Goal: Task Accomplishment & Management: Use online tool/utility

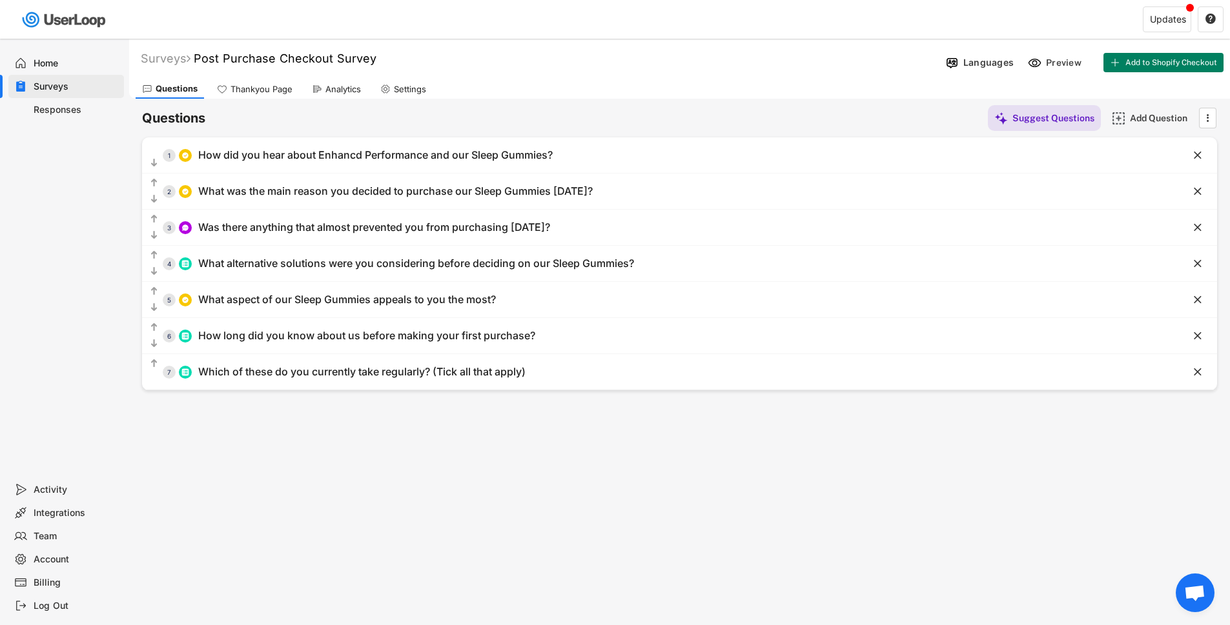
scroll to position [74, 0]
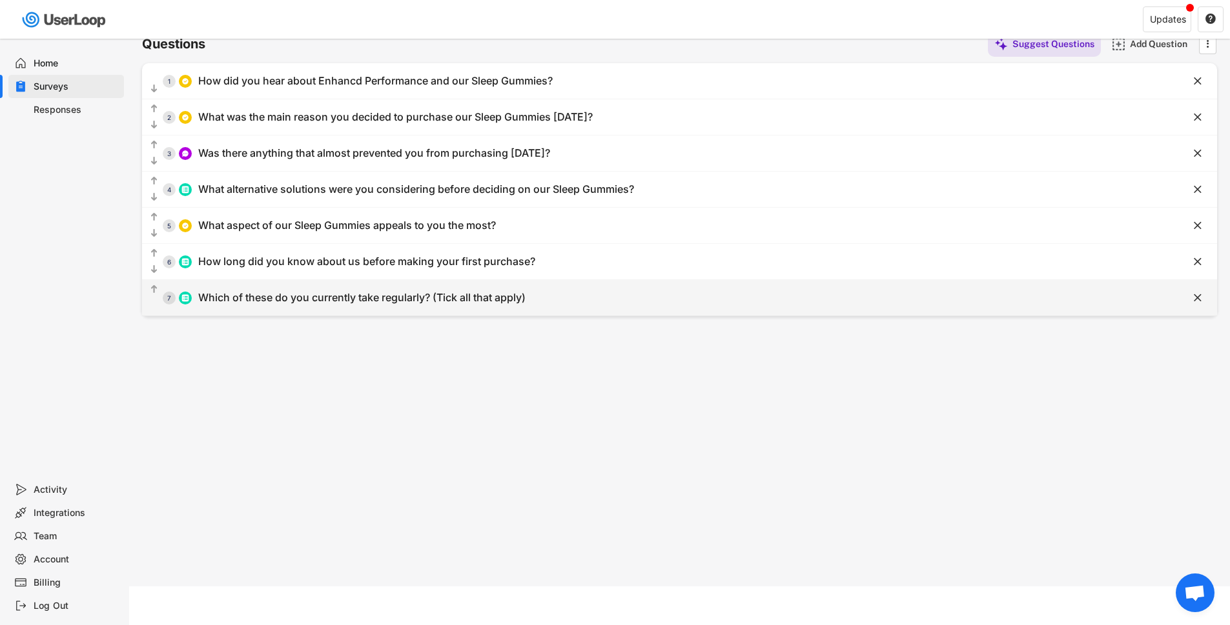
click at [452, 298] on div "Which of these do you currently take regularly? (Tick all that apply)" at bounding box center [361, 298] width 327 height 14
type input "Which of these do you currently take regularly? (Tick all that apply)"
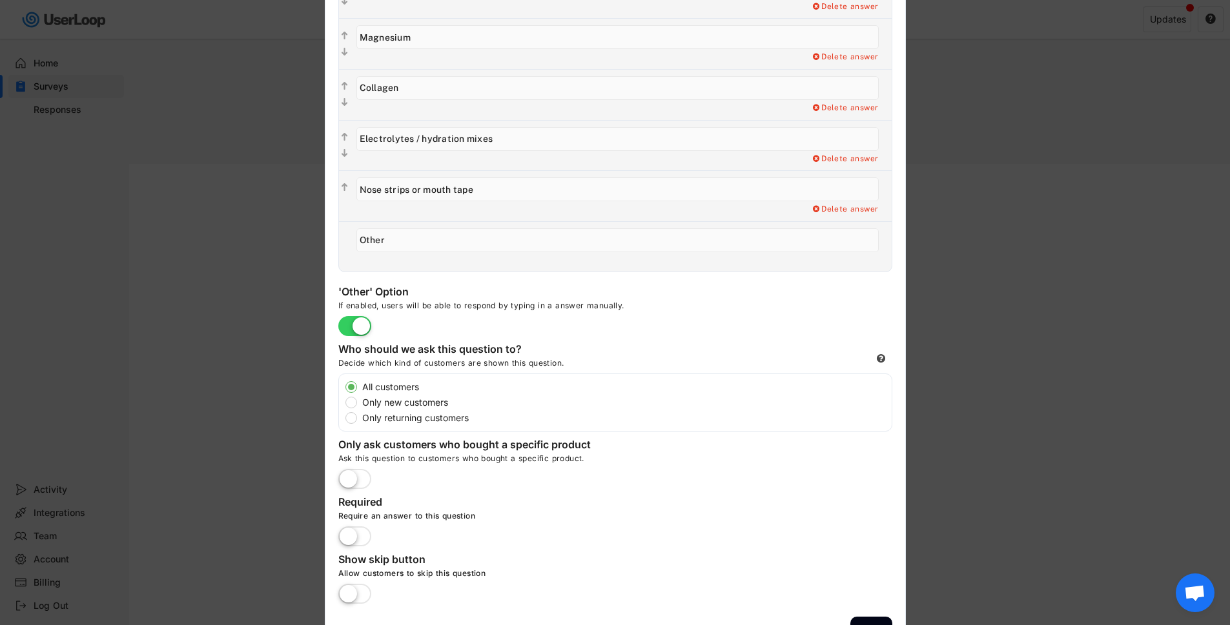
scroll to position [529, 0]
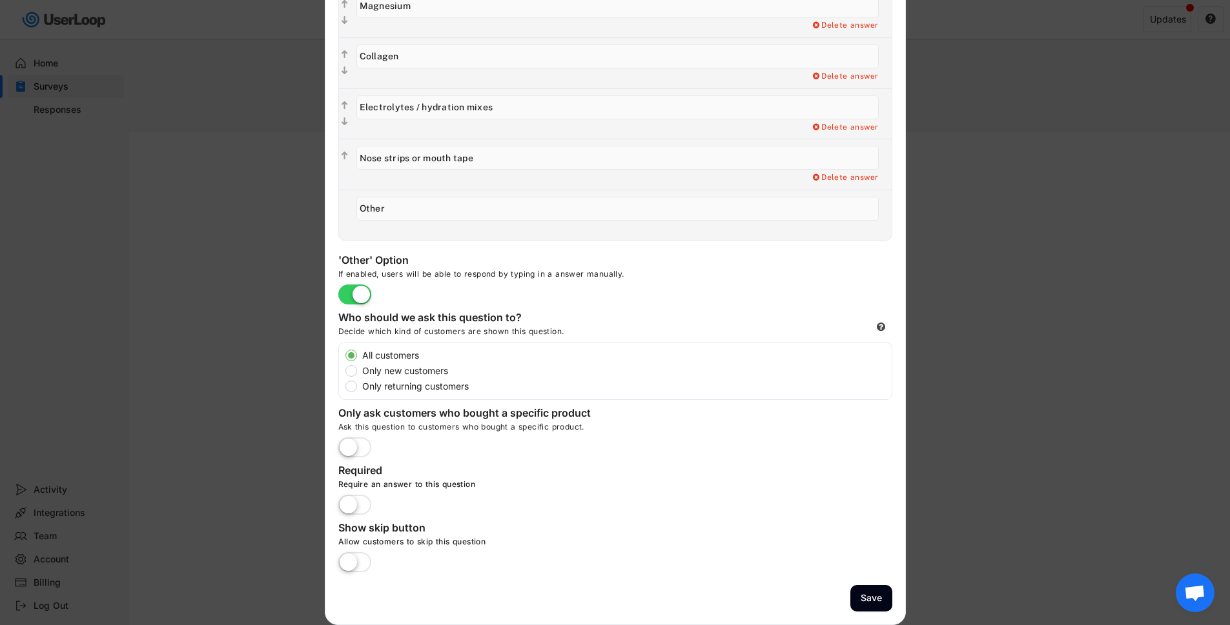
click at [1075, 347] on div at bounding box center [615, 312] width 1230 height 625
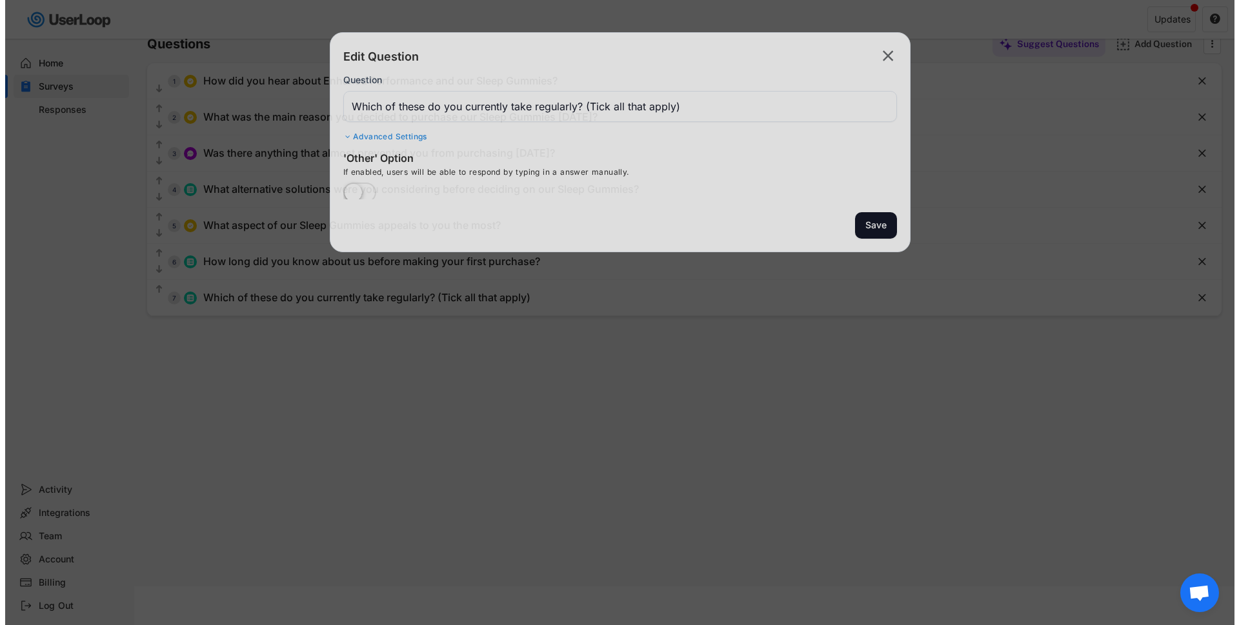
scroll to position [74, 0]
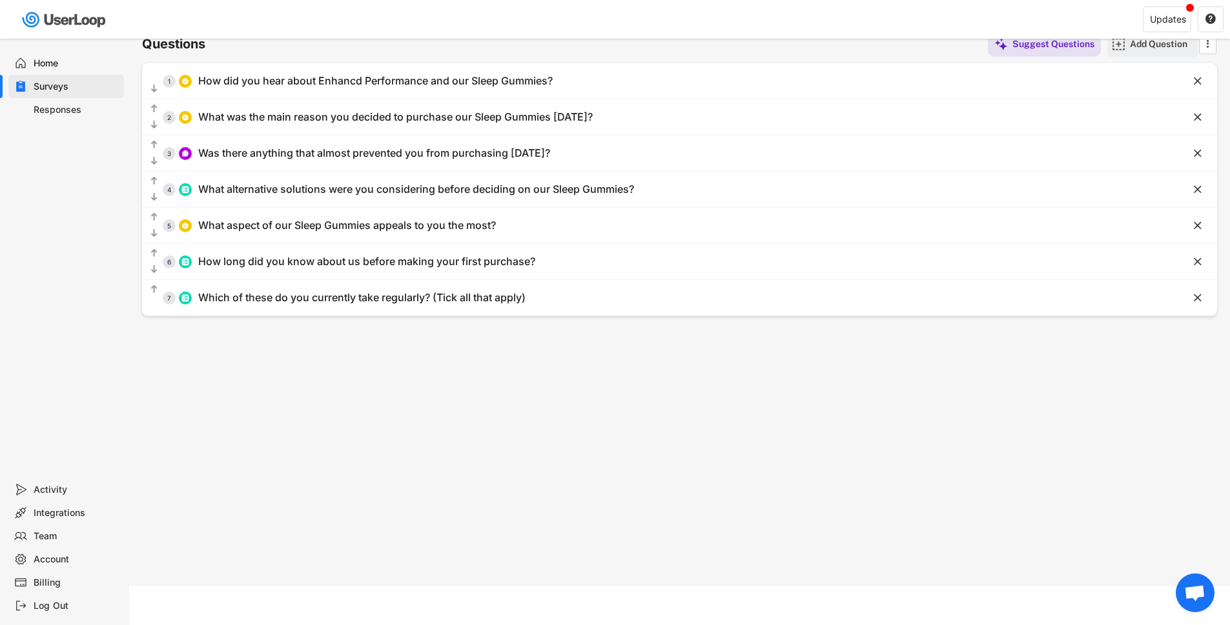
click at [1133, 46] on div "Add Question" at bounding box center [1162, 44] width 65 height 12
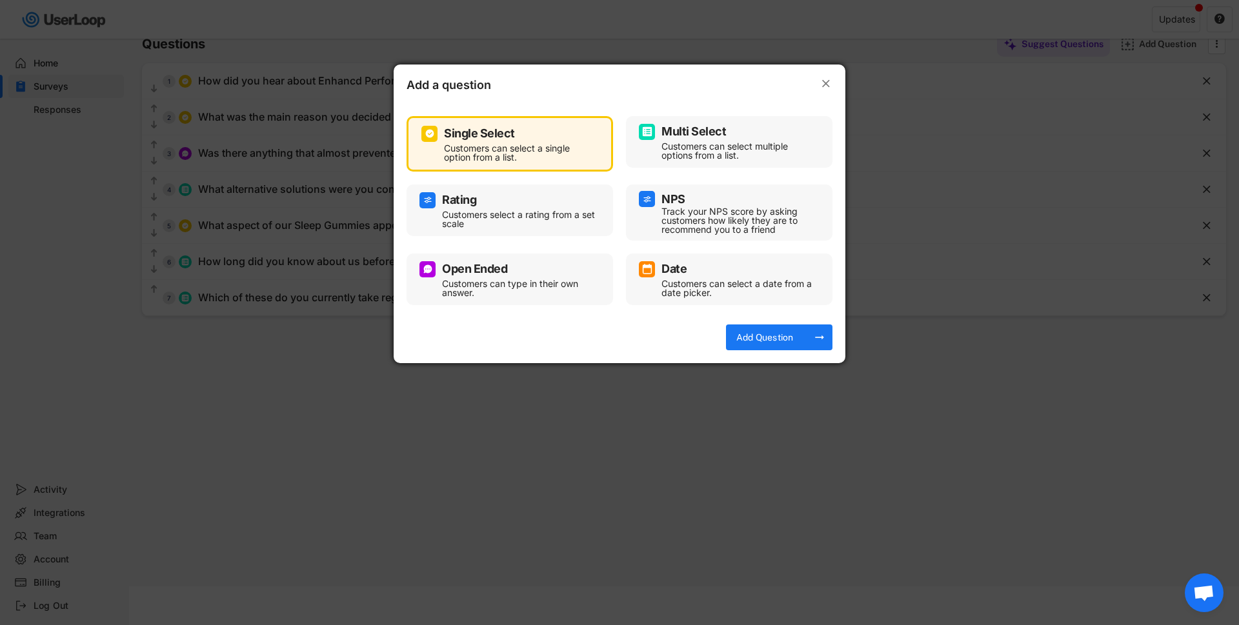
click at [750, 139] on div "Multi Select" at bounding box center [729, 132] width 181 height 16
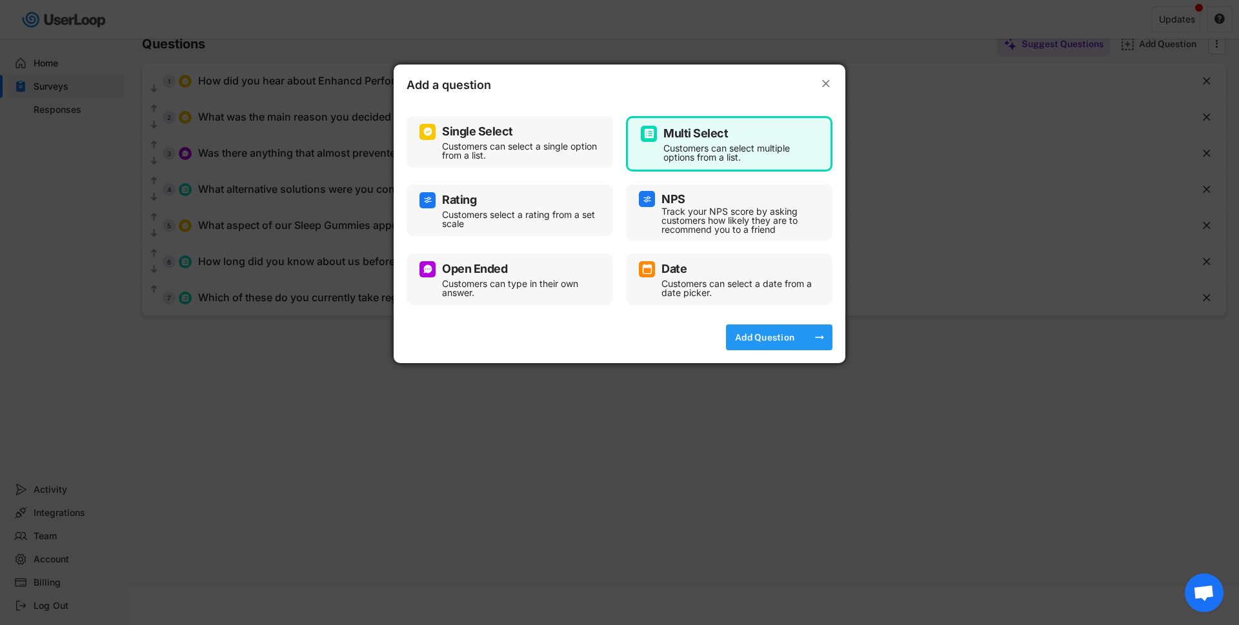
click at [782, 343] on div "Add Question" at bounding box center [765, 338] width 65 height 12
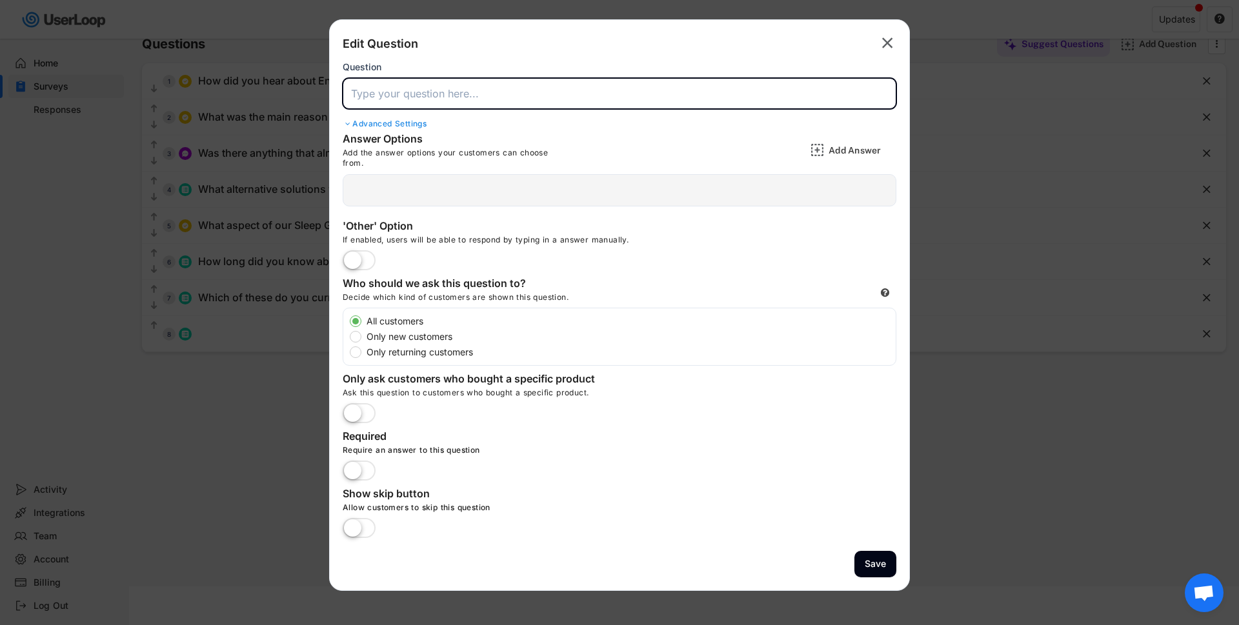
paste input "How important is it to you that supplements are tested and certified to be free…"
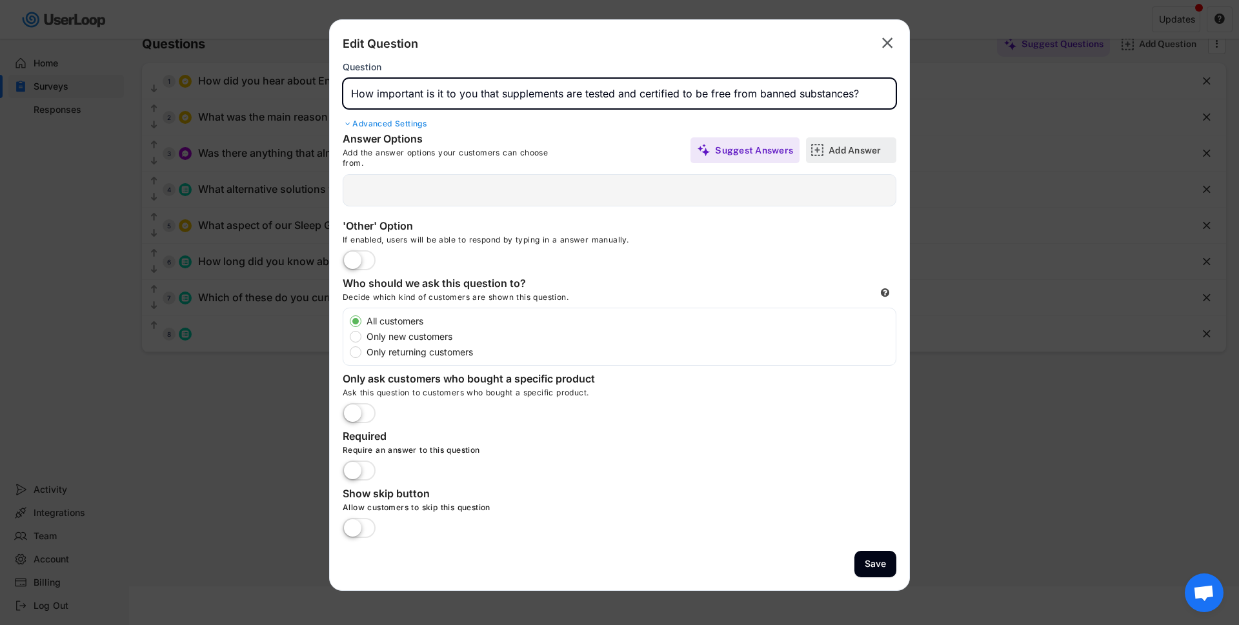
type input "How important is it to you that supplements are tested and certified to be free…"
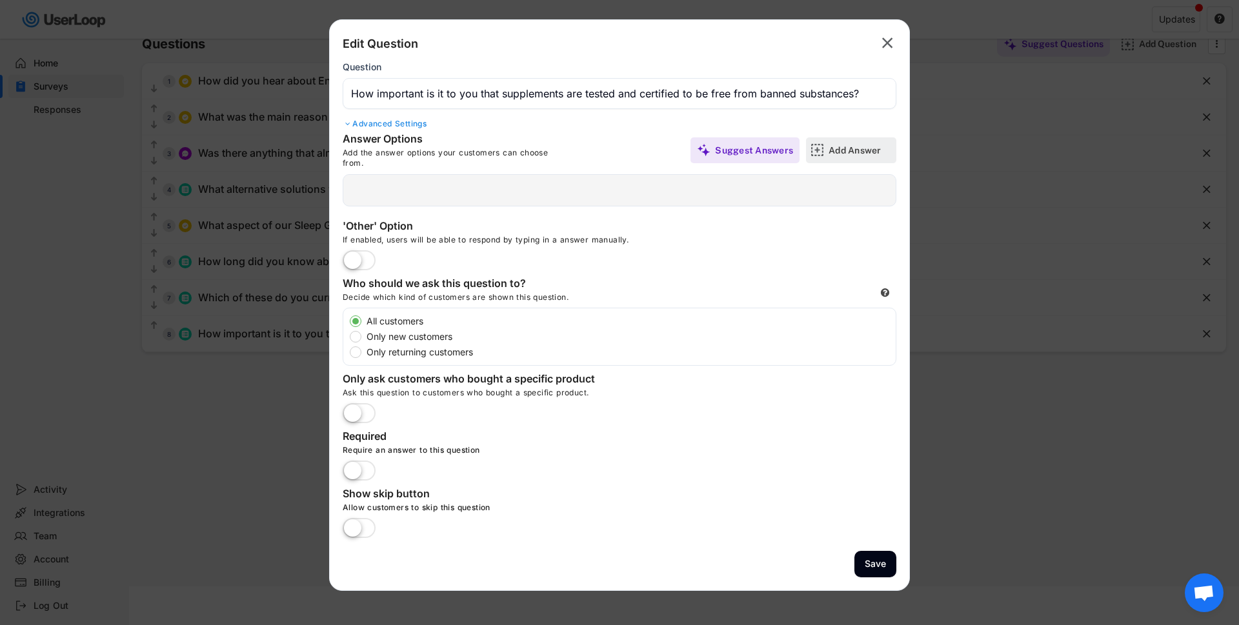
click at [829, 153] on div "Add Answer" at bounding box center [861, 151] width 65 height 12
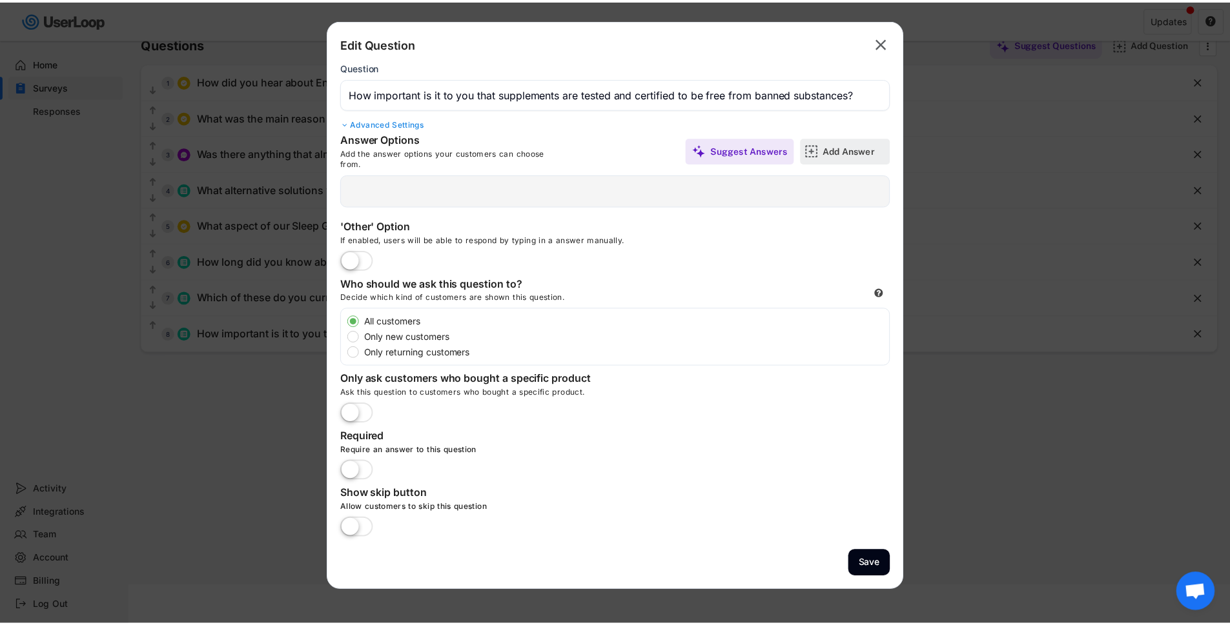
scroll to position [0, 0]
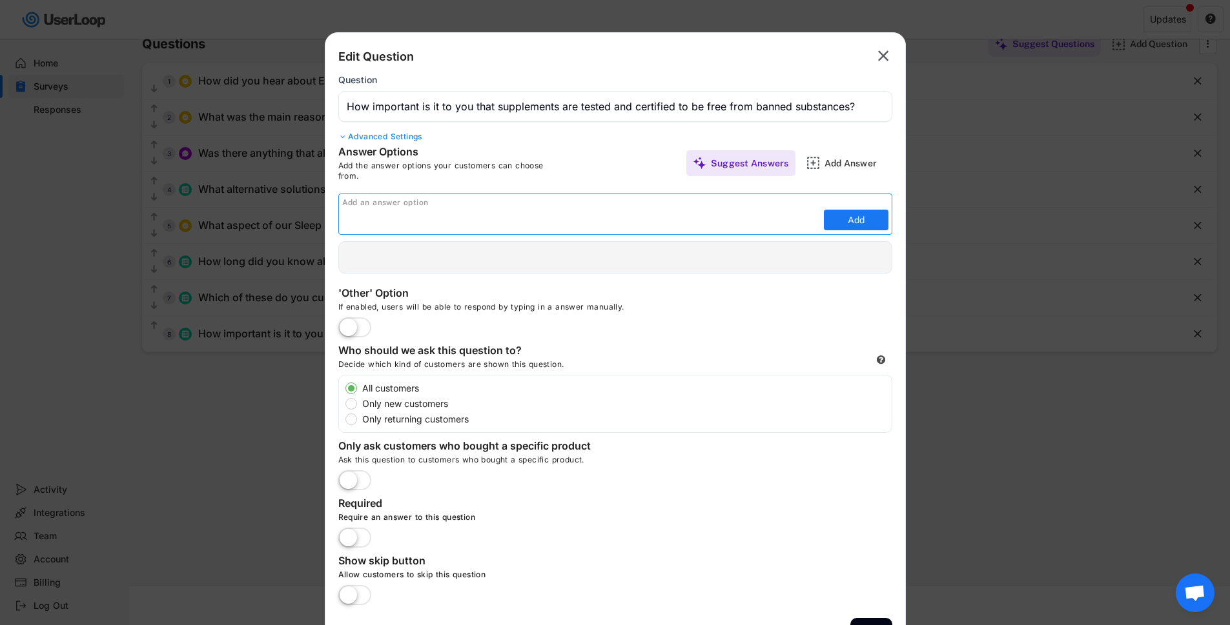
paste input "Extremely important — I only buy banned-substance tested products"
click at [445, 218] on input "input" at bounding box center [581, 219] width 478 height 19
type input "Extremely important, I only buy banned-substance tested products"
click at [847, 223] on button "Add" at bounding box center [856, 220] width 65 height 21
type input "Extremely important, I only buy banned-substance tested products"
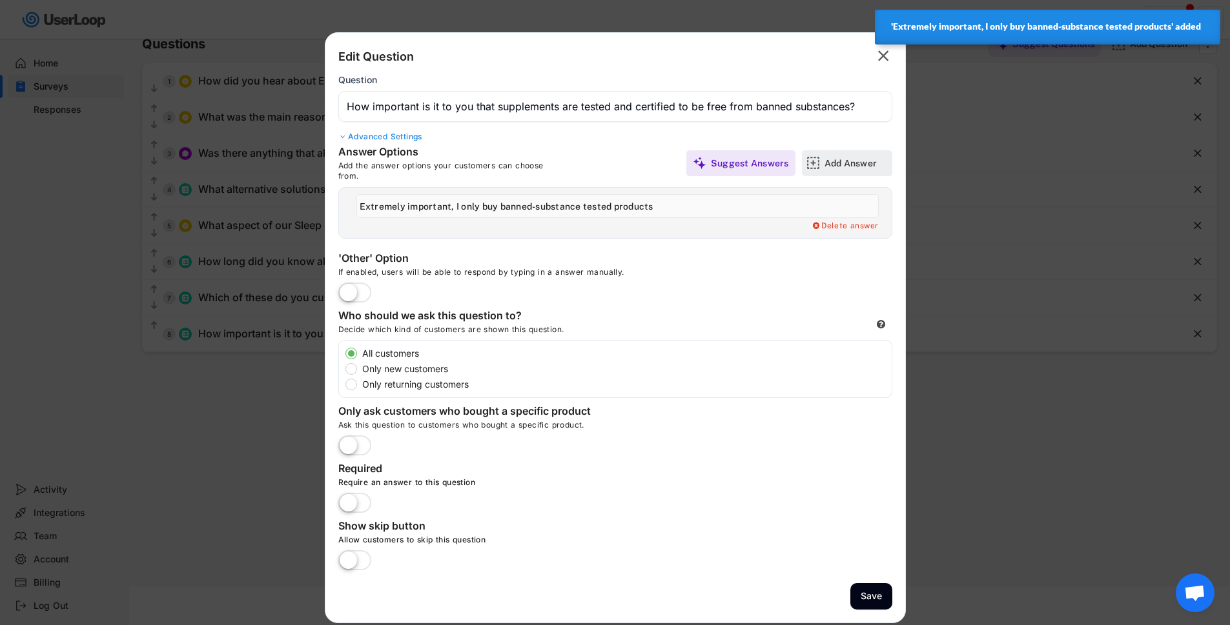
click at [848, 161] on div "Add Answer" at bounding box center [856, 163] width 65 height 12
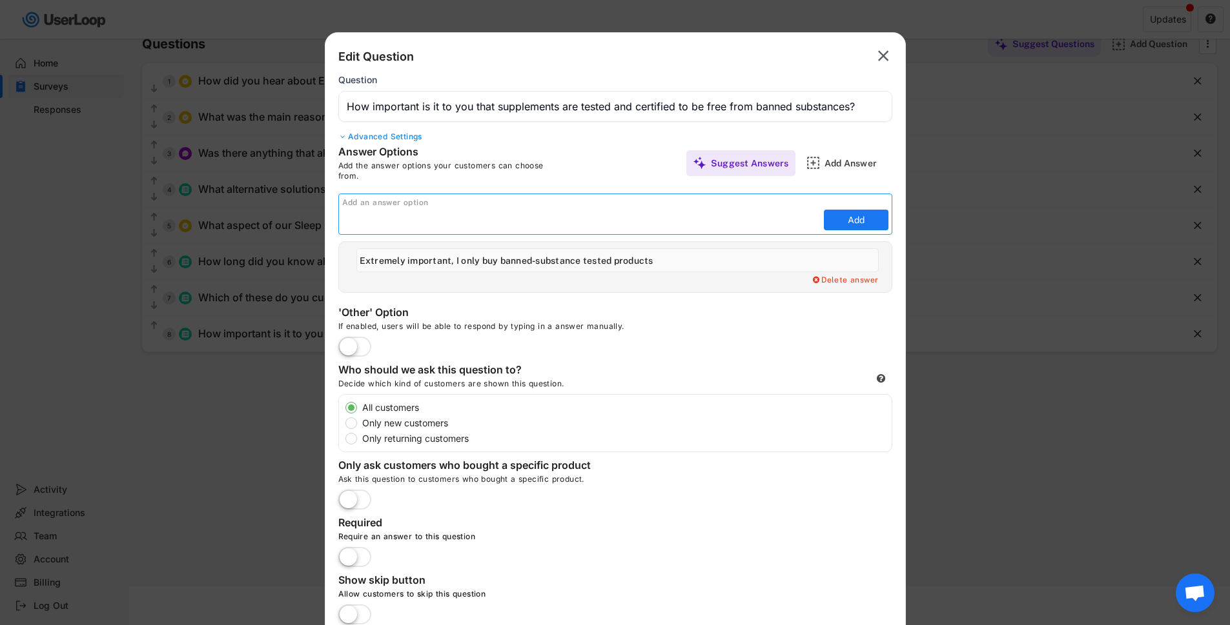
paste input "Somewhat important — I prefer it, but it’s not essential"
click at [447, 219] on input "input" at bounding box center [581, 219] width 478 height 19
type input "Somewhat important, I prefer it, but it’s not essential"
click at [835, 214] on button "Add" at bounding box center [856, 220] width 65 height 21
type input "Somewhat important, I prefer it, but it’s not essential"
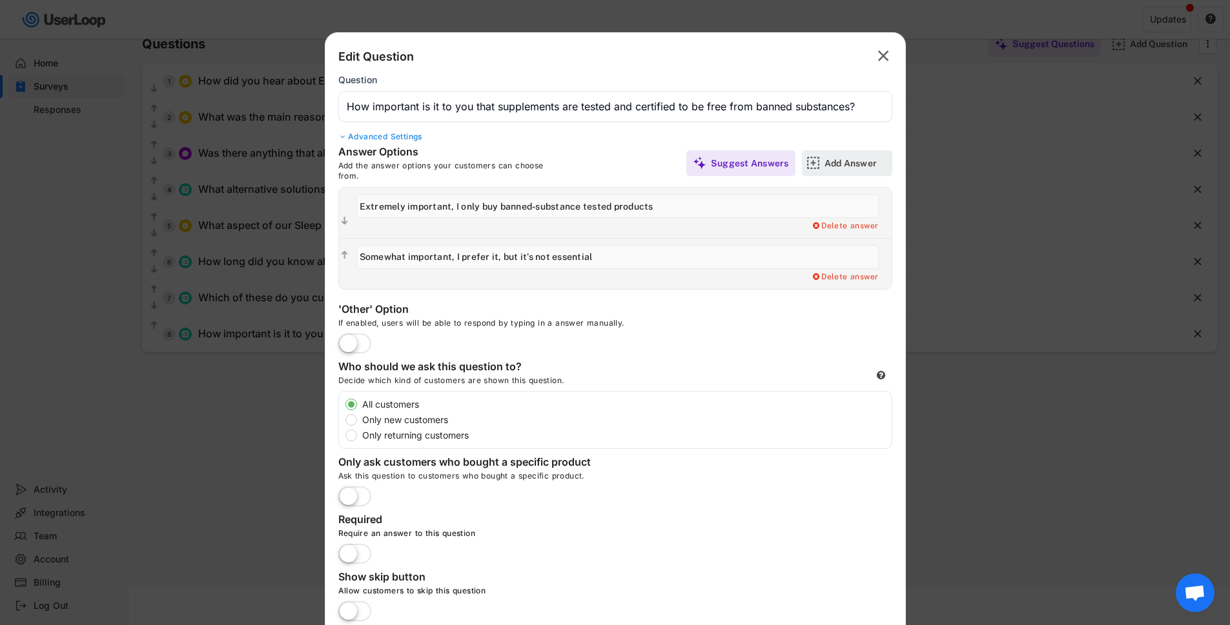
click at [827, 161] on div "Add Answer" at bounding box center [856, 163] width 65 height 12
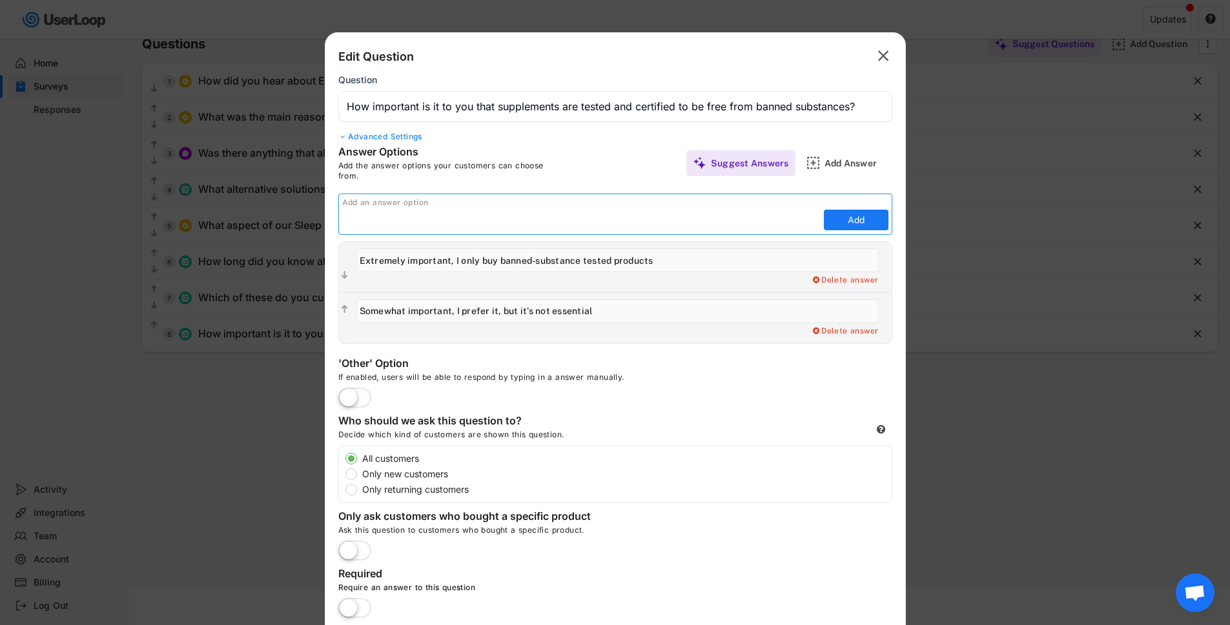
paste input "Not important — I don’t really look for it"
click at [417, 222] on input "input" at bounding box center [581, 219] width 478 height 19
type input "Not important, I don’t really look for it"
click at [865, 216] on button "Add" at bounding box center [856, 220] width 65 height 21
type input "Not important, I don’t really look for it"
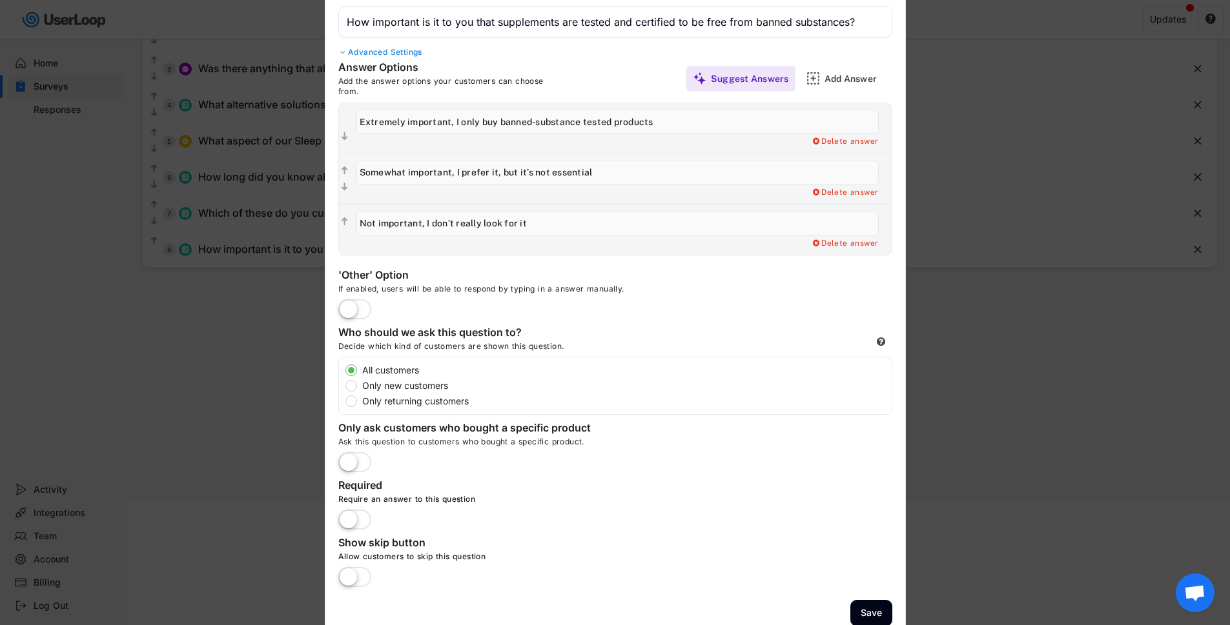
scroll to position [174, 0]
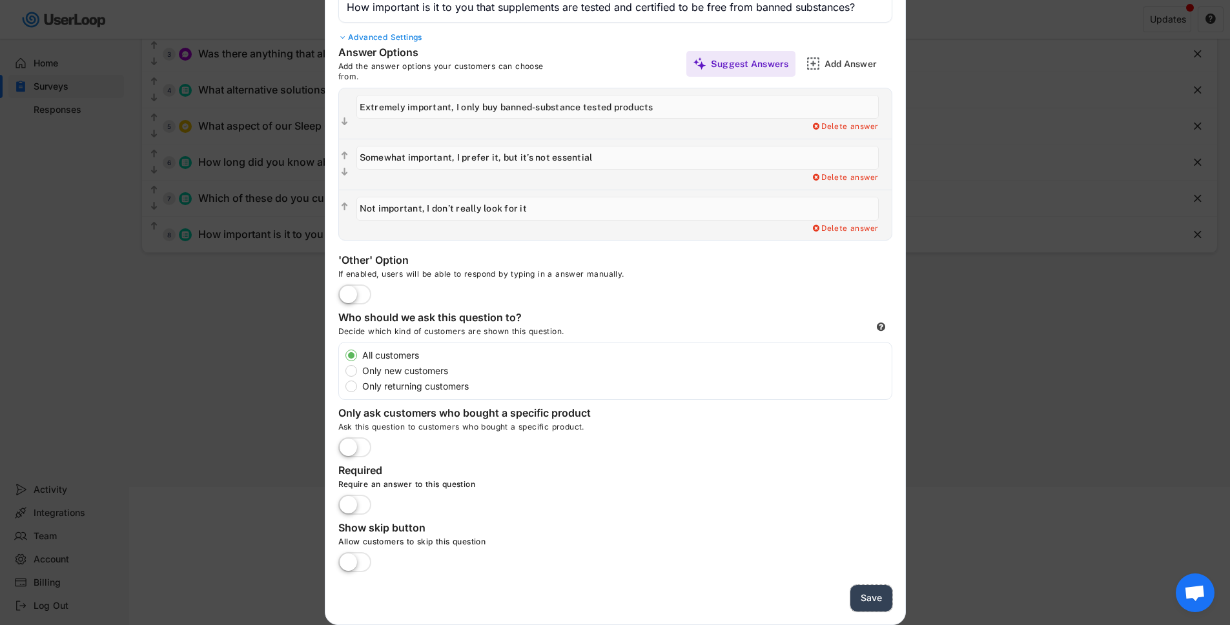
click at [867, 602] on button "Save" at bounding box center [871, 598] width 42 height 26
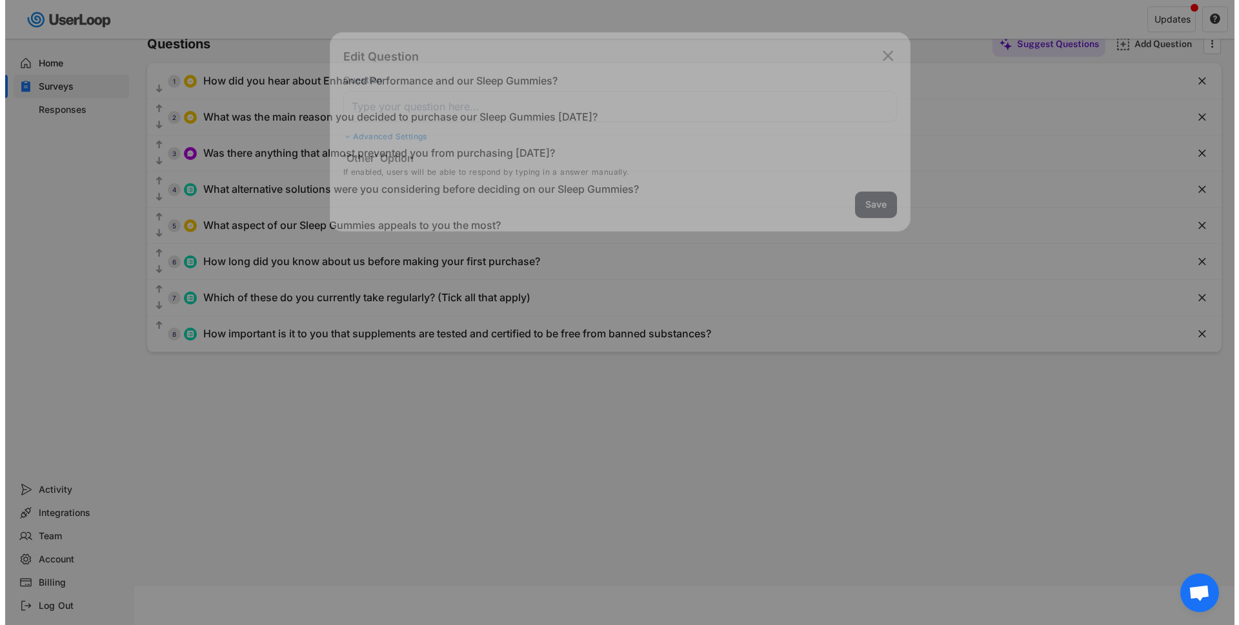
scroll to position [74, 0]
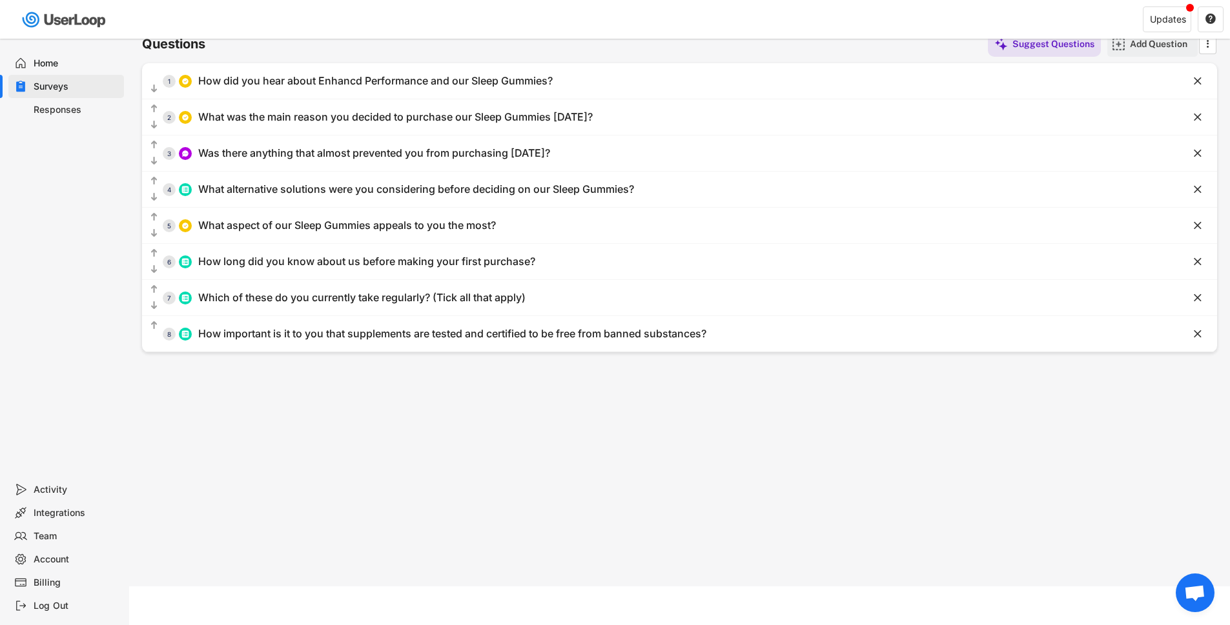
click at [1148, 41] on div "Add Question" at bounding box center [1162, 44] width 65 height 12
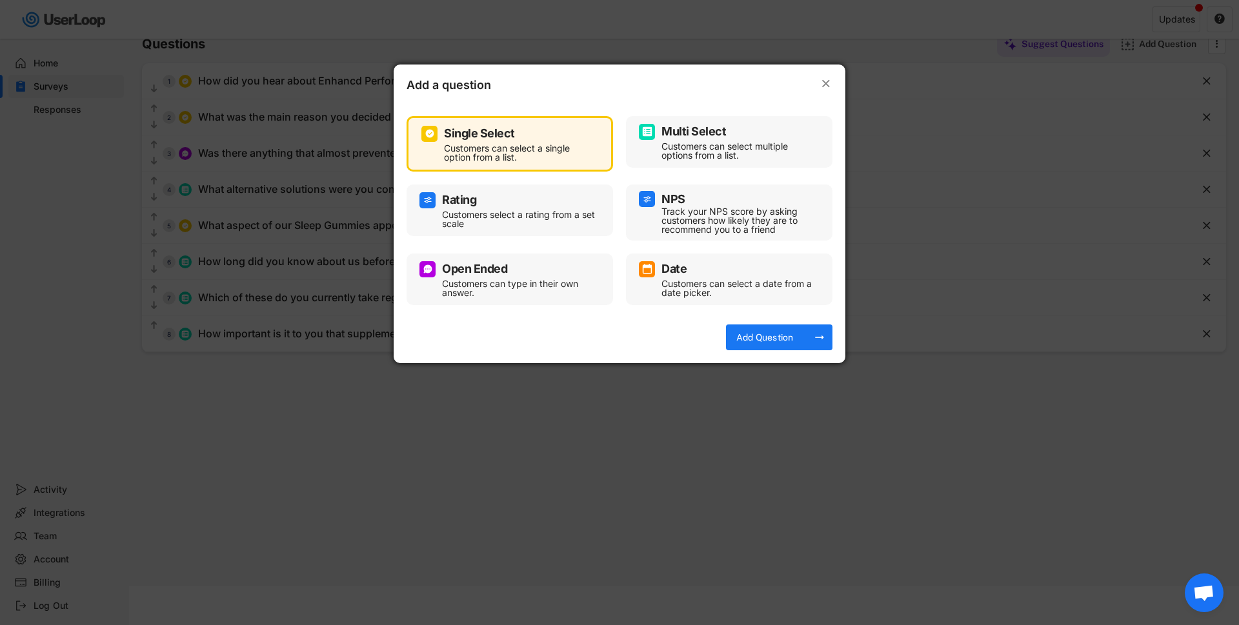
click at [733, 142] on div "Customers can select multiple options from a list." at bounding box center [739, 151] width 155 height 18
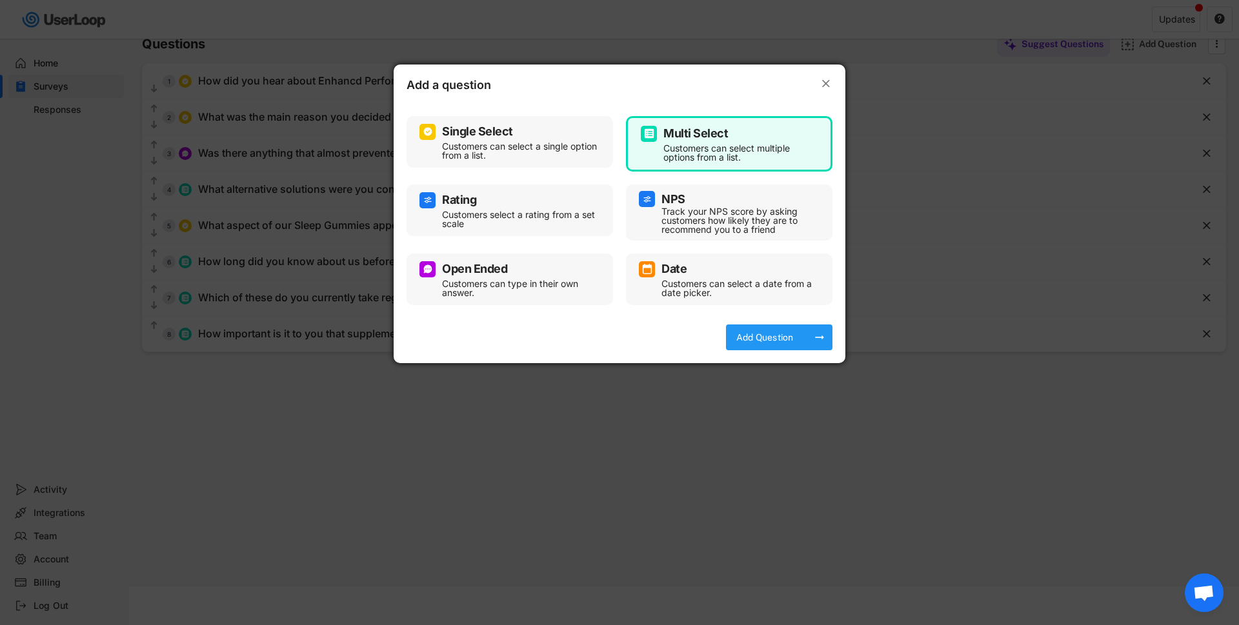
click at [811, 336] on div "Add Question arrow_right_alt" at bounding box center [779, 338] width 106 height 26
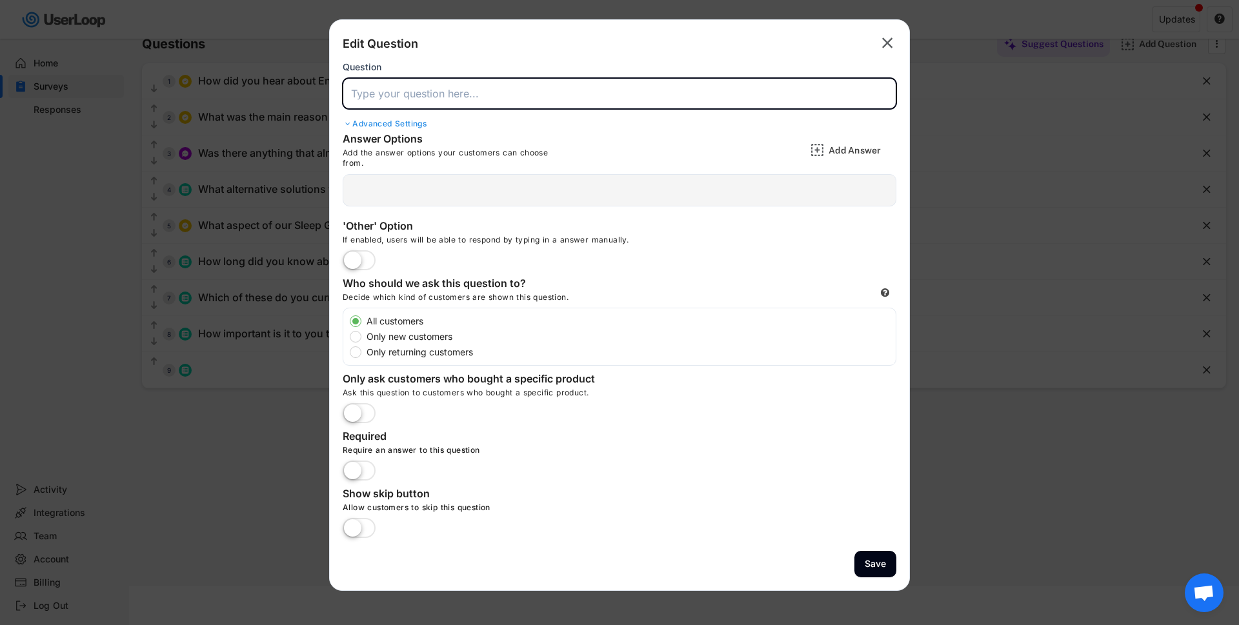
paste input "Do you recognise any of these certification programs?"
type input "Do you recognise any of these certification programs?"
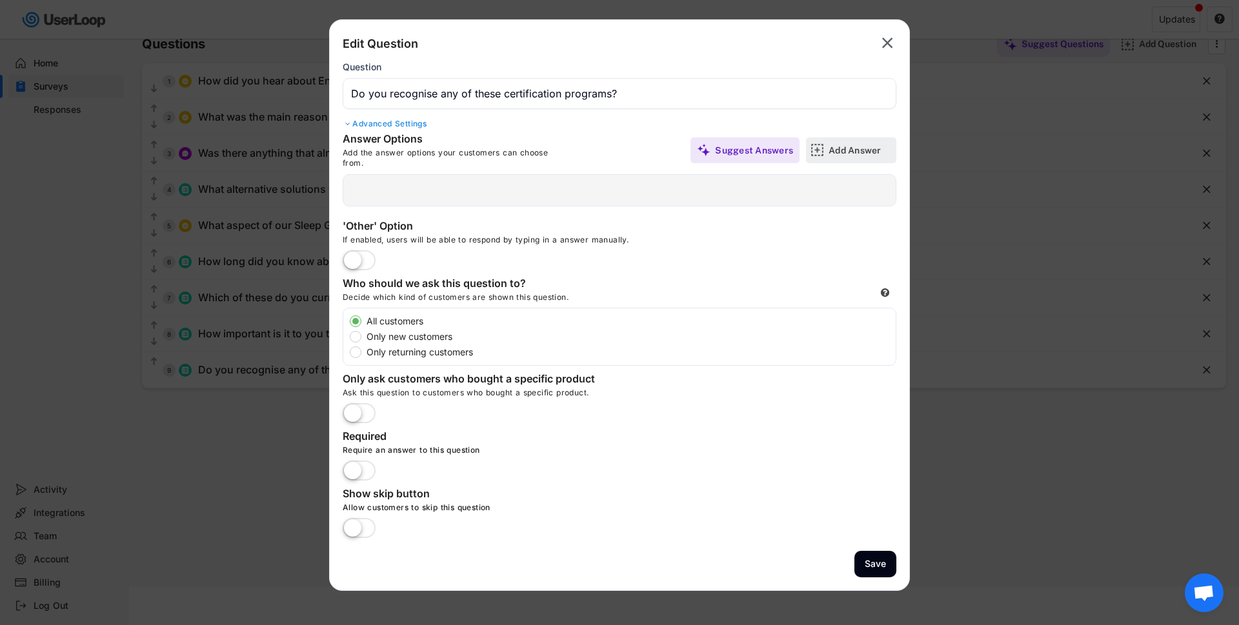
click at [840, 147] on div "Add Answer" at bounding box center [861, 151] width 65 height 12
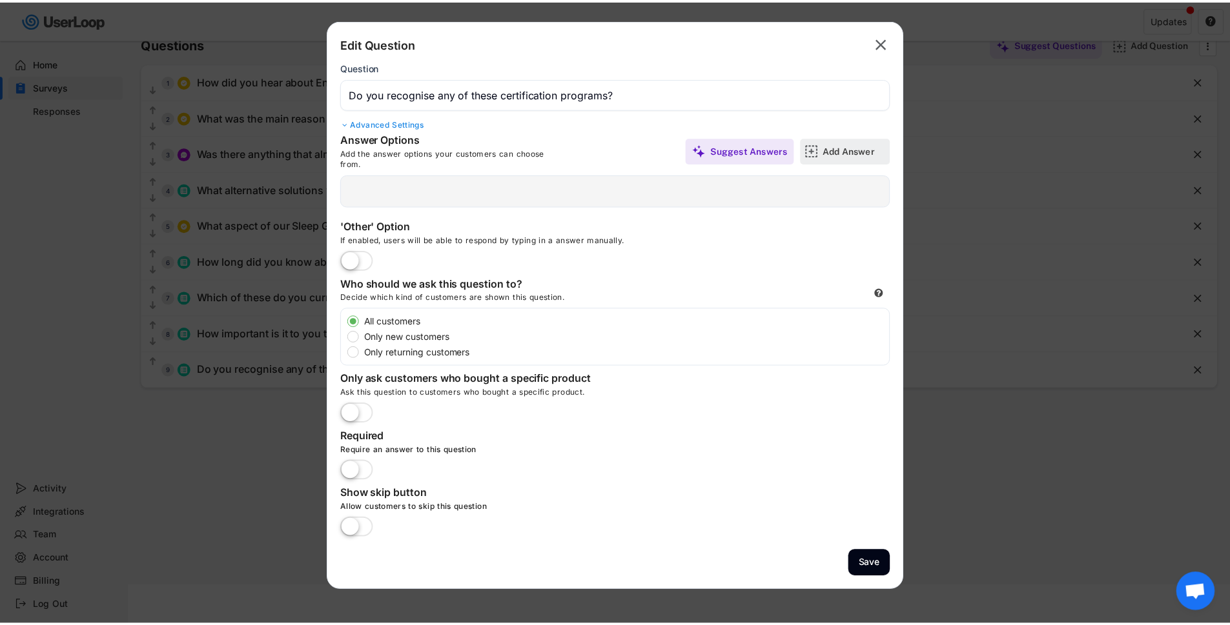
scroll to position [0, 0]
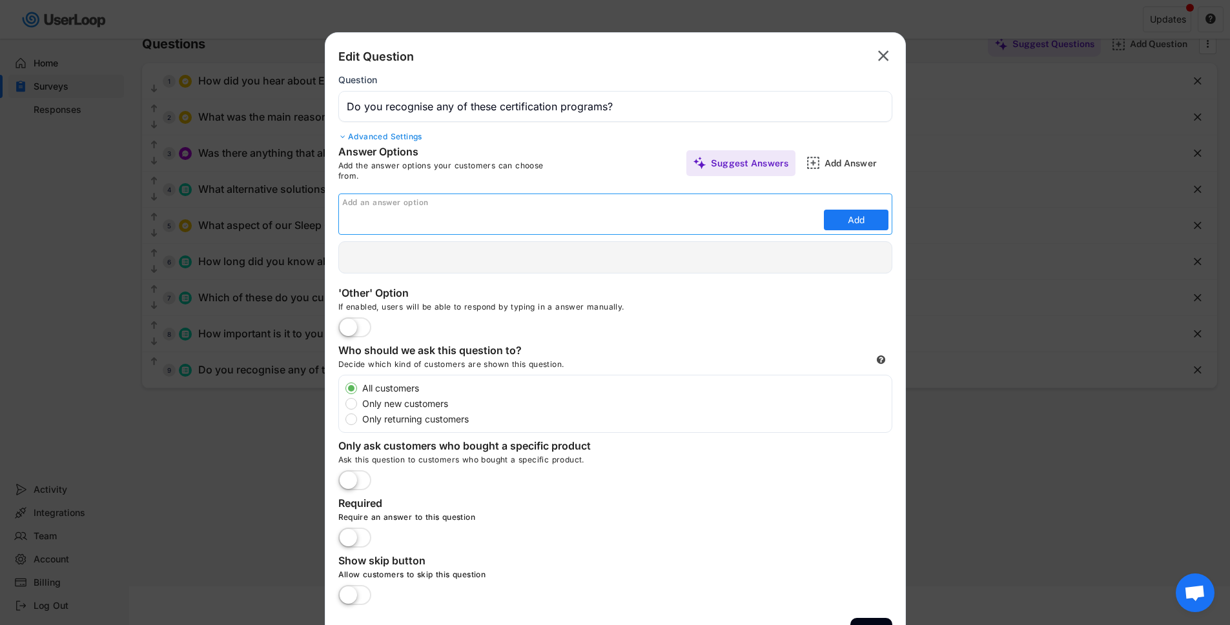
paste input "HASTA"
type input "HASTA"
click at [827, 215] on button "Add" at bounding box center [856, 220] width 65 height 21
type input "HASTA"
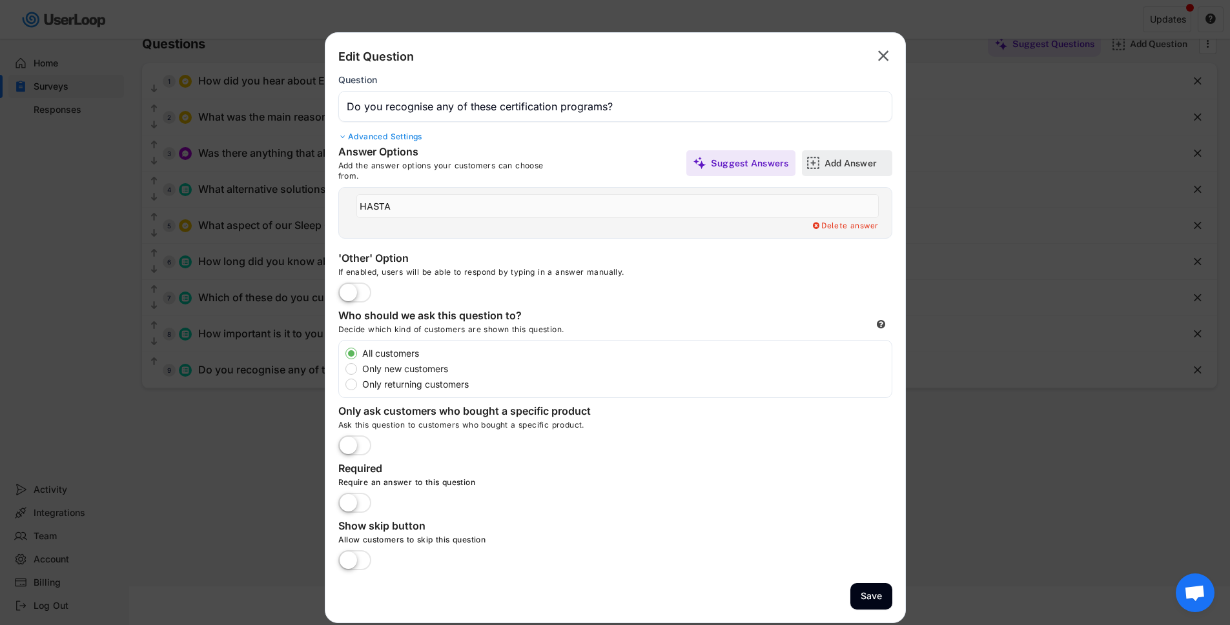
click at [833, 161] on div "Add Answer" at bounding box center [856, 163] width 65 height 12
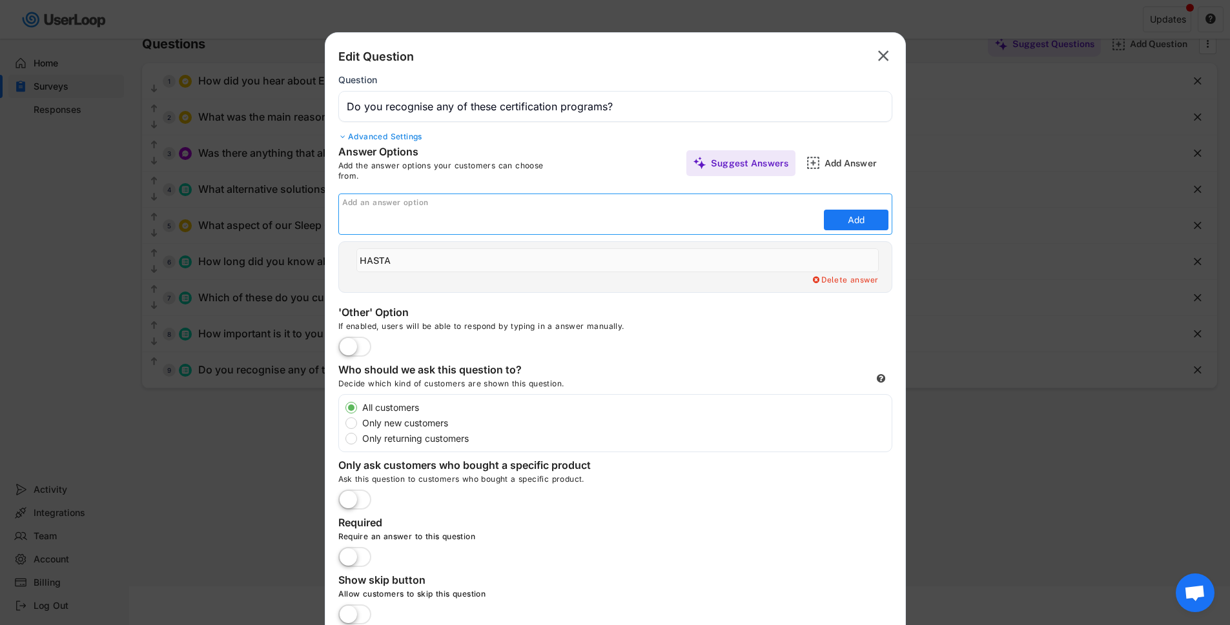
paste input "Informed Sport"
type input "Informed Sport"
click at [835, 224] on button "Add" at bounding box center [856, 220] width 65 height 21
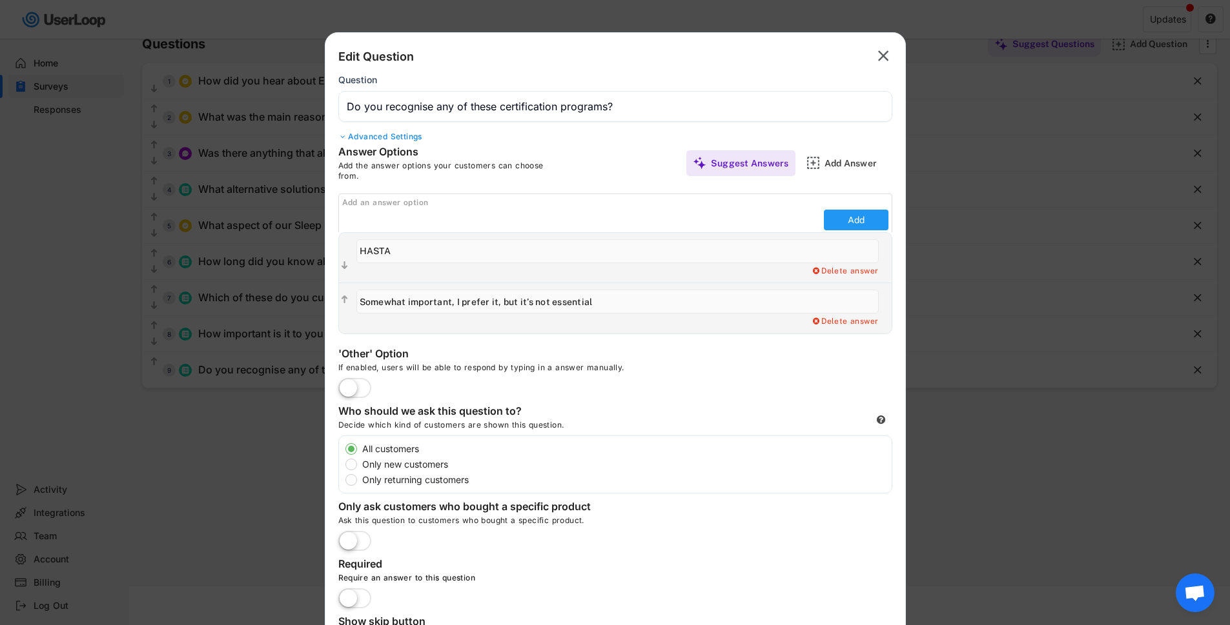
type input "Informed Sport"
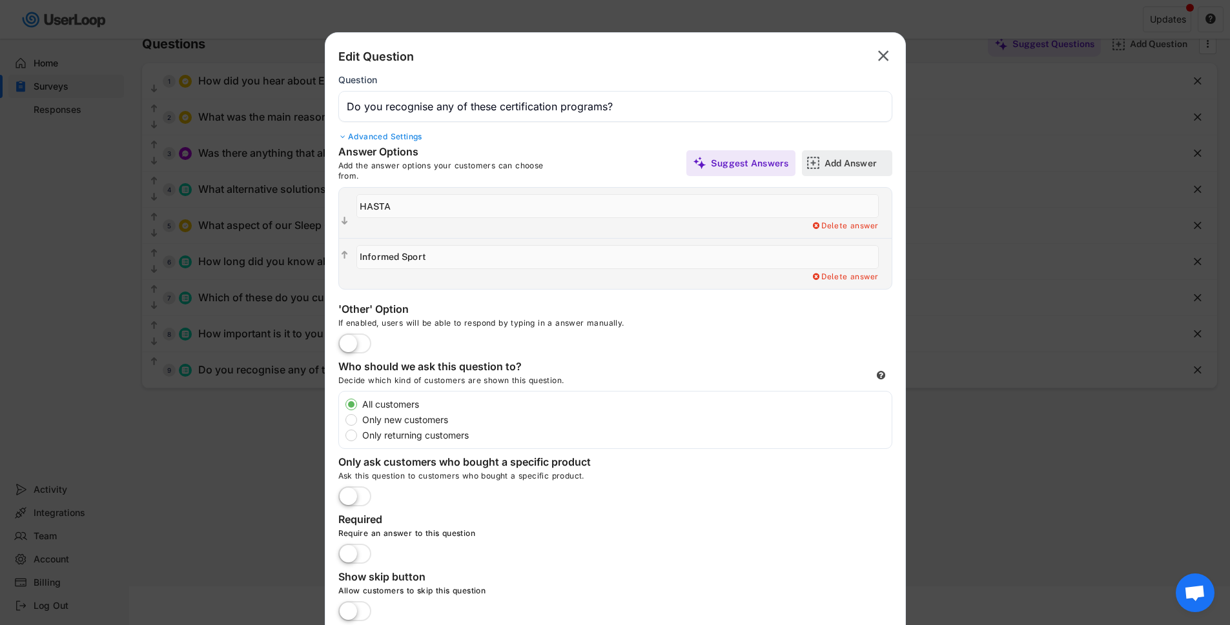
click at [842, 160] on div "Add Answer" at bounding box center [856, 163] width 65 height 12
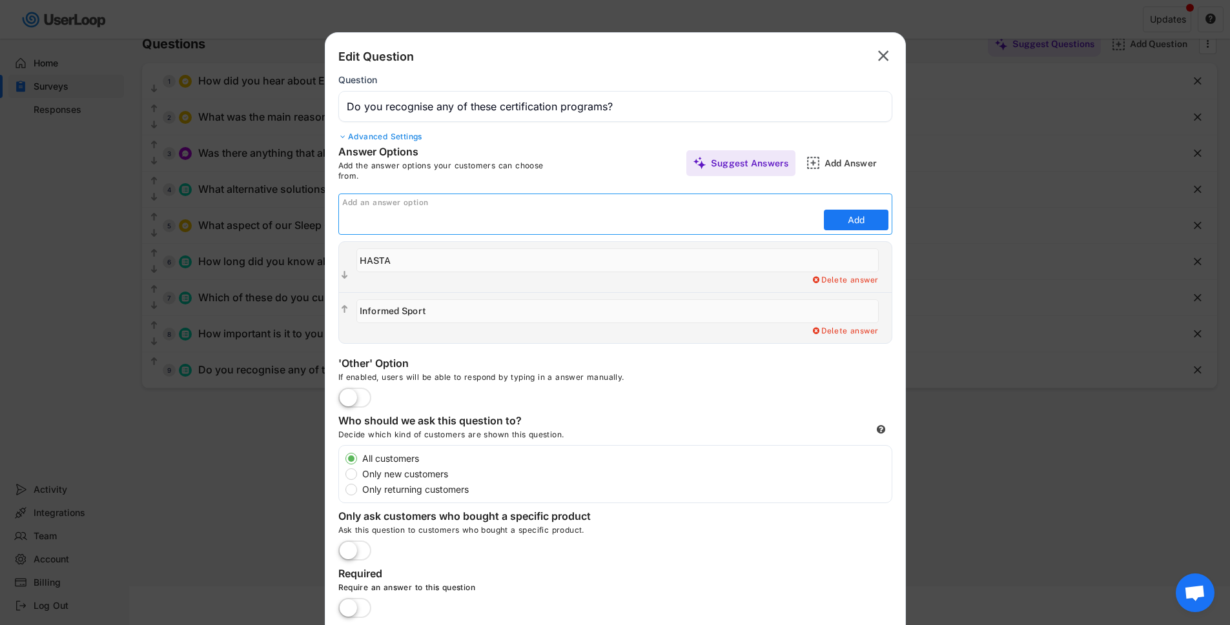
paste input "None of these"
click at [365, 222] on input "input" at bounding box center [581, 219] width 478 height 19
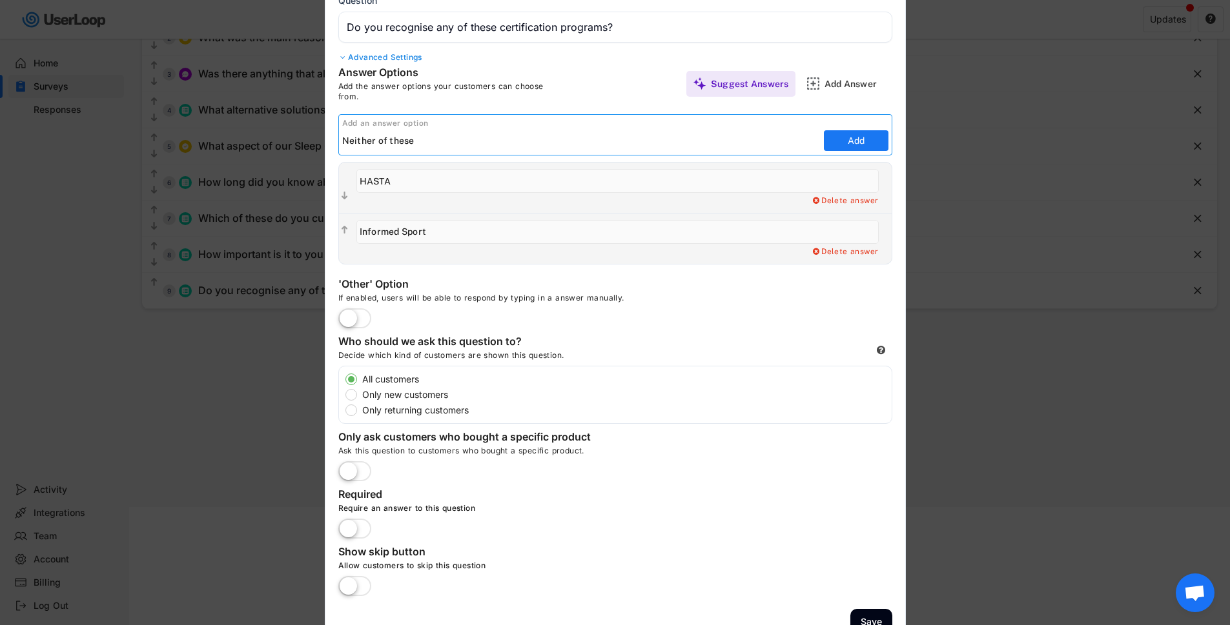
scroll to position [177, 0]
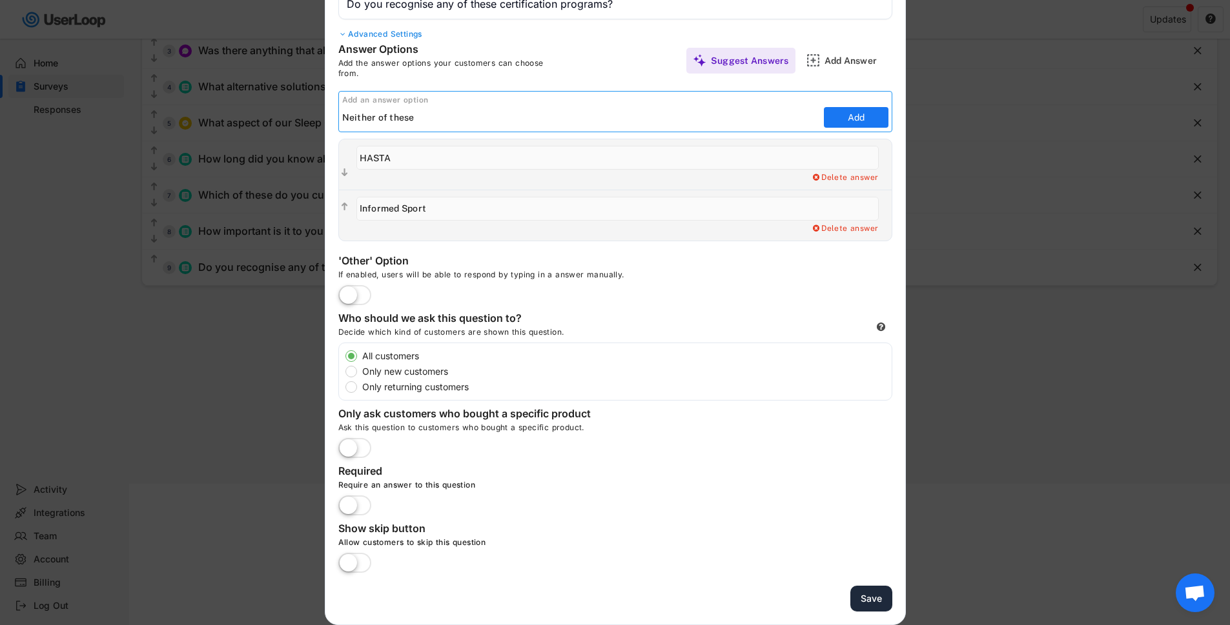
type input "Neither of these"
click at [869, 592] on button "Save" at bounding box center [871, 599] width 42 height 26
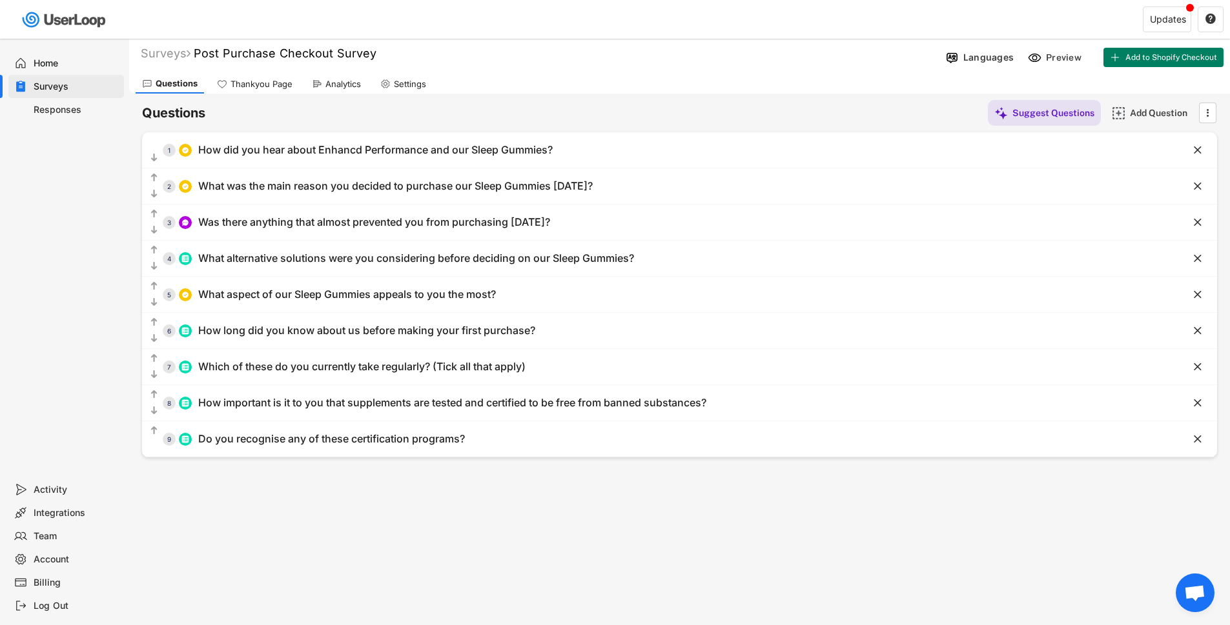
scroll to position [0, 0]
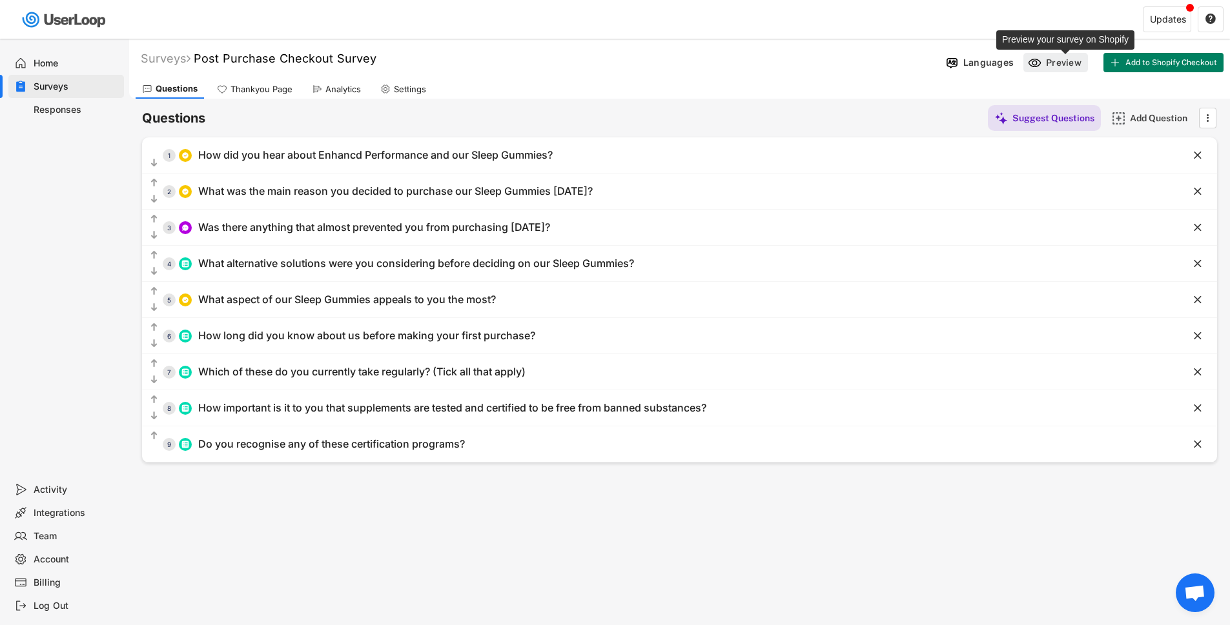
click at [1047, 65] on div "Preview" at bounding box center [1065, 63] width 39 height 12
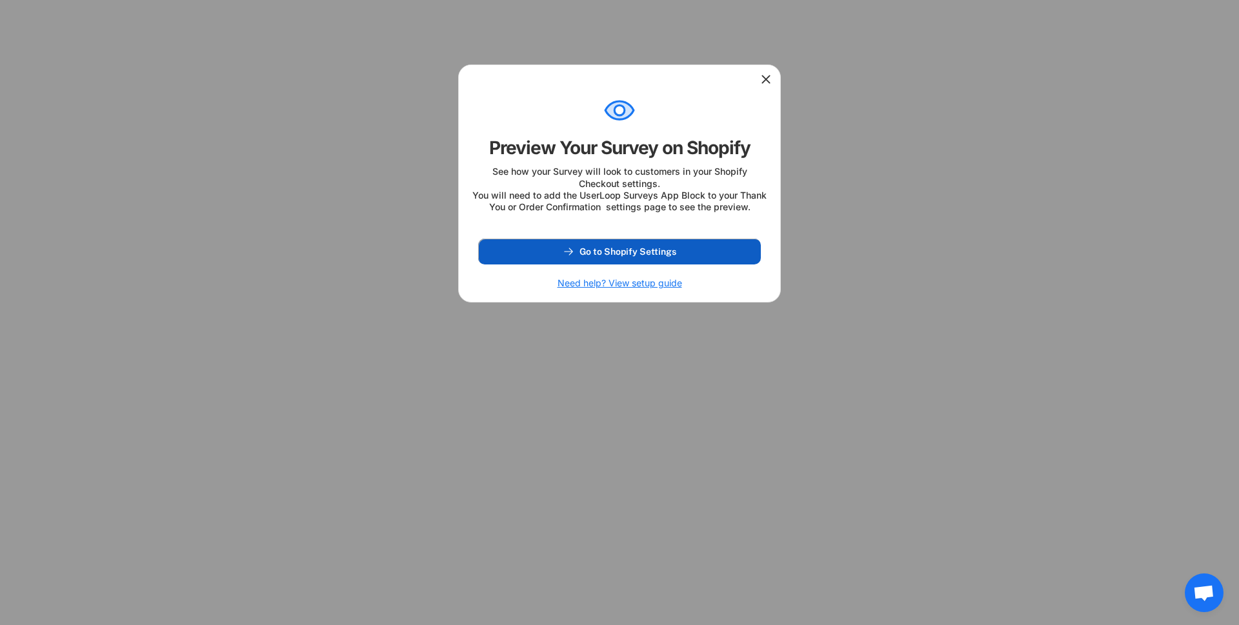
click at [646, 265] on button "Go to Shopify Settings" at bounding box center [619, 252] width 283 height 26
click at [767, 79] on use at bounding box center [766, 79] width 13 height 13
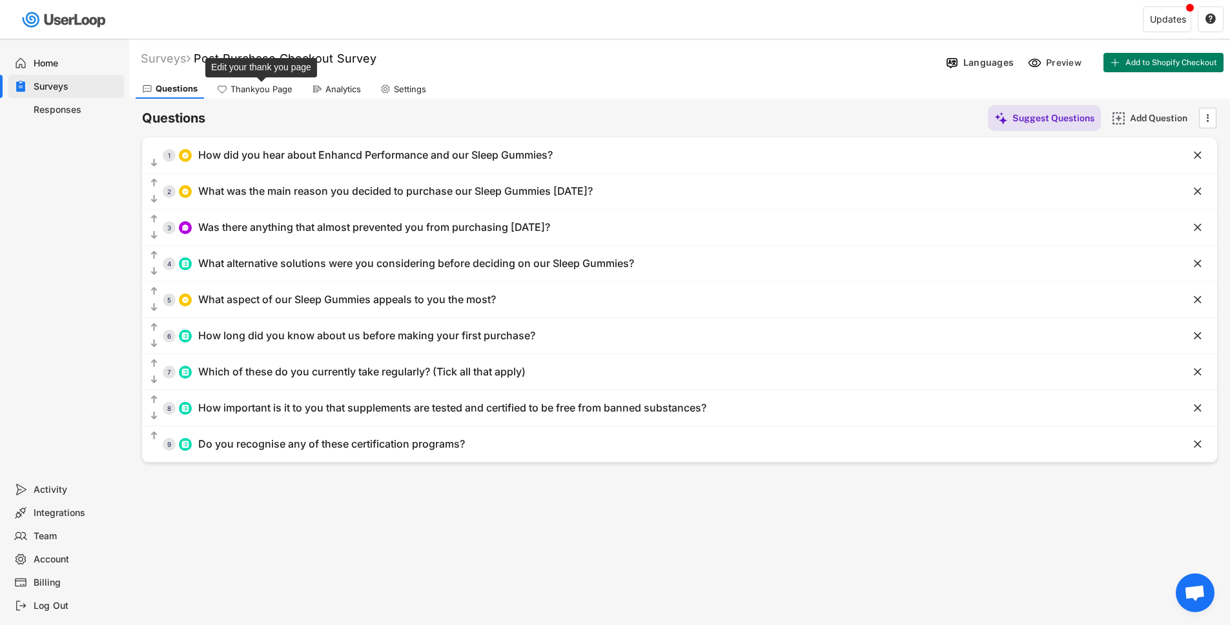
click at [281, 87] on div "Thankyou Page" at bounding box center [261, 89] width 62 height 11
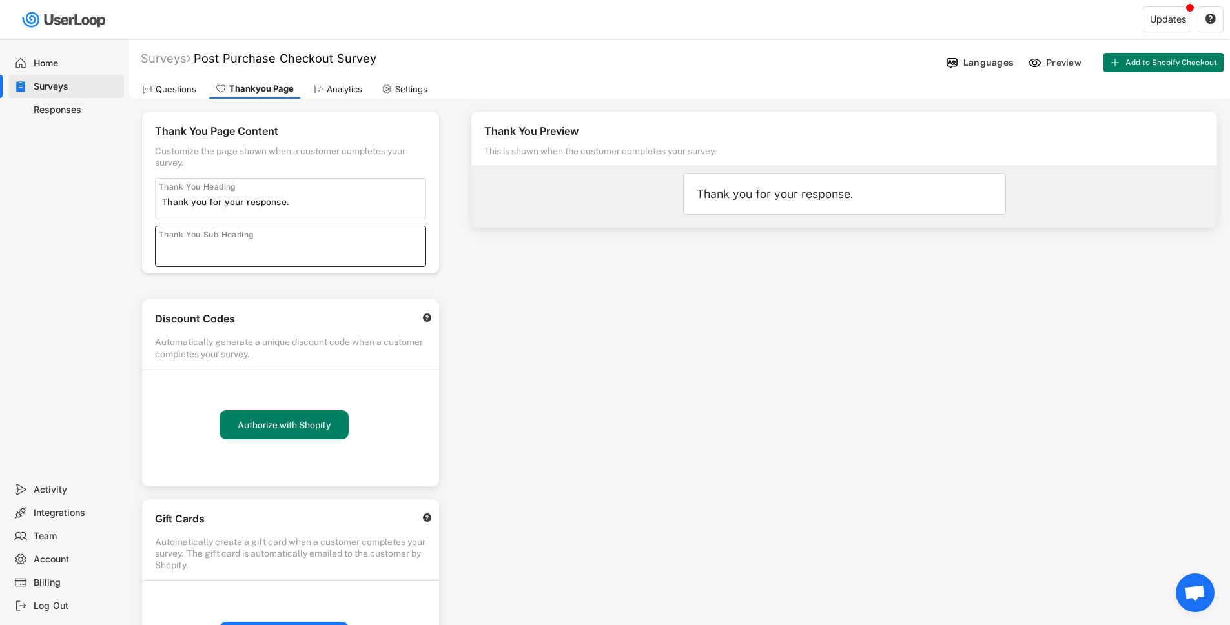
click at [287, 250] on input "input" at bounding box center [293, 249] width 263 height 19
click at [342, 202] on input "input" at bounding box center [293, 201] width 263 height 19
type input "Thank you for your responses."
click at [210, 256] on input "input" at bounding box center [293, 249] width 263 height 19
drag, startPoint x: 240, startPoint y: 249, endPoint x: 177, endPoint y: 247, distance: 63.3
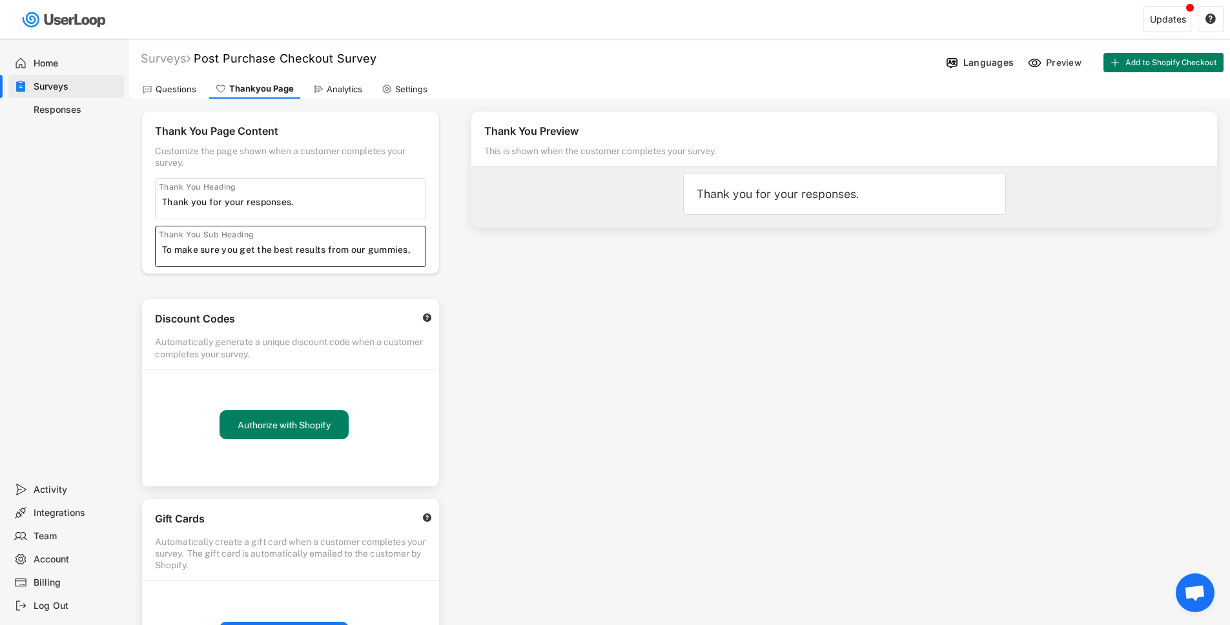
click at [177, 247] on input "input" at bounding box center [293, 249] width 263 height 19
drag, startPoint x: 340, startPoint y: 246, endPoint x: 192, endPoint y: 252, distance: 147.9
click at [192, 252] on input "input" at bounding box center [293, 249] width 263 height 19
click at [257, 252] on input "input" at bounding box center [293, 249] width 263 height 19
click at [382, 248] on input "input" at bounding box center [293, 249] width 263 height 19
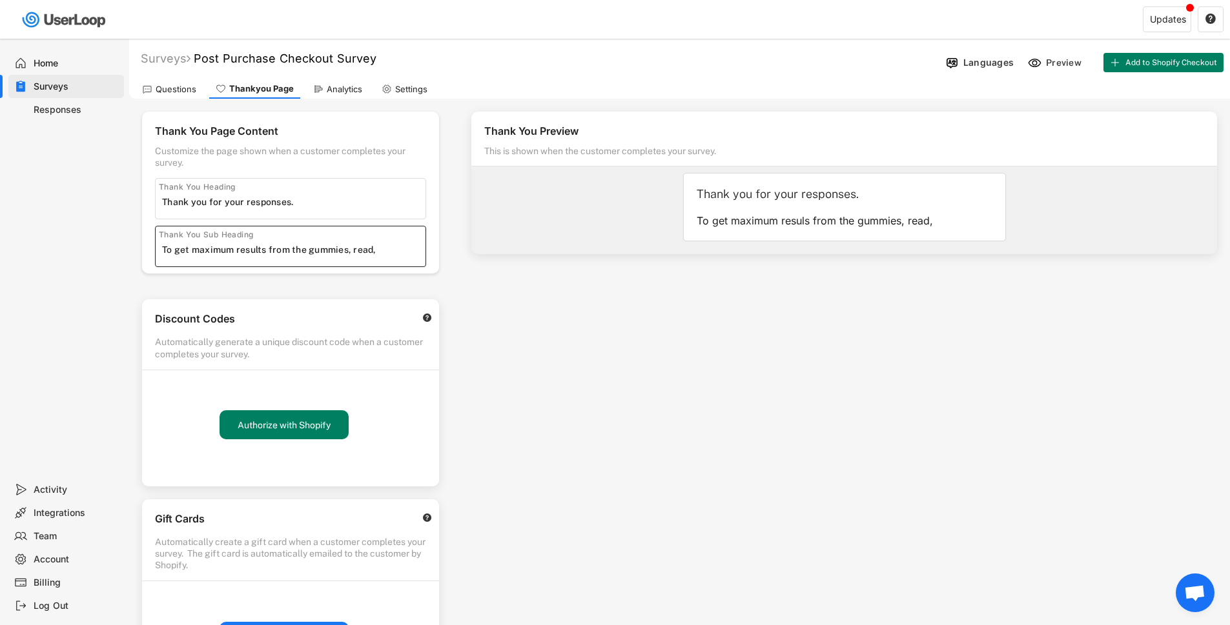
drag, startPoint x: 382, startPoint y: 248, endPoint x: 365, endPoint y: 248, distance: 17.4
click at [365, 248] on input "input" at bounding box center [293, 249] width 263 height 19
paste input "[URL][DOMAIN_NAME]"
click at [230, 249] on input "input" at bounding box center [293, 249] width 263 height 19
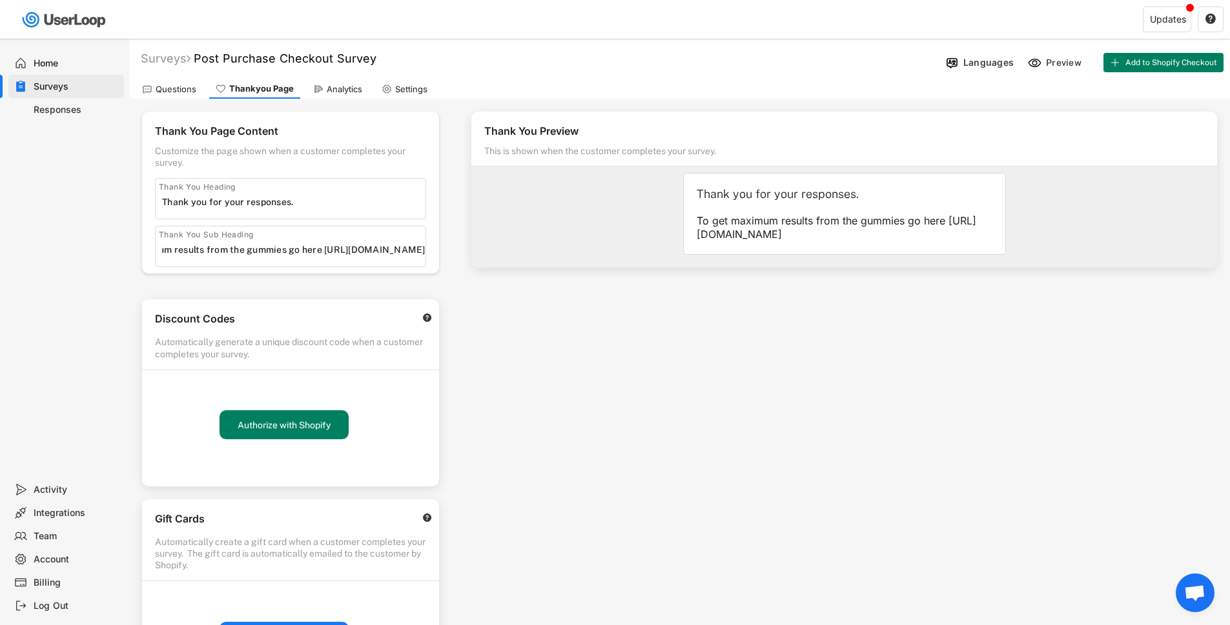
scroll to position [0, 0]
click at [384, 254] on input "input" at bounding box center [293, 249] width 263 height 19
paste input "👉"
click at [383, 250] on input "input" at bounding box center [293, 249] width 263 height 19
click at [562, 347] on div "Thank You Preview This is shown when the customer completes your survey. Thank …" at bounding box center [843, 369] width 771 height 540
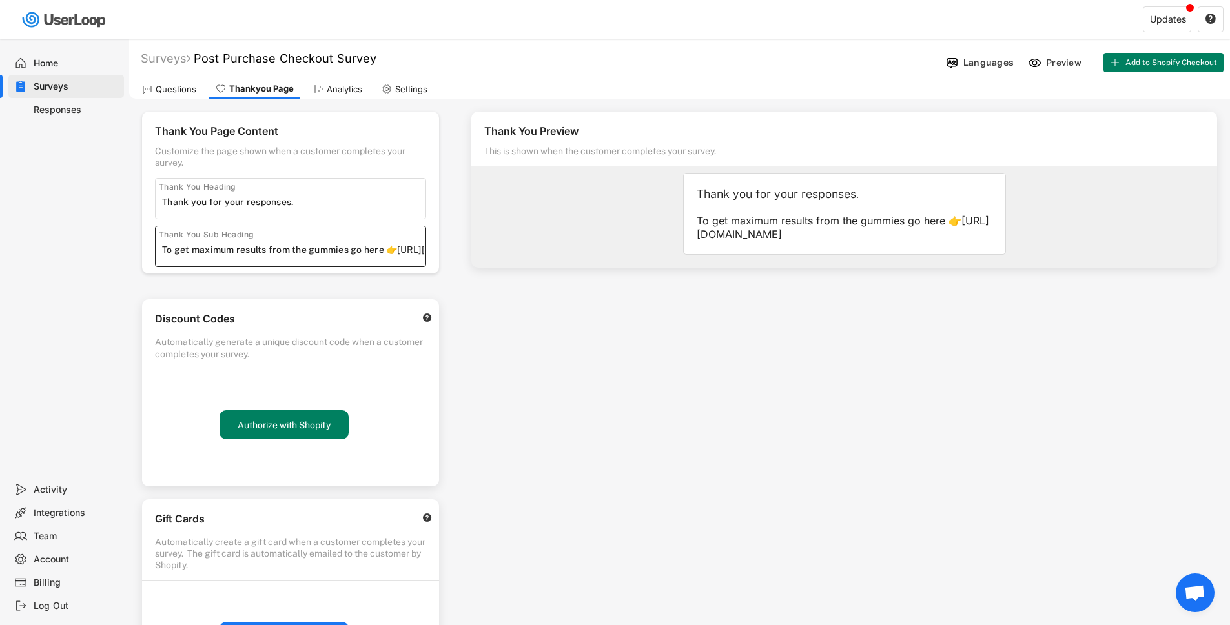
click at [398, 254] on input "input" at bounding box center [293, 249] width 263 height 19
click at [383, 251] on input "input" at bounding box center [293, 249] width 263 height 19
click at [496, 303] on div "Thank You Preview This is shown when the customer completes your survey. Thank …" at bounding box center [843, 369] width 771 height 540
click at [412, 248] on input "input" at bounding box center [293, 249] width 263 height 19
click at [623, 350] on div "Thank You Preview This is shown when the customer completes your survey. Thank …" at bounding box center [843, 369] width 771 height 540
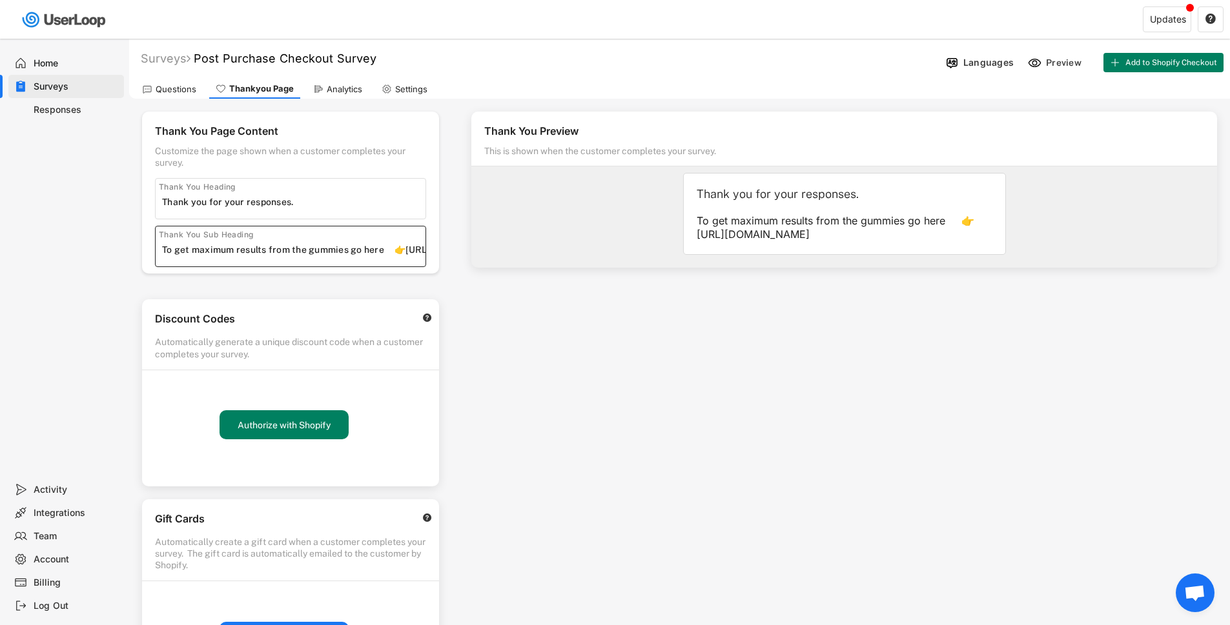
click at [400, 250] on input "input" at bounding box center [293, 249] width 263 height 19
paste input "To get maximum results from the gummies go here 👇[URL][DOMAIN_NAME]"
click at [396, 250] on input "input" at bounding box center [293, 249] width 263 height 19
click at [395, 248] on input "input" at bounding box center [293, 249] width 263 height 19
type input "To get maximum results from the gummies go here👇 [URL][DOMAIN_NAME]"
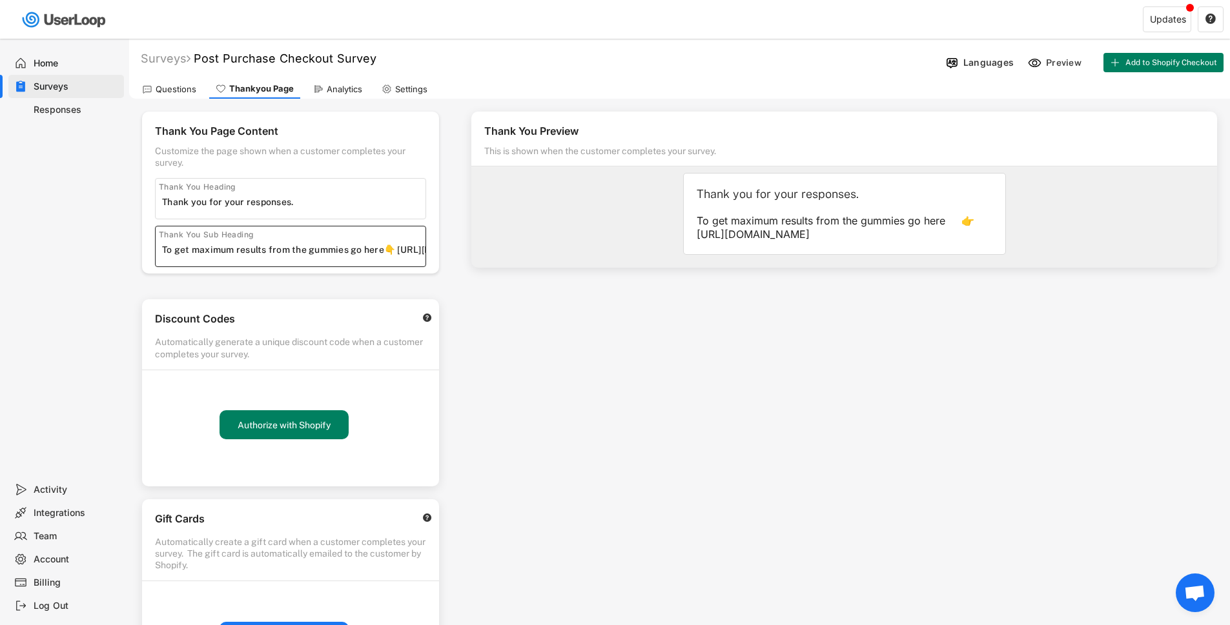
click at [709, 314] on div "Thank You Preview This is shown when the customer completes your survey. Thank …" at bounding box center [843, 369] width 771 height 540
click at [1049, 59] on div "Preview" at bounding box center [1065, 63] width 39 height 12
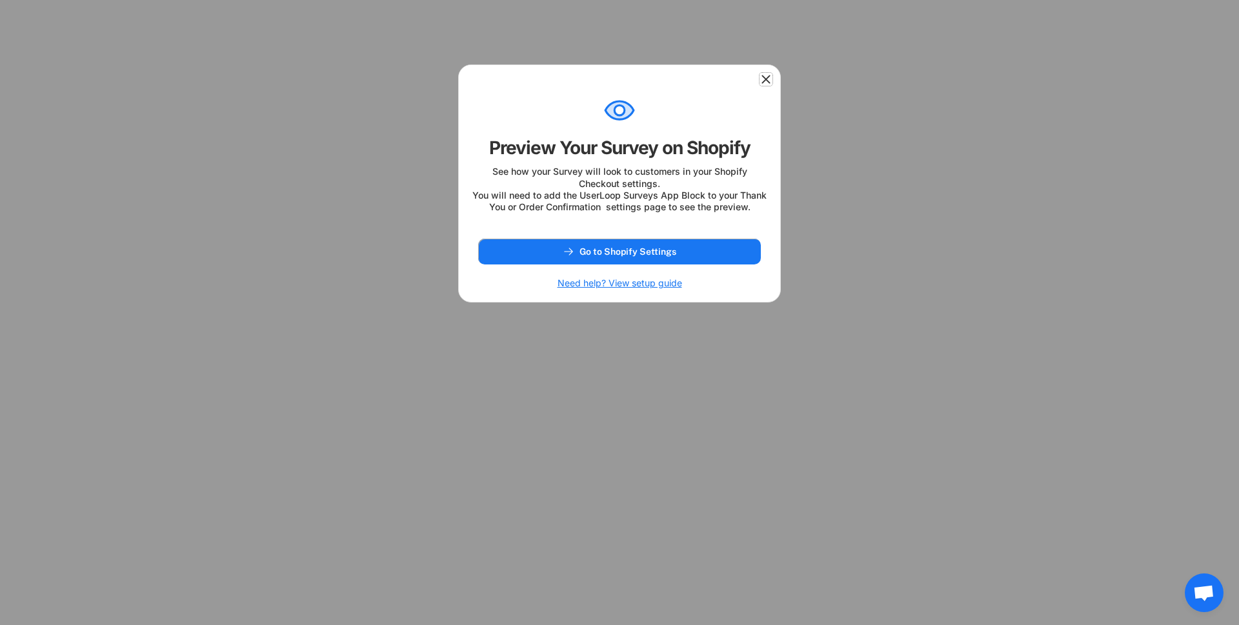
click at [764, 78] on icon at bounding box center [766, 79] width 13 height 13
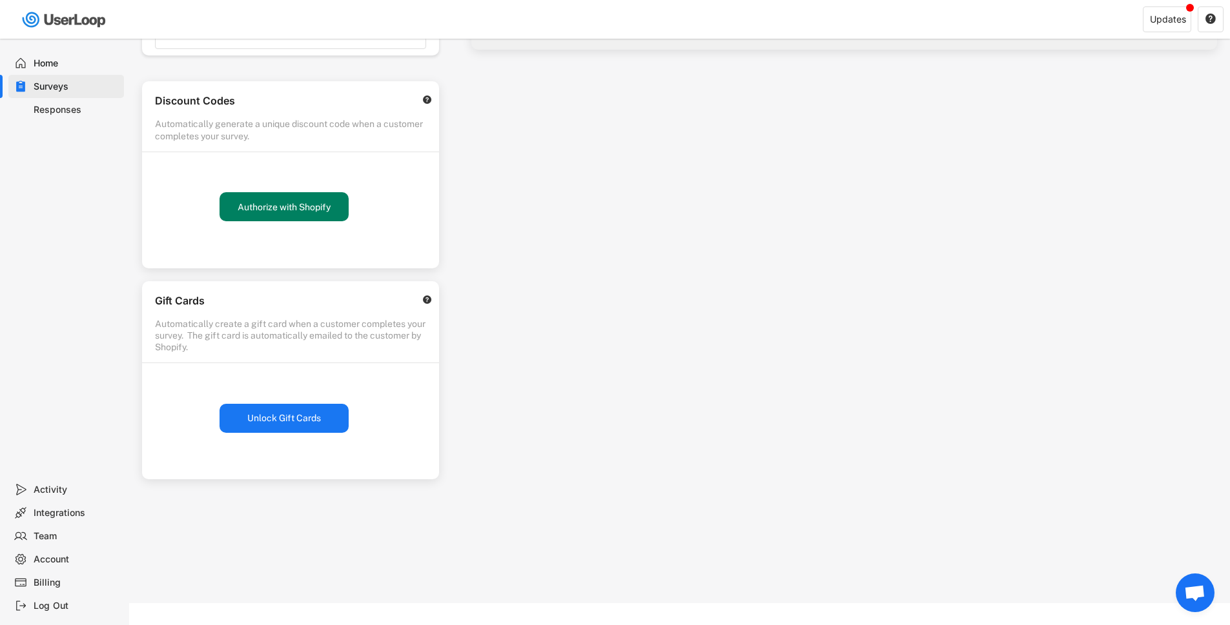
scroll to position [235, 0]
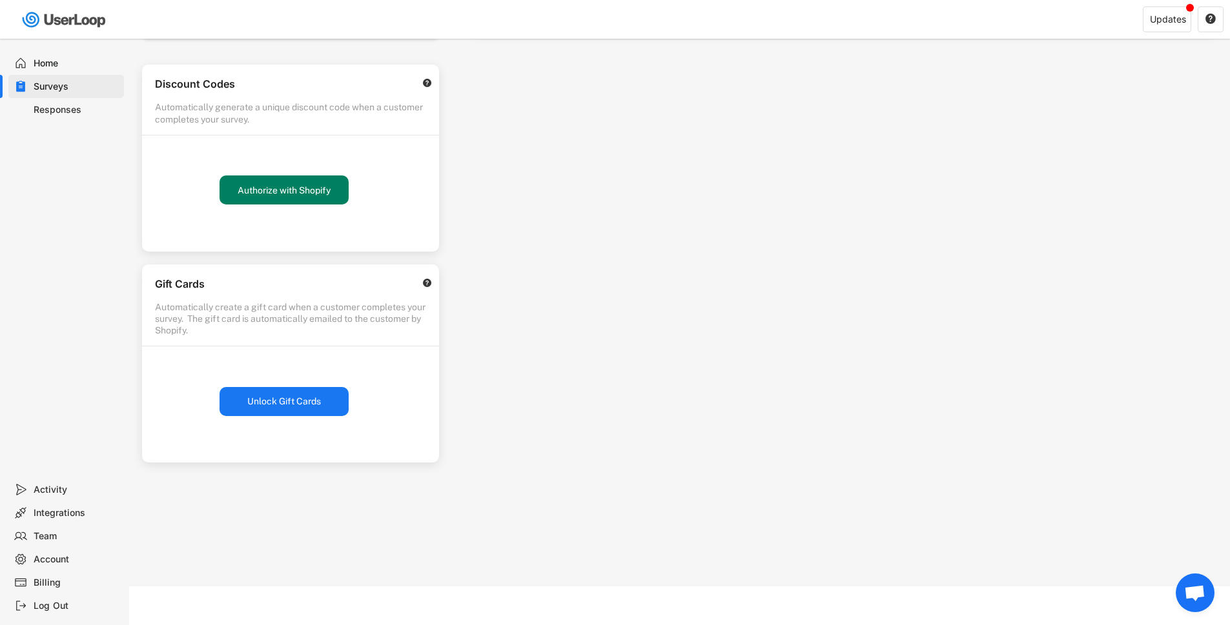
click at [40, 512] on div "Integrations" at bounding box center [76, 513] width 85 height 12
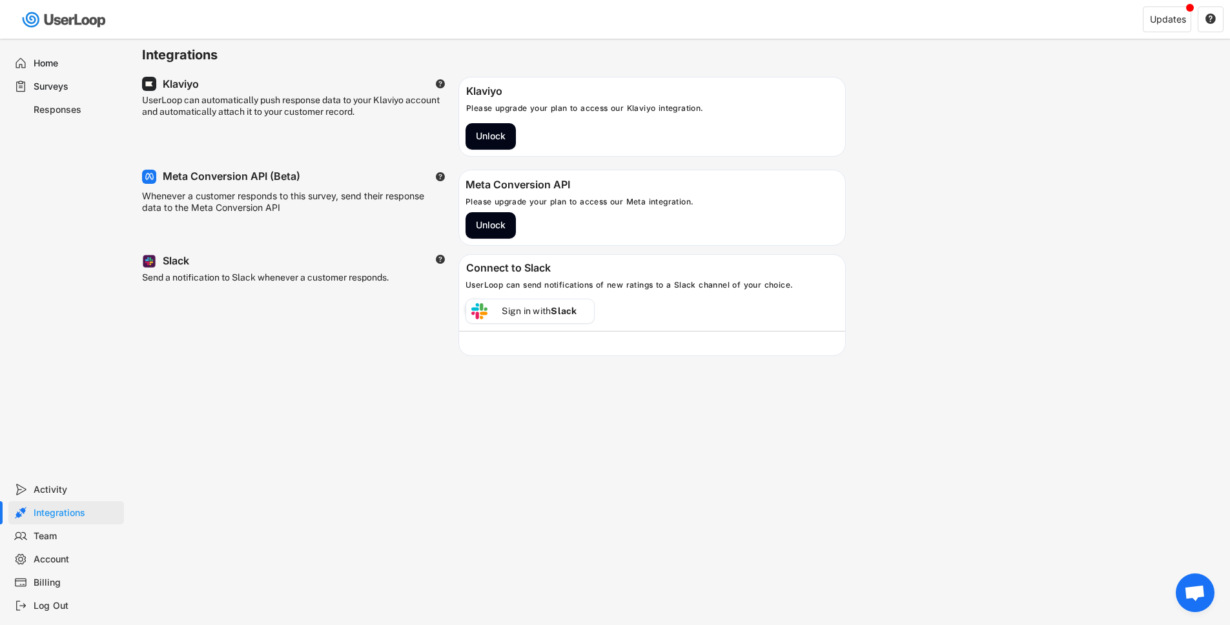
click at [41, 538] on div "Team" at bounding box center [76, 537] width 85 height 12
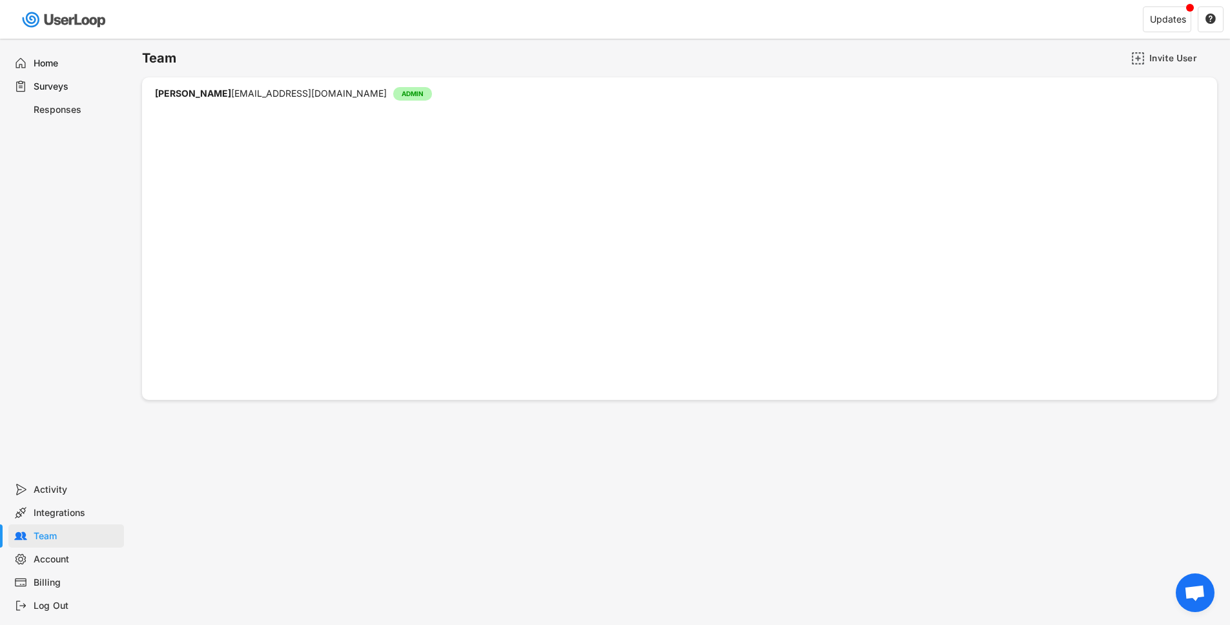
click at [44, 562] on div "Account" at bounding box center [76, 560] width 85 height 12
select select ""en""
select select ""1_week""
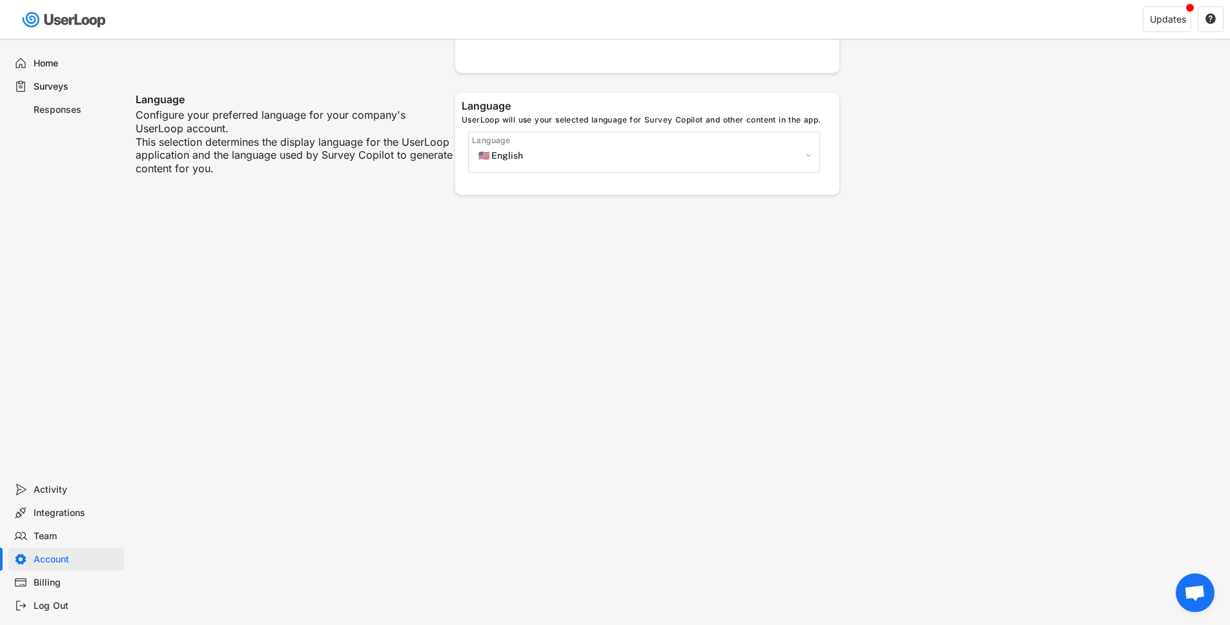
scroll to position [314, 0]
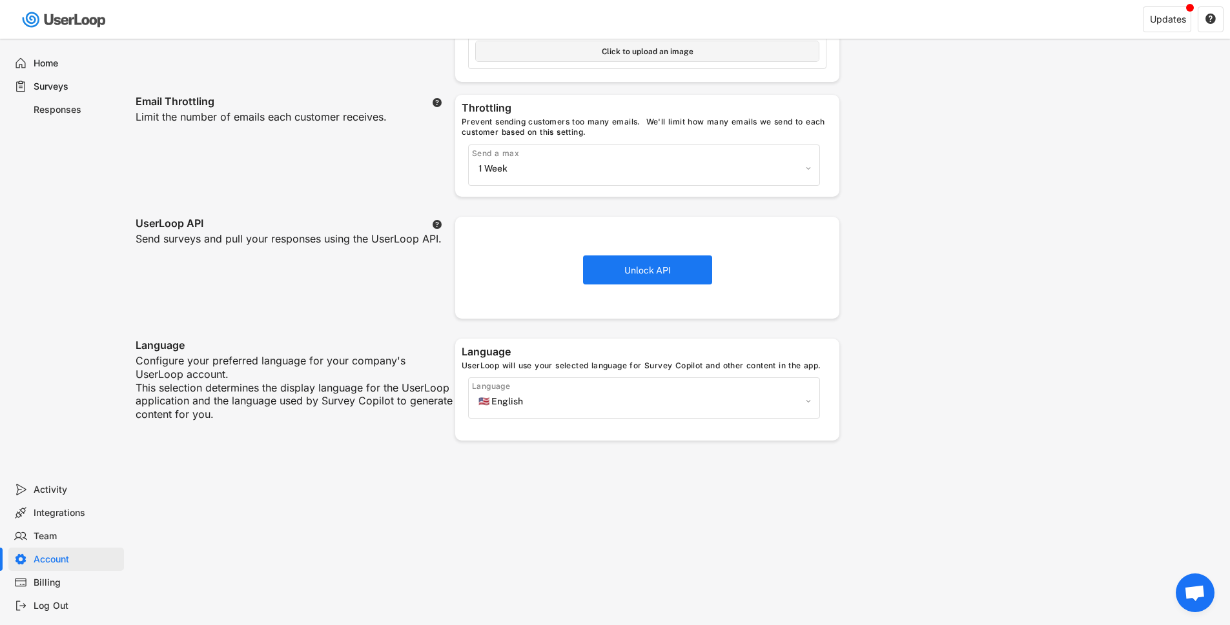
click at [45, 585] on div "Billing" at bounding box center [76, 583] width 85 height 12
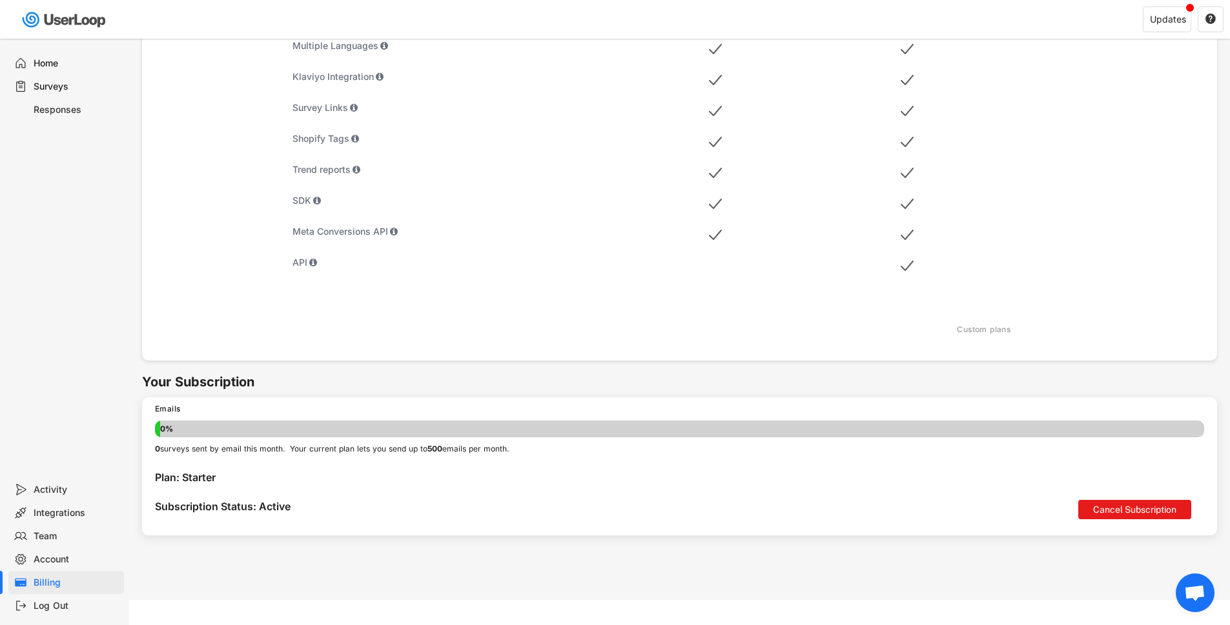
scroll to position [562, 0]
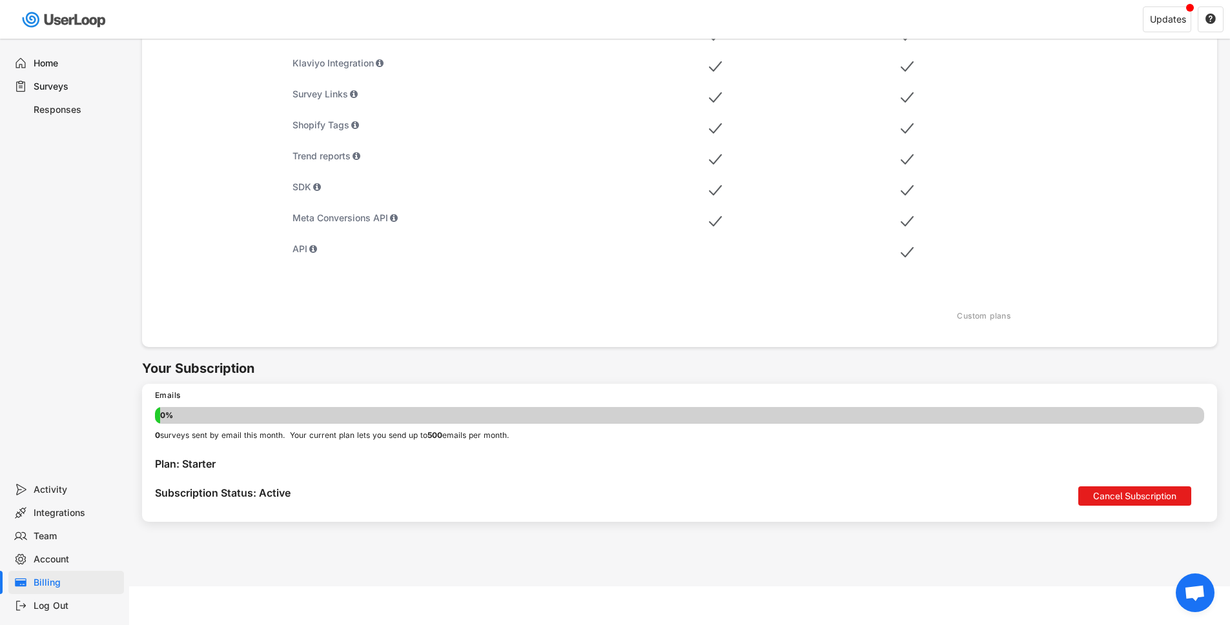
click at [48, 512] on div "Integrations" at bounding box center [76, 513] width 85 height 12
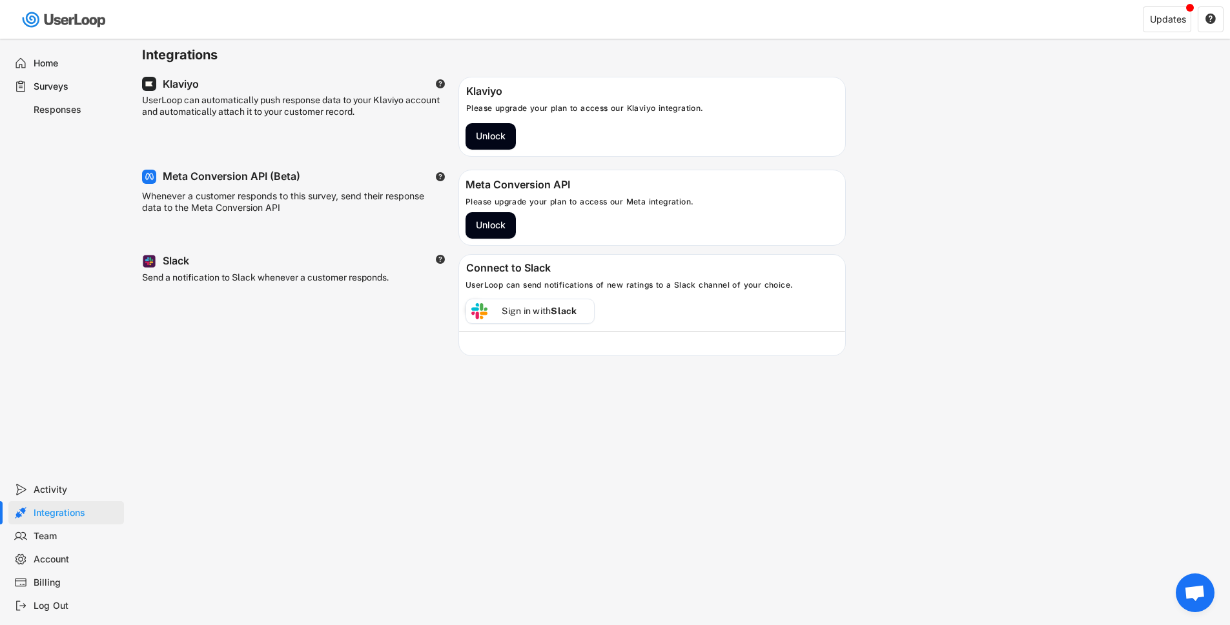
click at [42, 488] on div "Activity" at bounding box center [76, 490] width 85 height 12
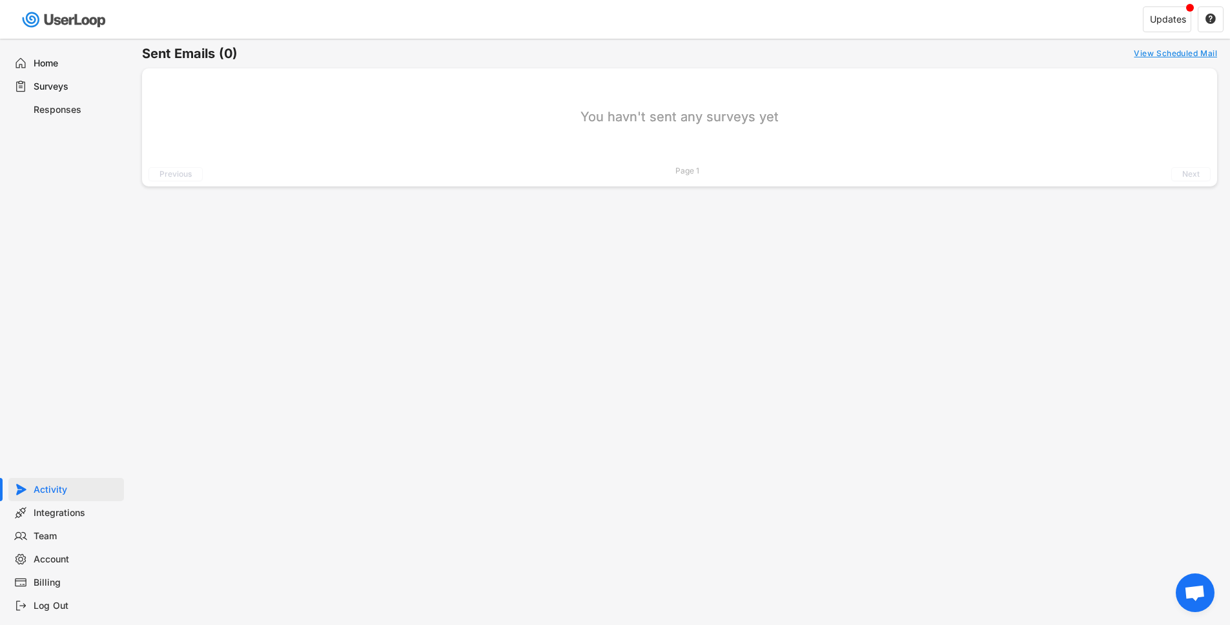
click at [52, 84] on div "Surveys" at bounding box center [76, 87] width 85 height 12
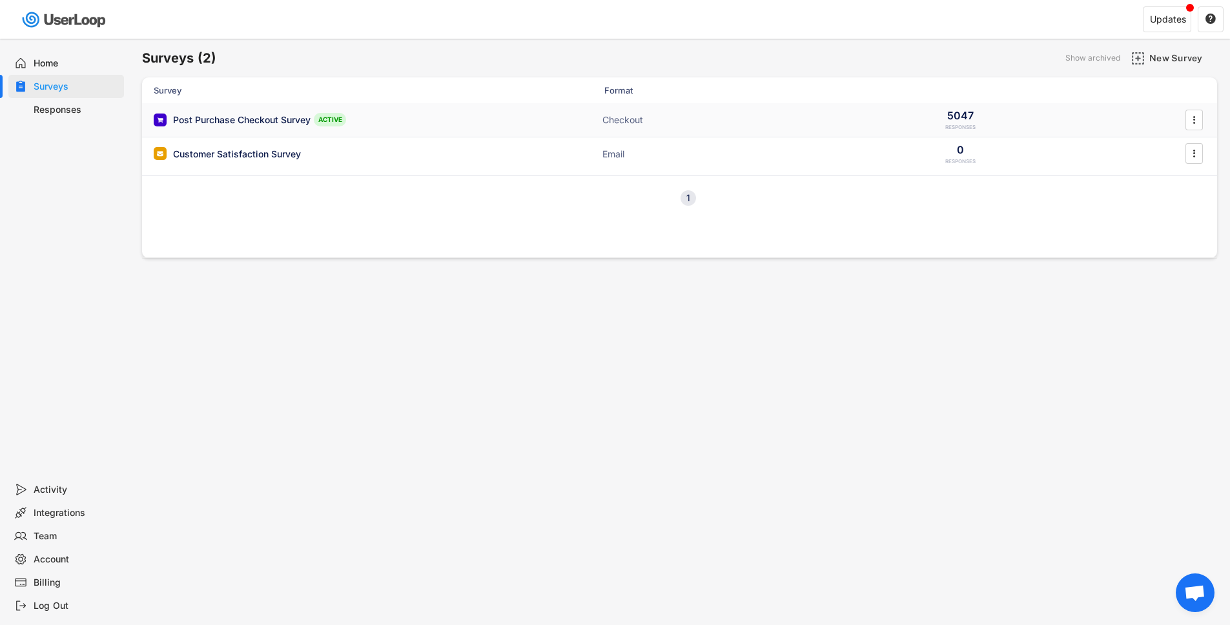
click at [268, 117] on div "Post Purchase Checkout Survey" at bounding box center [241, 120] width 137 height 13
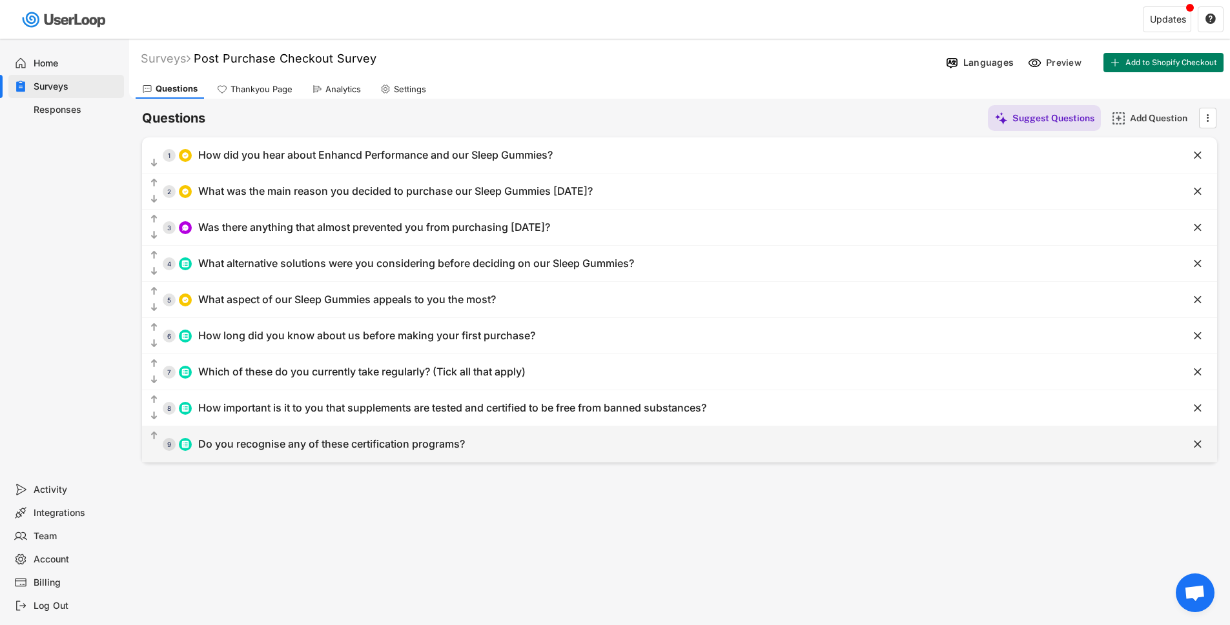
click at [470, 445] on div "  9 Do you recognise any of these certification programs?" at bounding box center [647, 444] width 1010 height 29
type input "Do you recognise any of these certification programs?"
type input "HASTA"
type input "Informed Sport"
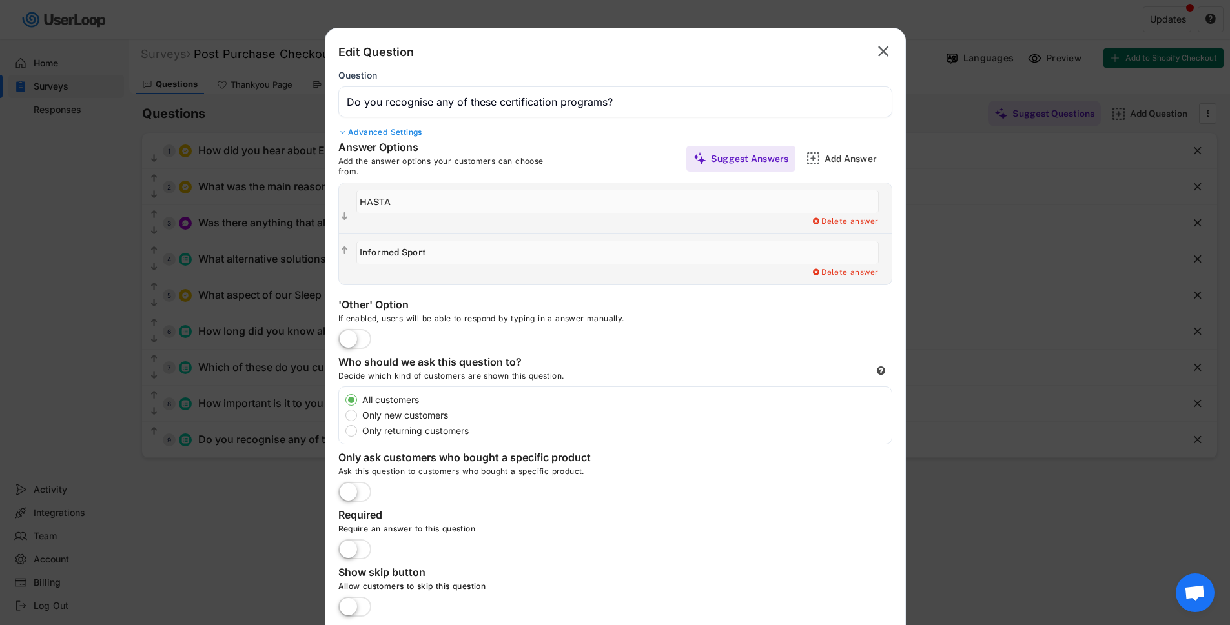
scroll to position [32, 0]
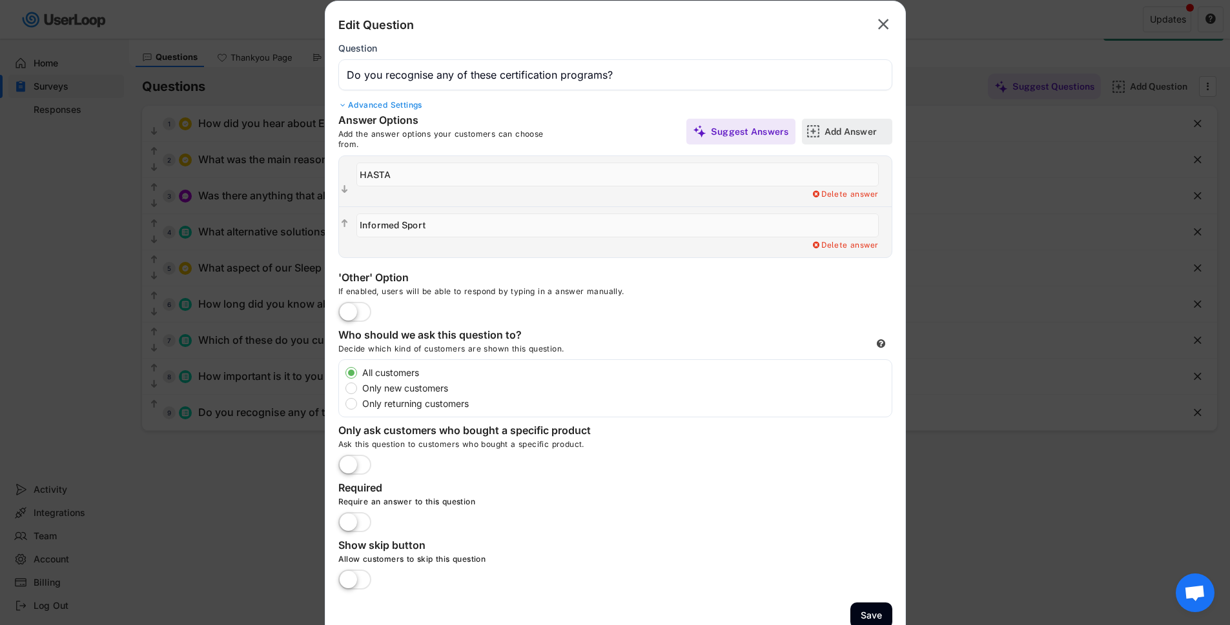
click at [841, 129] on div "Add Answer" at bounding box center [856, 132] width 65 height 12
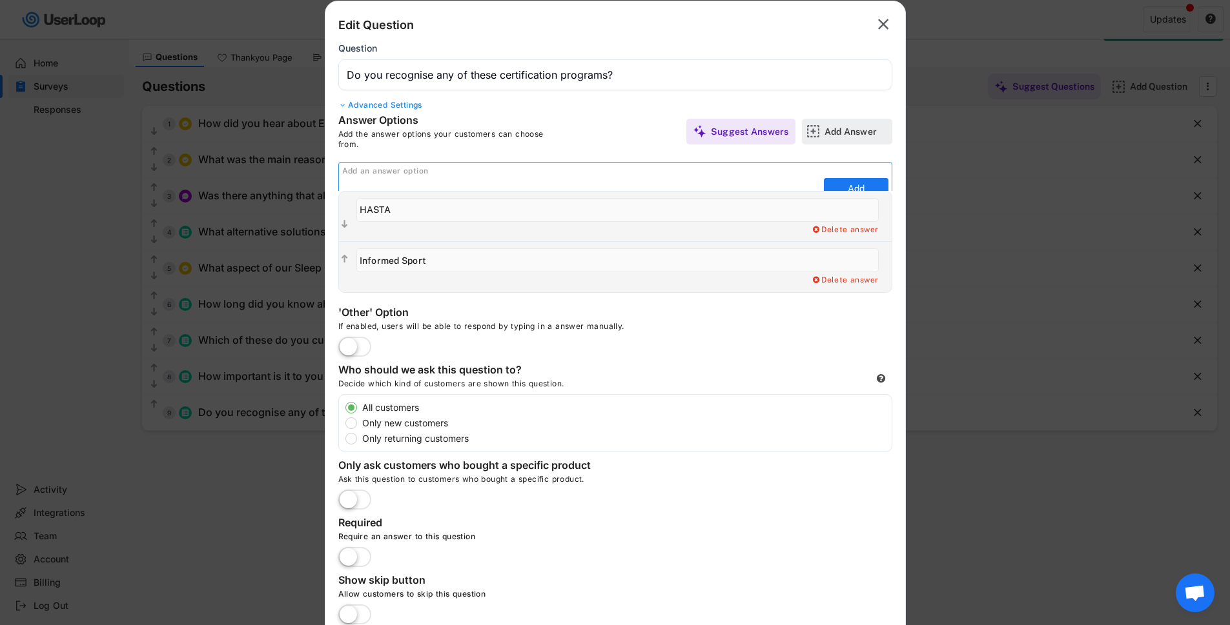
scroll to position [0, 0]
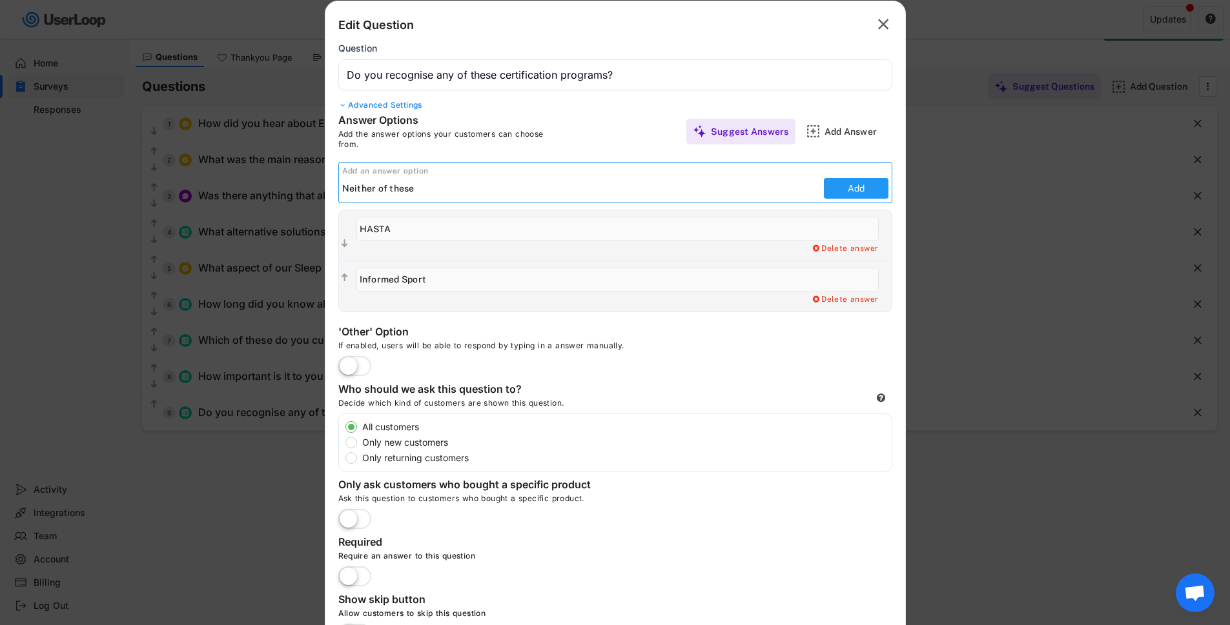
type input "Neither of these"
click at [853, 181] on button "Add" at bounding box center [856, 188] width 65 height 21
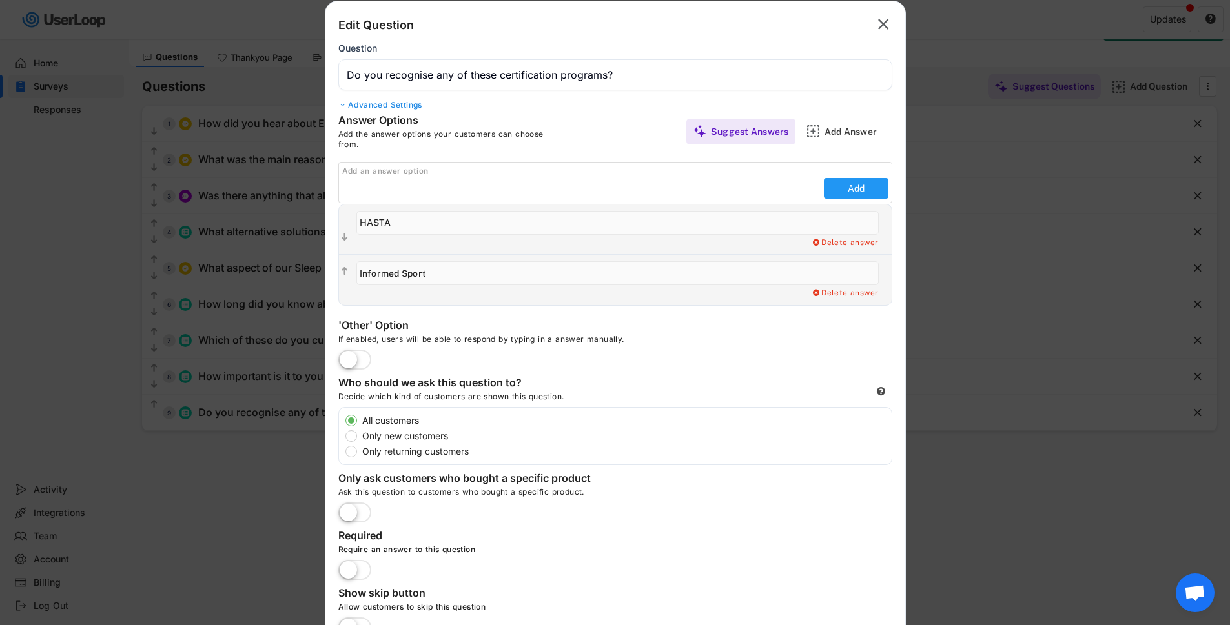
type input "Neither of these"
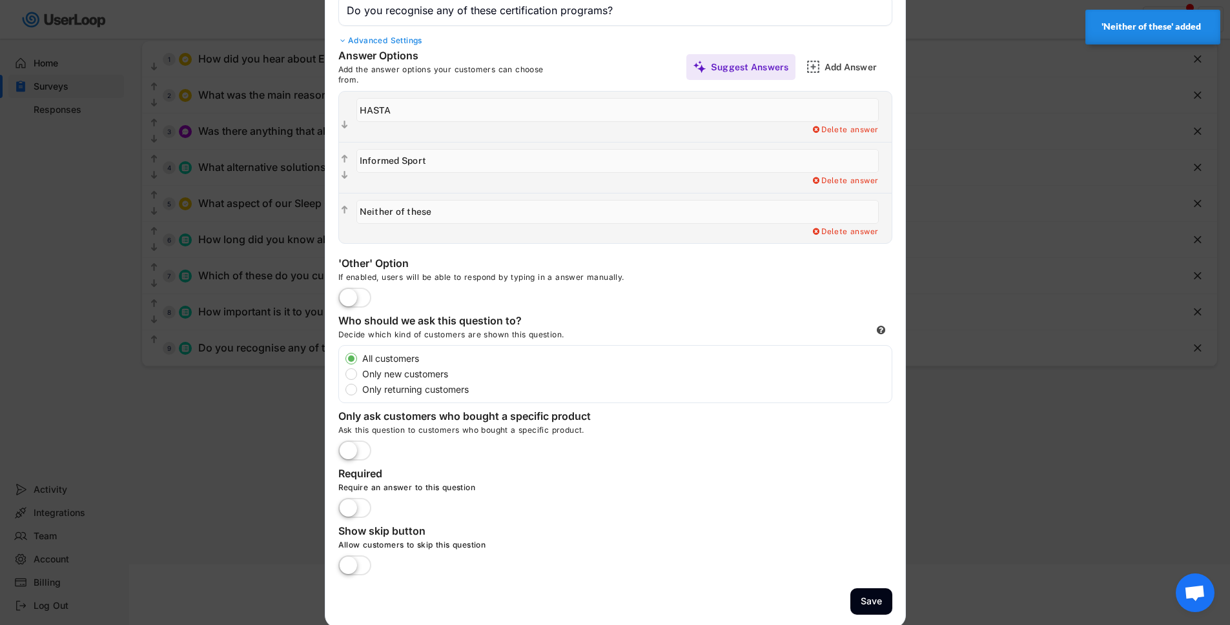
scroll to position [99, 0]
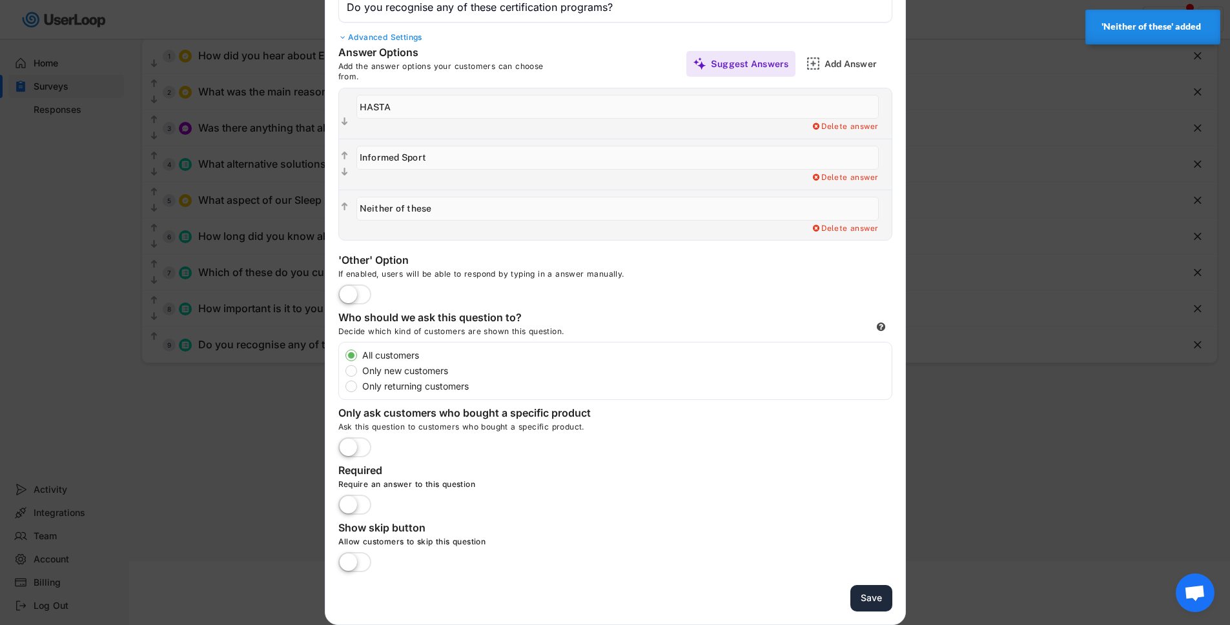
click at [866, 601] on button "Save" at bounding box center [871, 598] width 42 height 26
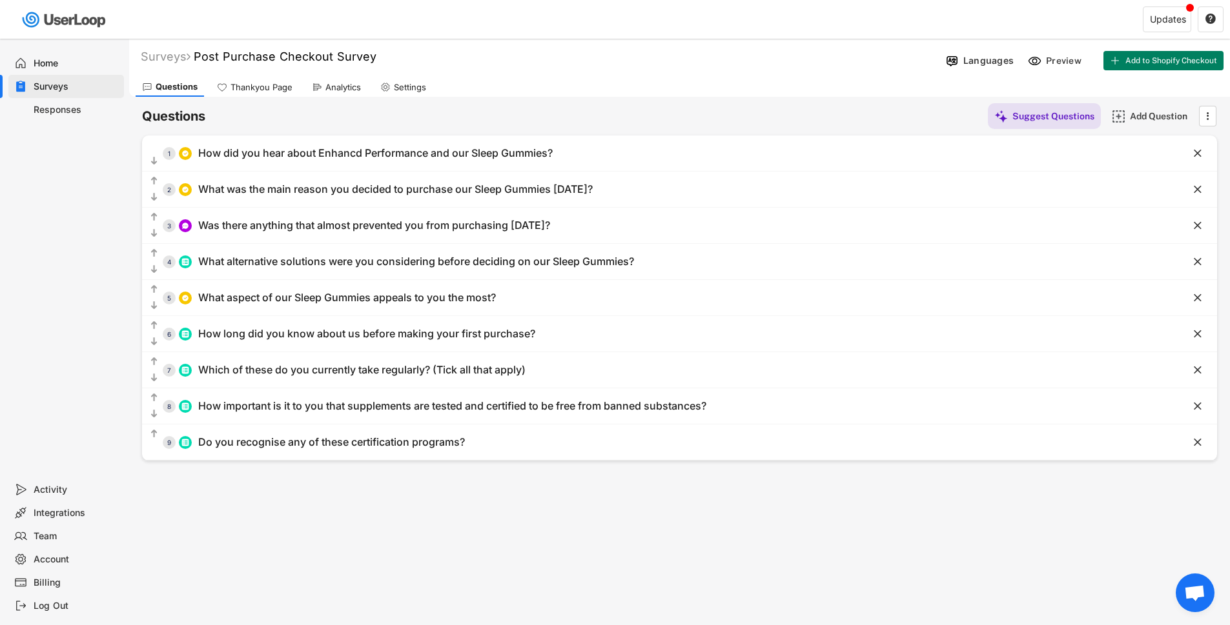
scroll to position [0, 0]
click at [1042, 57] on div "Preview" at bounding box center [1055, 62] width 65 height 19
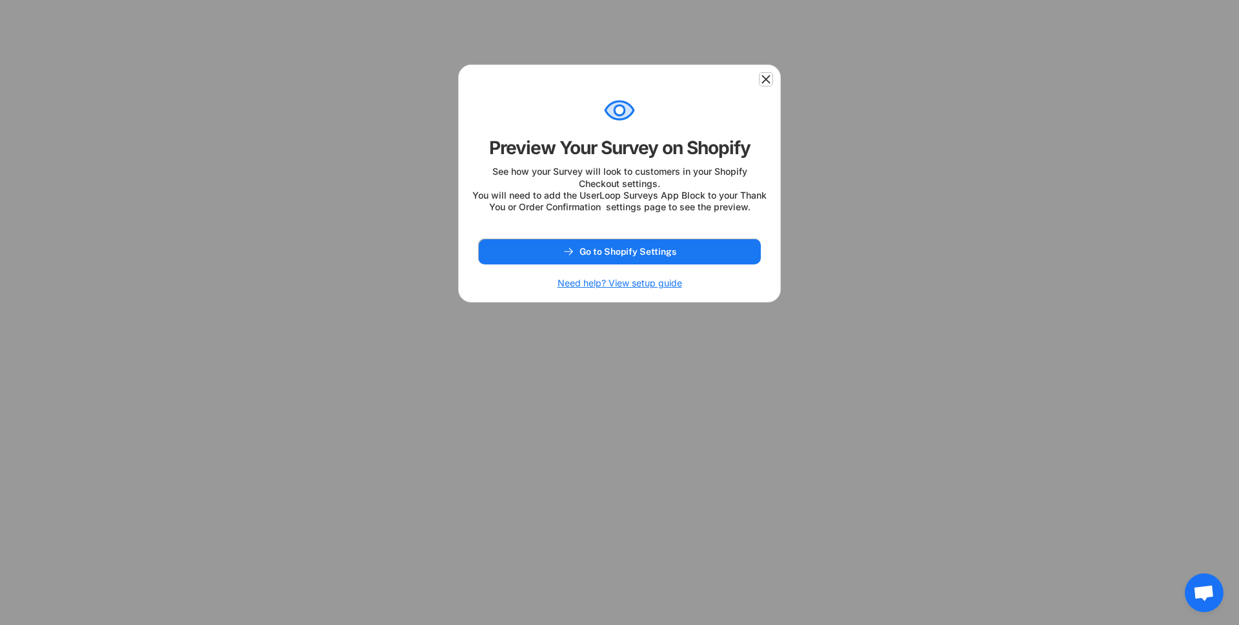
click at [768, 79] on icon at bounding box center [766, 79] width 13 height 13
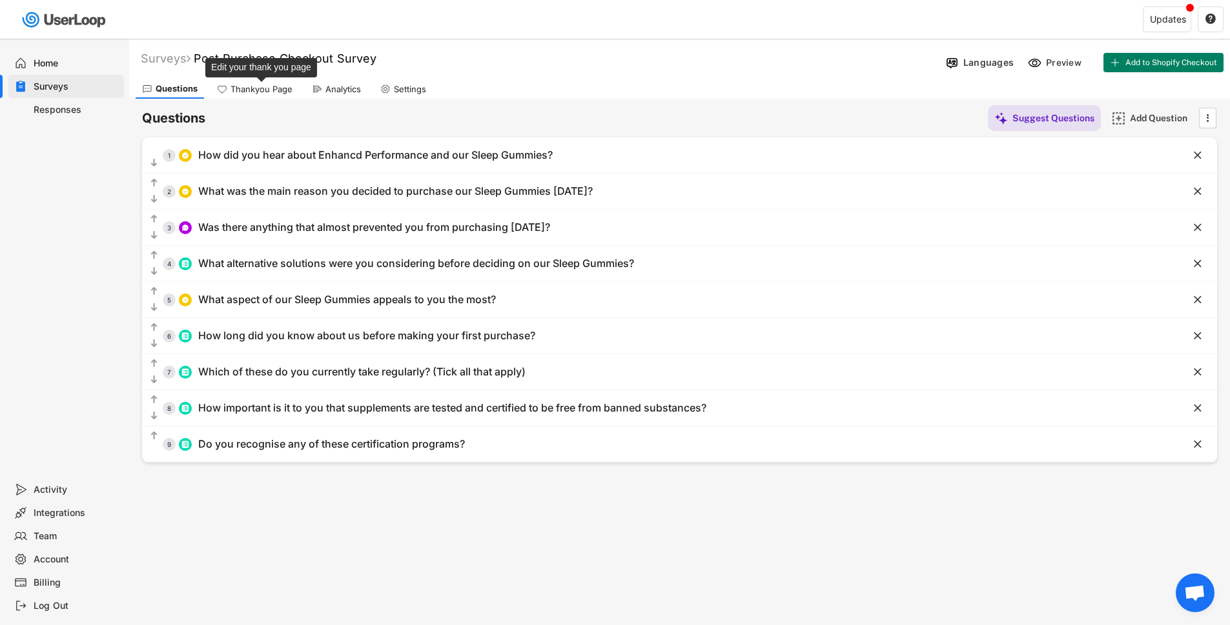
click at [245, 86] on div "Thankyou Page" at bounding box center [261, 89] width 62 height 11
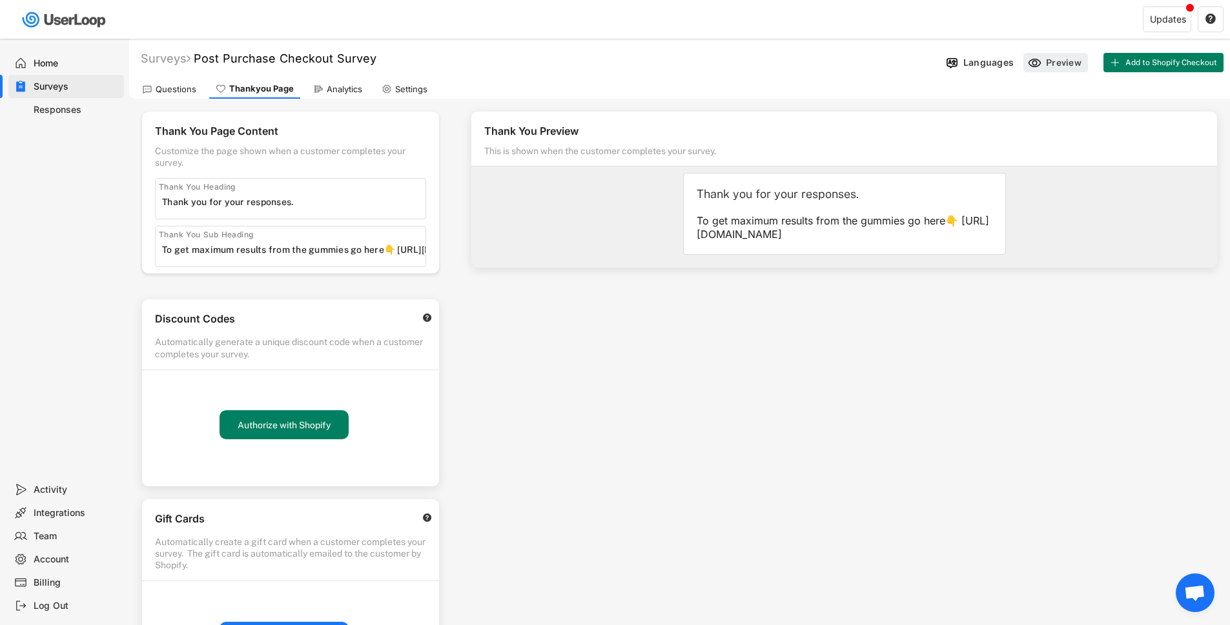
click at [1035, 57] on icon at bounding box center [1035, 63] width 14 height 14
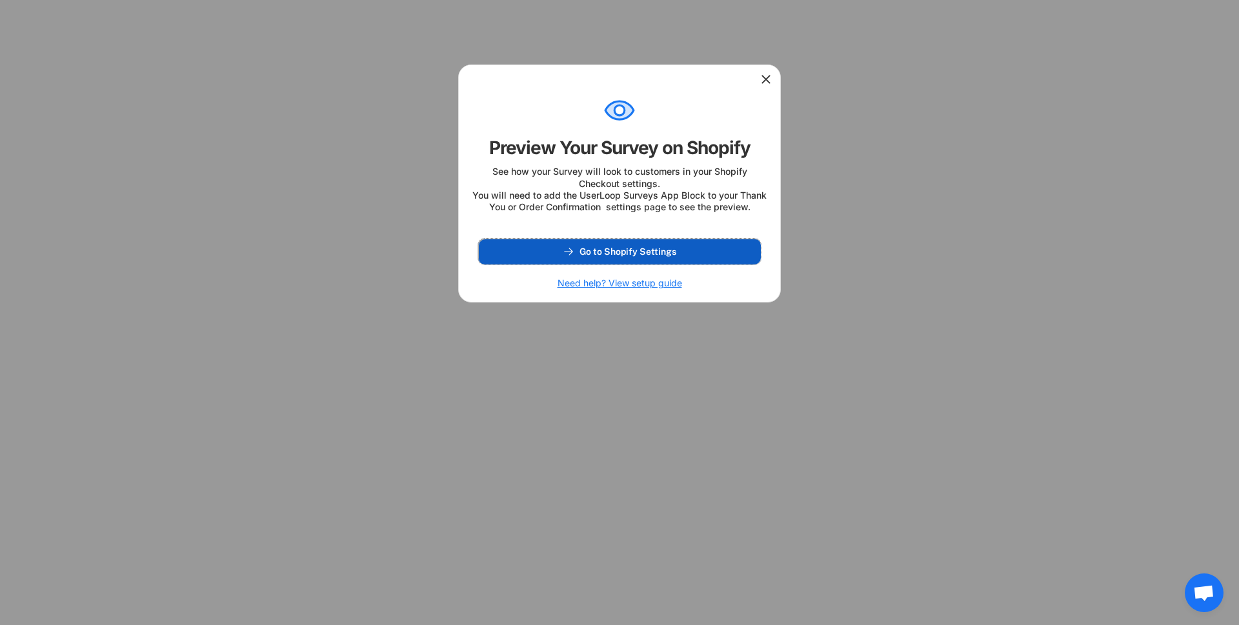
click at [634, 256] on span "Go to Shopify Settings" at bounding box center [628, 251] width 97 height 9
click at [765, 77] on use at bounding box center [766, 79] width 13 height 13
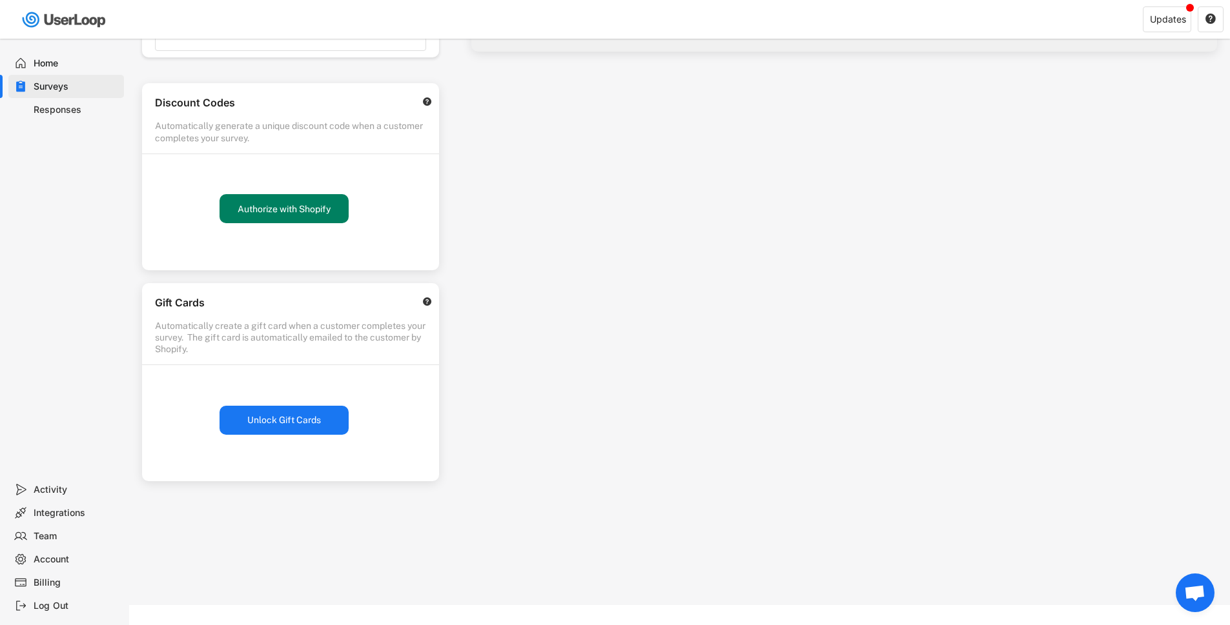
scroll to position [197, 0]
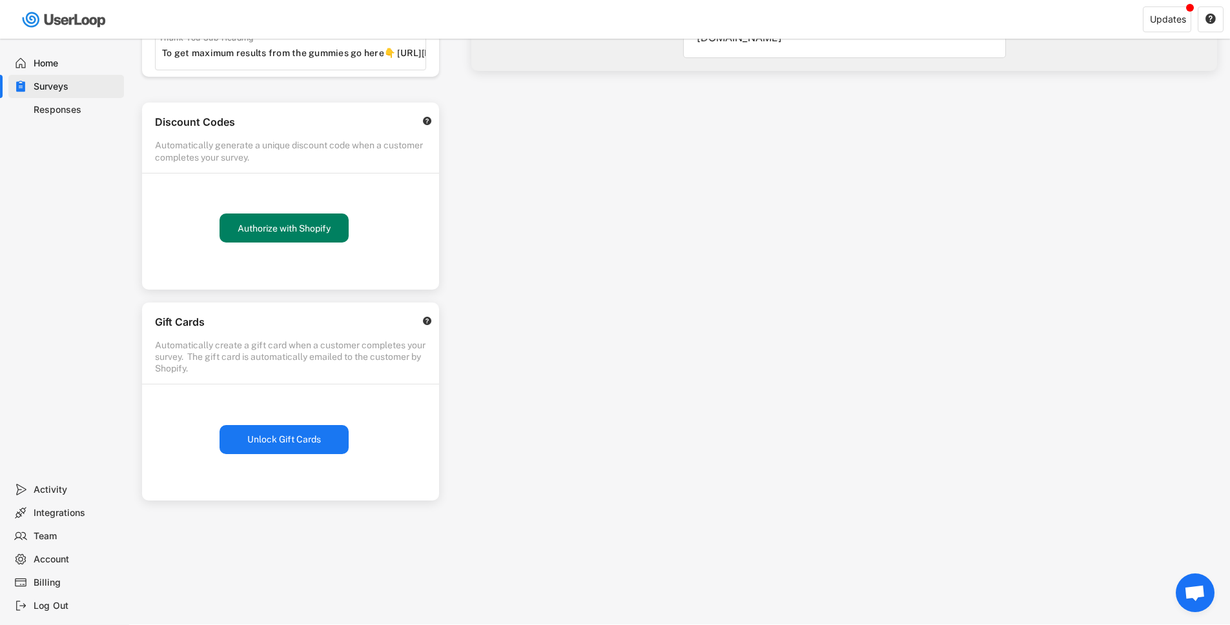
click at [363, 121] on div "Discount Codes" at bounding box center [282, 124] width 254 height 17
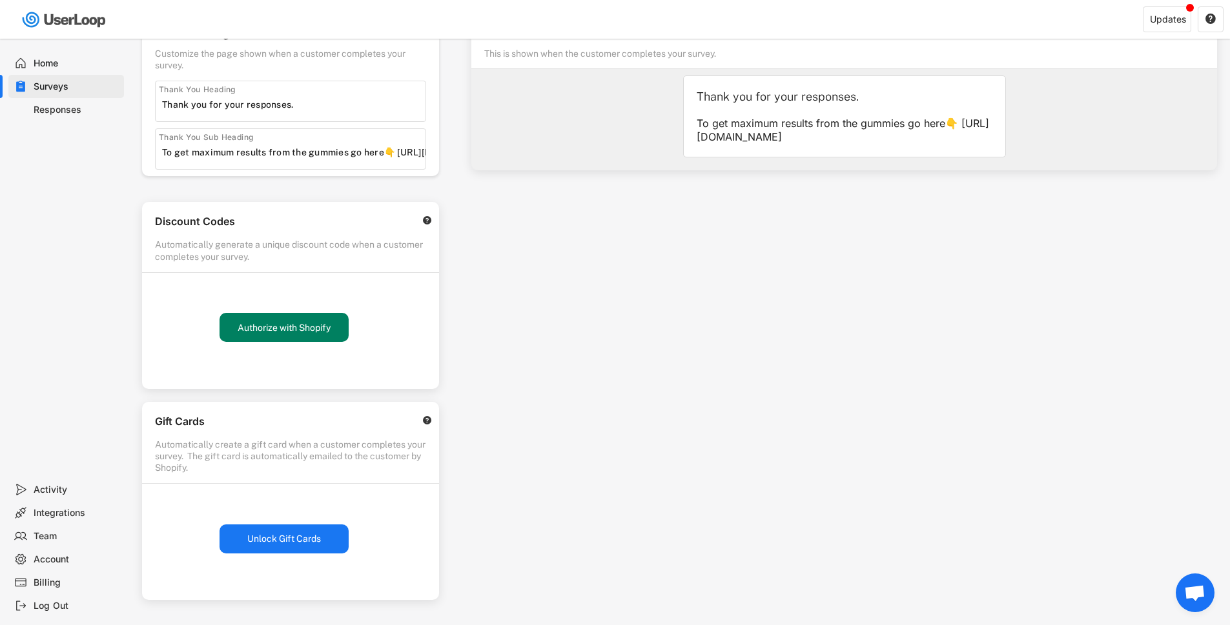
scroll to position [0, 0]
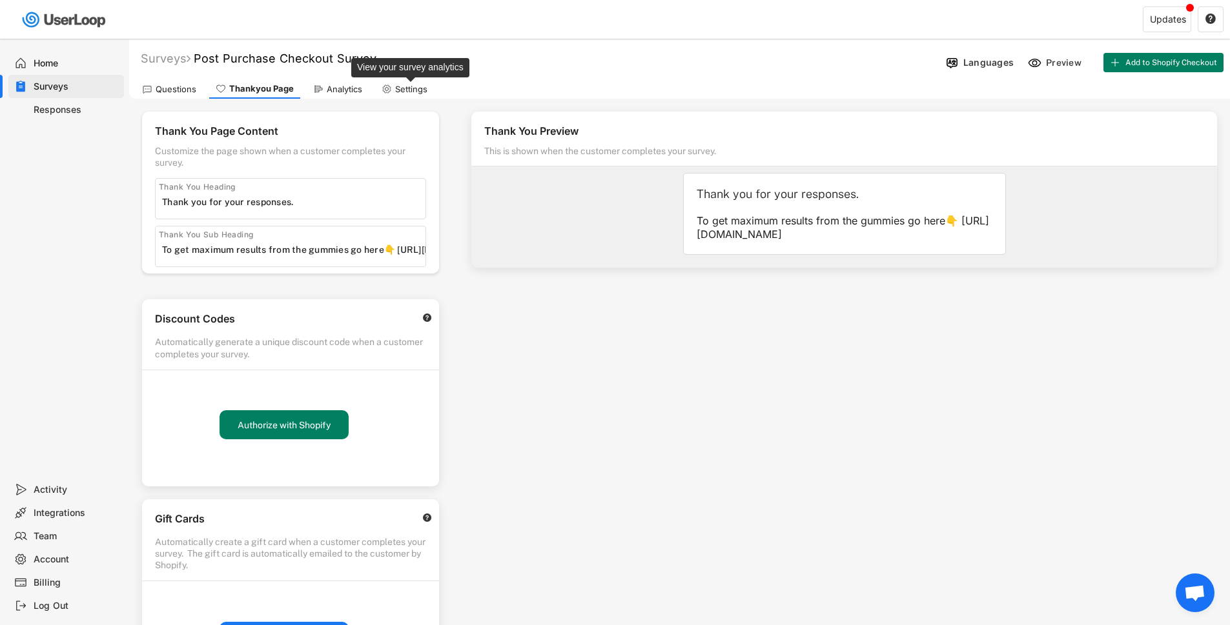
click at [397, 88] on div "Settings" at bounding box center [411, 89] width 32 height 11
select select ""weekly""
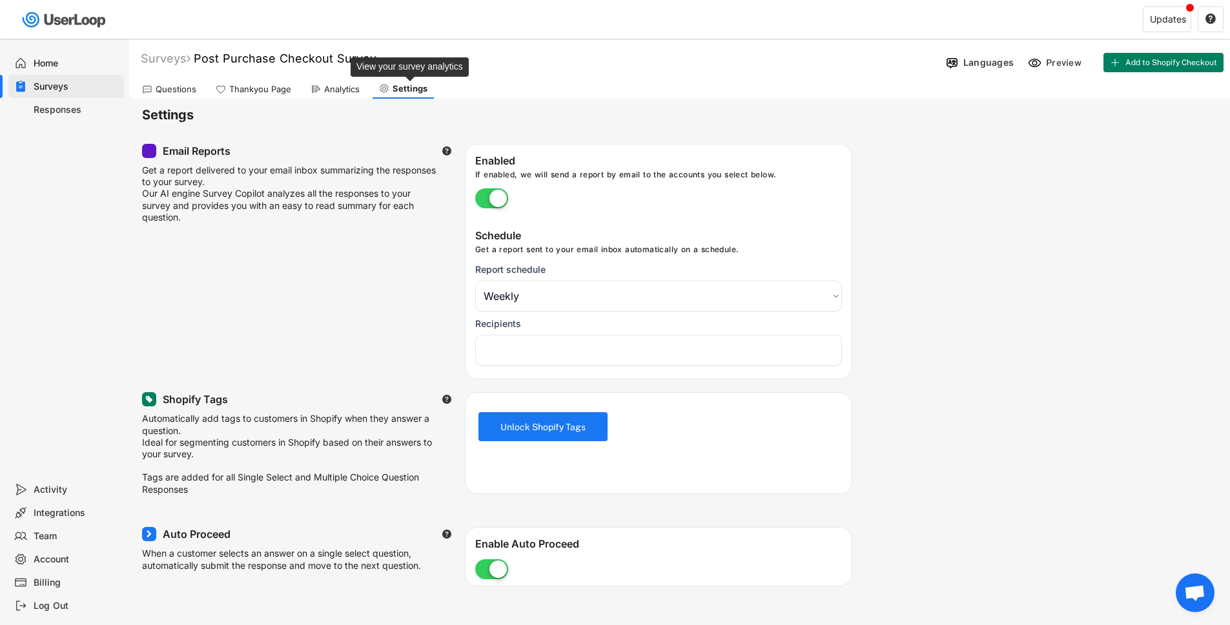
select select "1348695171700984260__LOOKUP__1731822895373x514237201402668800"
click at [245, 88] on div "Thankyou Page" at bounding box center [260, 89] width 62 height 11
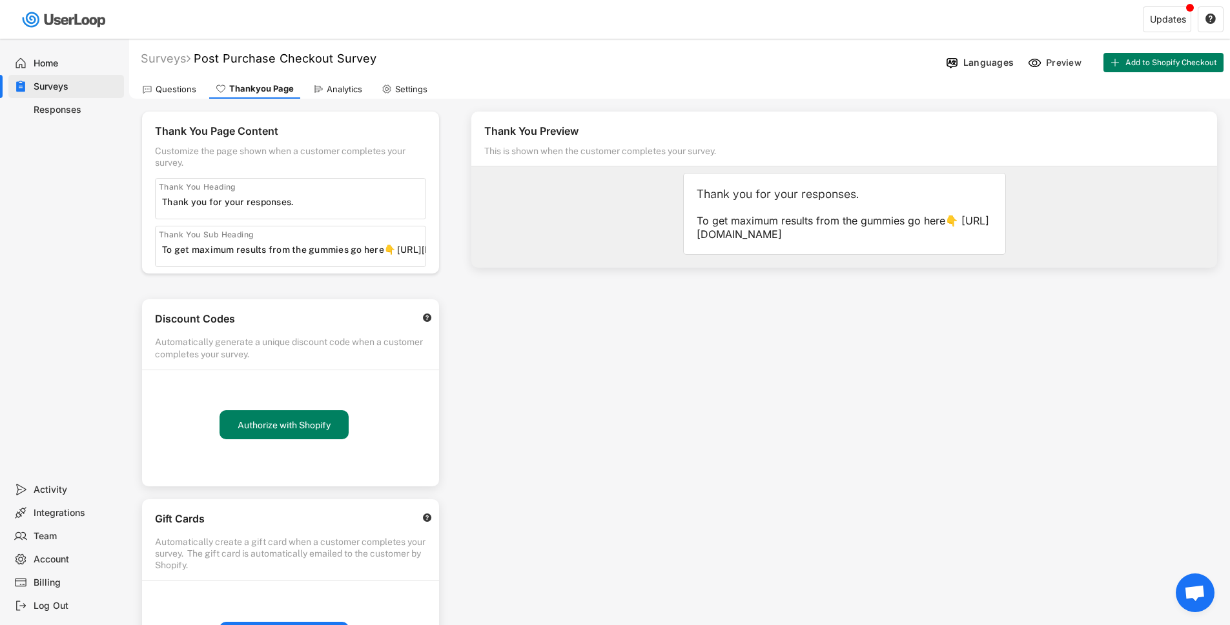
click at [323, 252] on input "input" at bounding box center [293, 249] width 263 height 19
click at [281, 202] on input "input" at bounding box center [293, 201] width 263 height 19
click at [320, 201] on input "input" at bounding box center [293, 201] width 263 height 19
click at [188, 252] on input "input" at bounding box center [293, 249] width 263 height 19
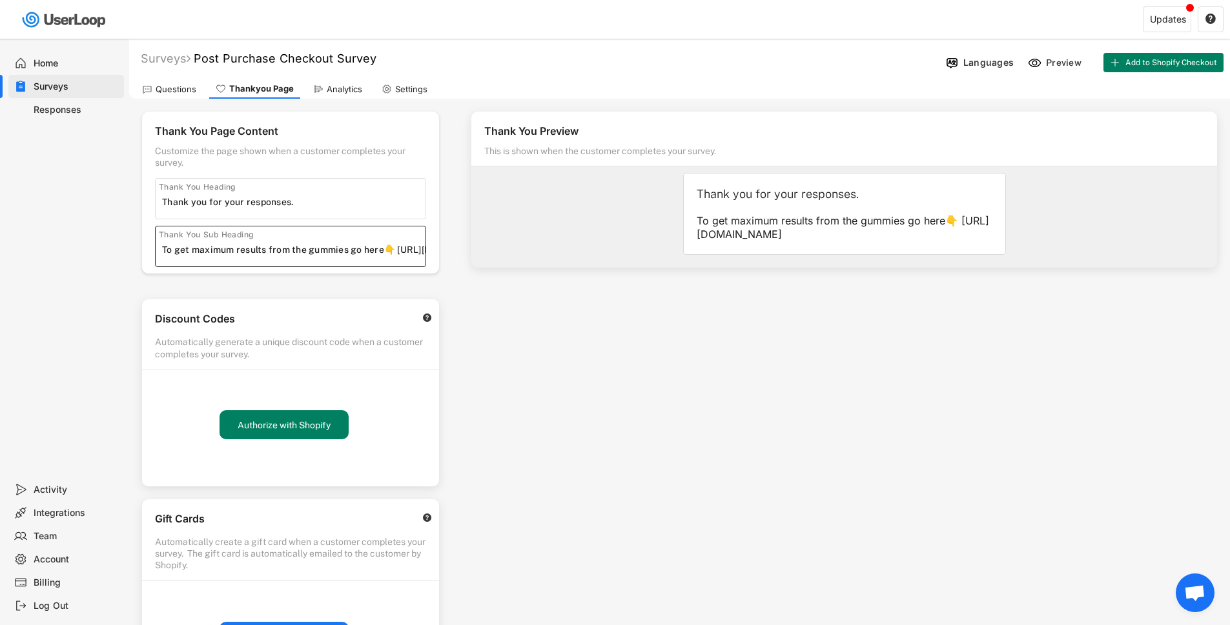
click at [188, 252] on input "input" at bounding box center [293, 249] width 263 height 19
paste input "<a href="[URL][DOMAIN_NAME]" target="_blank">Max My Results</a>"
type input "<a href="[URL][DOMAIN_NAME]" target="_blank">Max My Results</a>"
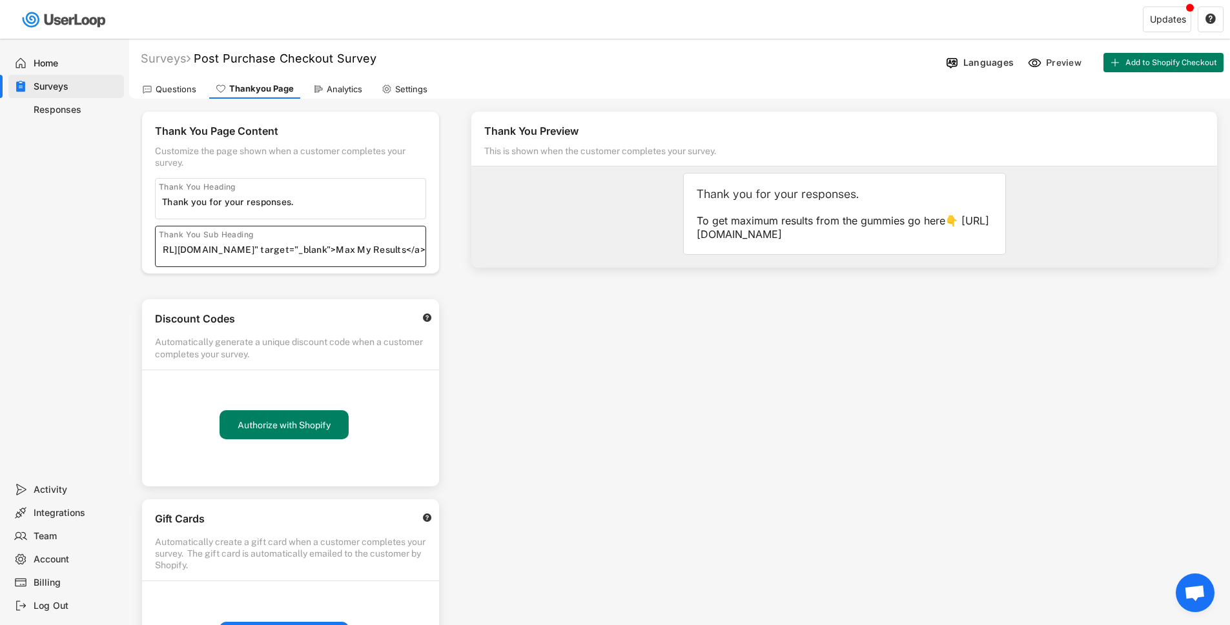
click at [622, 332] on div "Thank You Preview This is shown when the customer completes your survey. Thank …" at bounding box center [843, 369] width 771 height 540
click at [345, 251] on input "input" at bounding box center [293, 249] width 263 height 19
click at [344, 250] on input "input" at bounding box center [293, 249] width 263 height 19
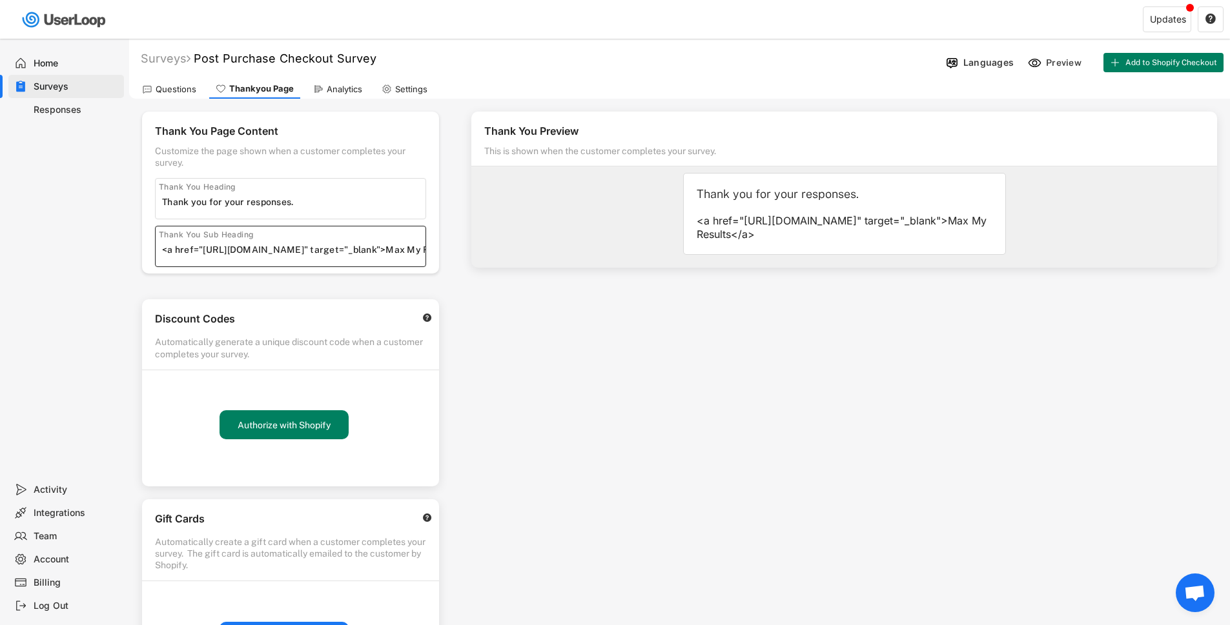
click at [344, 250] on input "input" at bounding box center [293, 249] width 263 height 19
click at [411, 90] on div "Settings" at bounding box center [411, 89] width 32 height 11
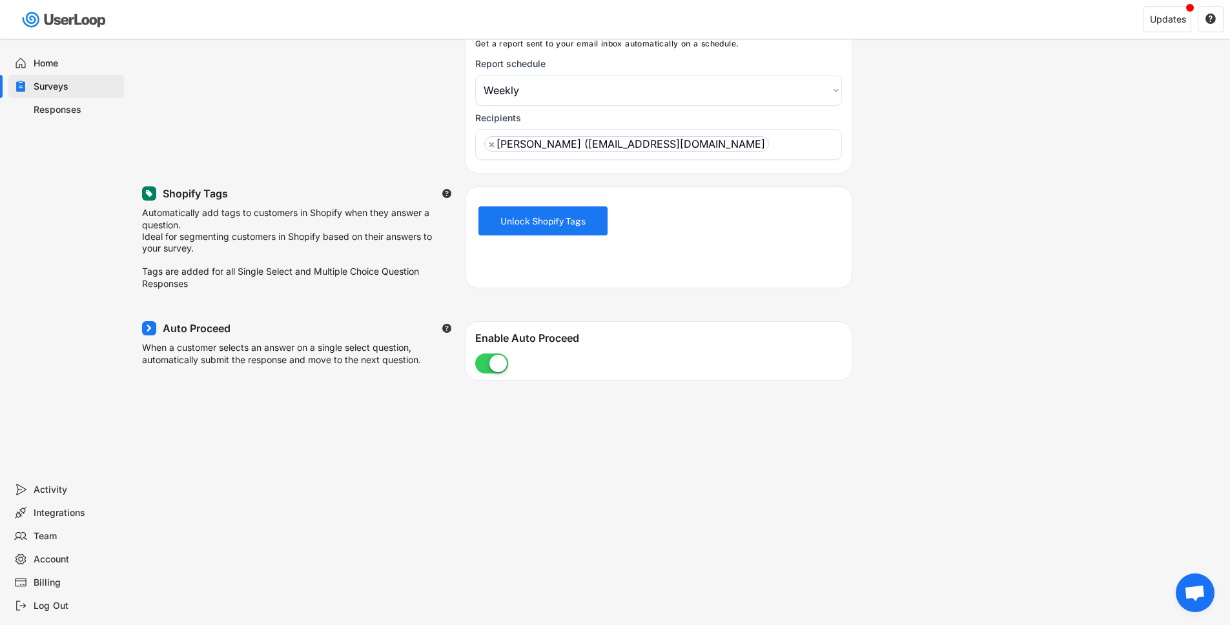
scroll to position [207, 0]
click at [147, 331] on icon at bounding box center [149, 327] width 8 height 8
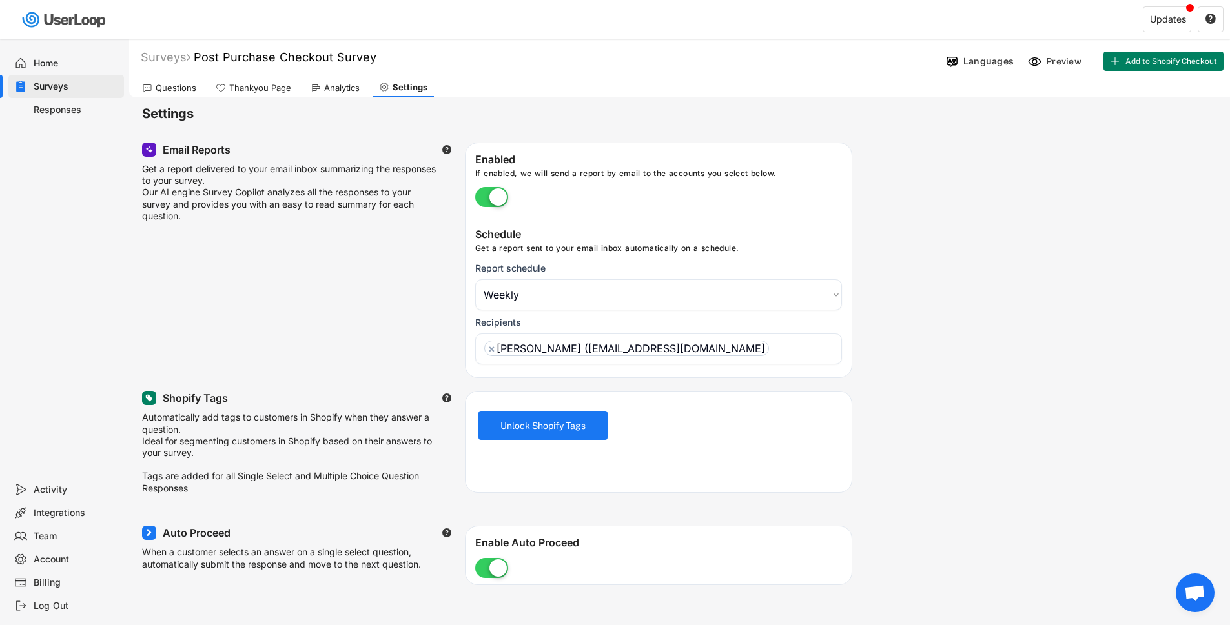
scroll to position [0, 0]
click at [52, 87] on div "Surveys" at bounding box center [76, 87] width 85 height 12
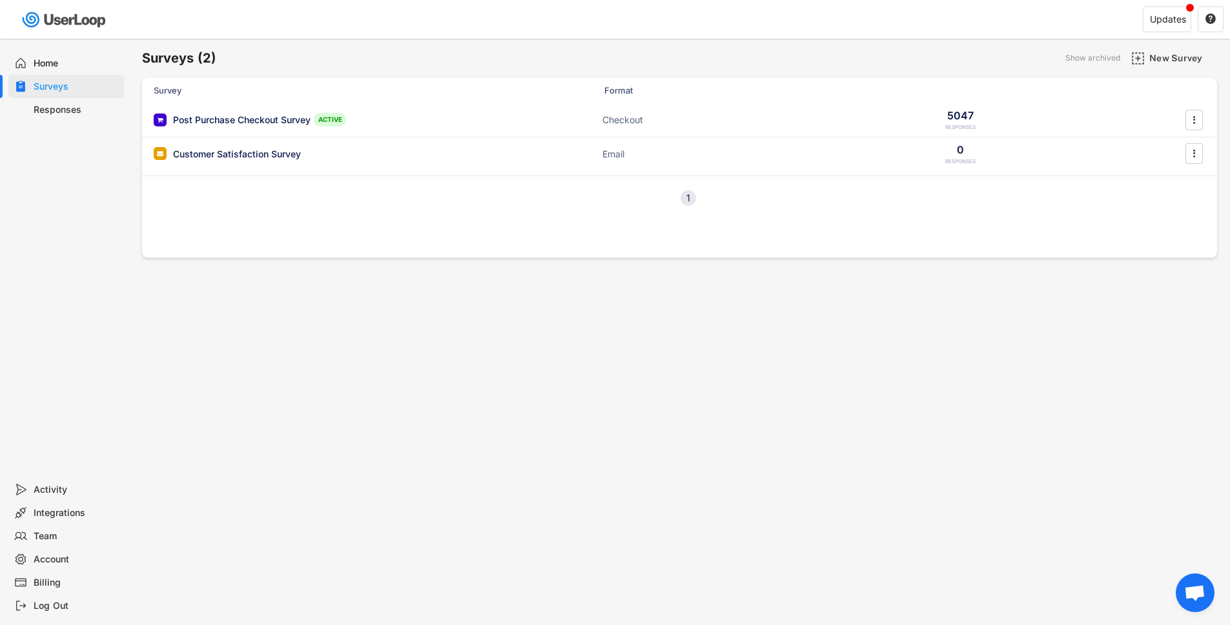
click at [47, 64] on div "Home" at bounding box center [76, 63] width 85 height 12
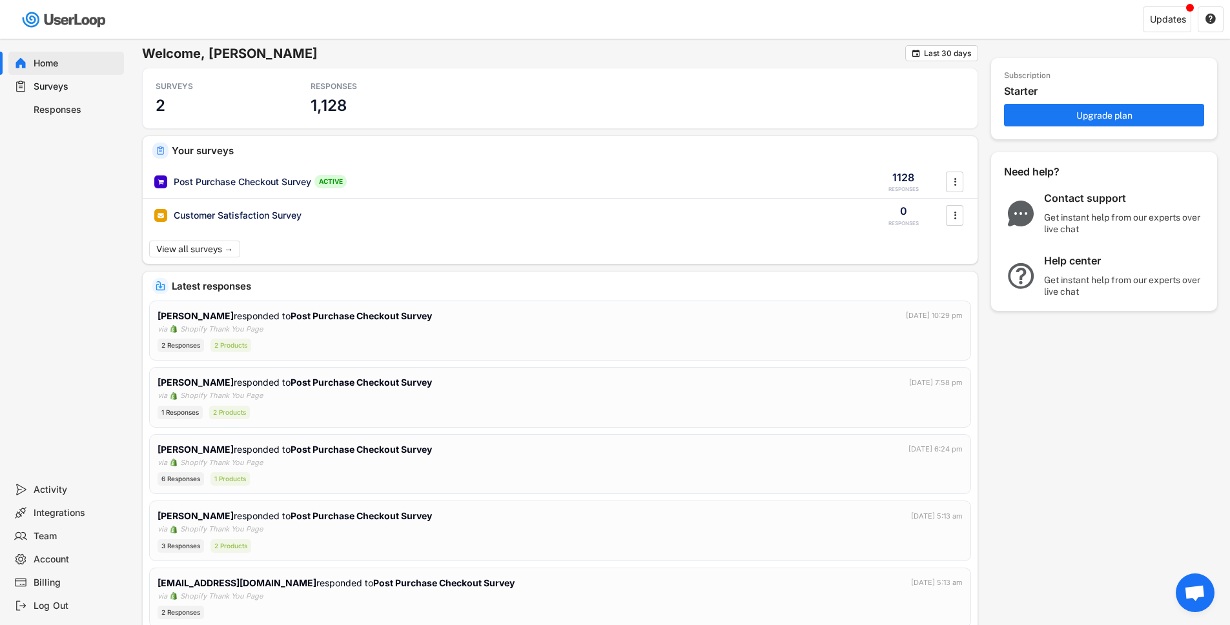
click at [51, 510] on div "Integrations" at bounding box center [76, 513] width 85 height 12
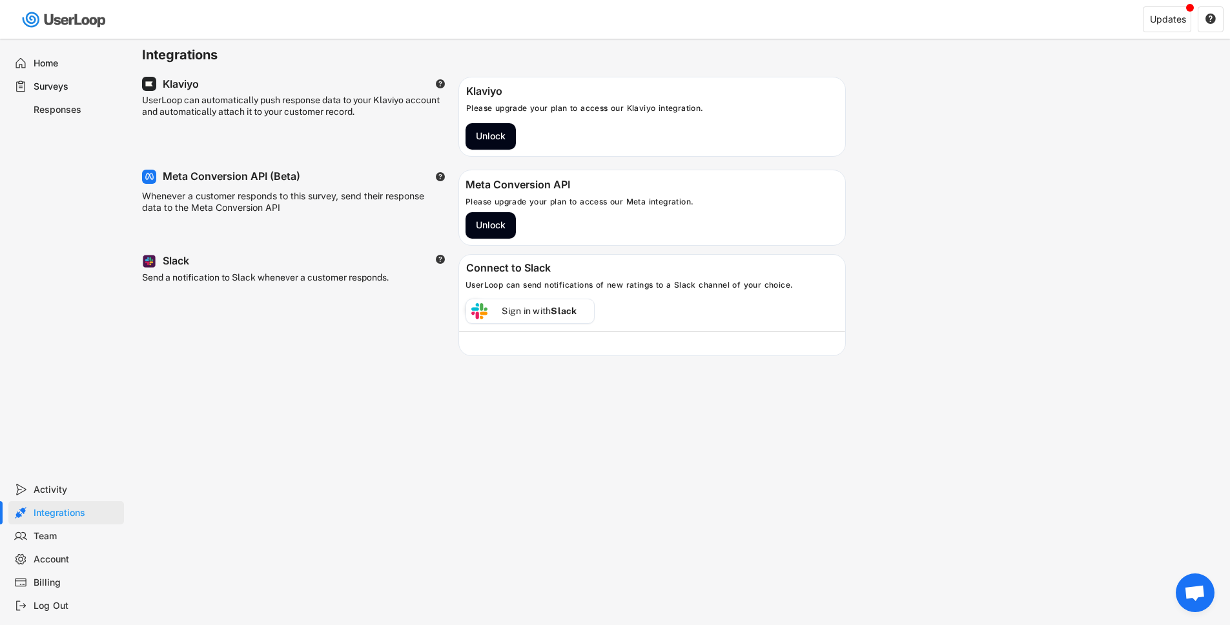
click at [52, 580] on div "Billing" at bounding box center [76, 583] width 85 height 12
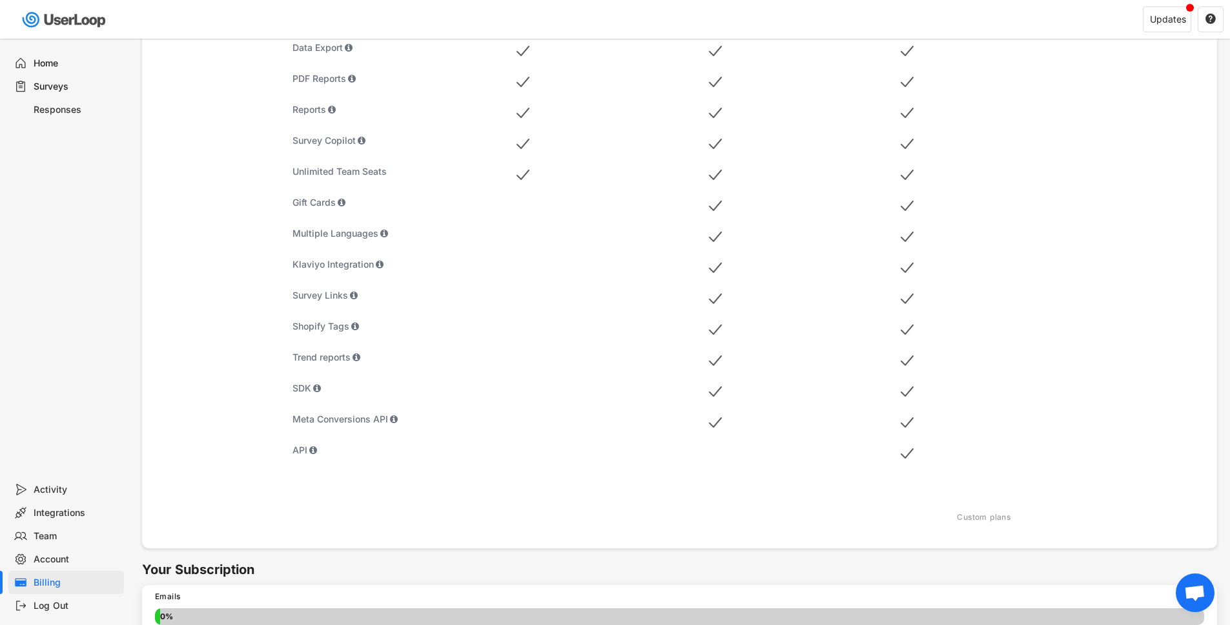
scroll to position [562, 0]
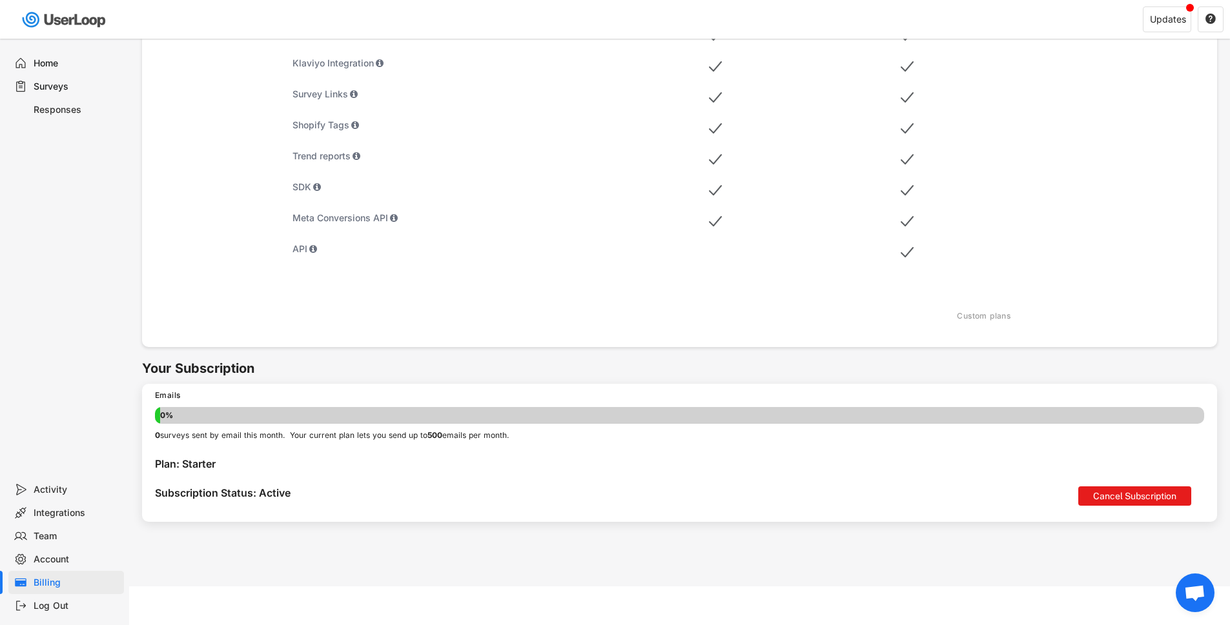
click at [56, 88] on div "Surveys" at bounding box center [76, 87] width 85 height 12
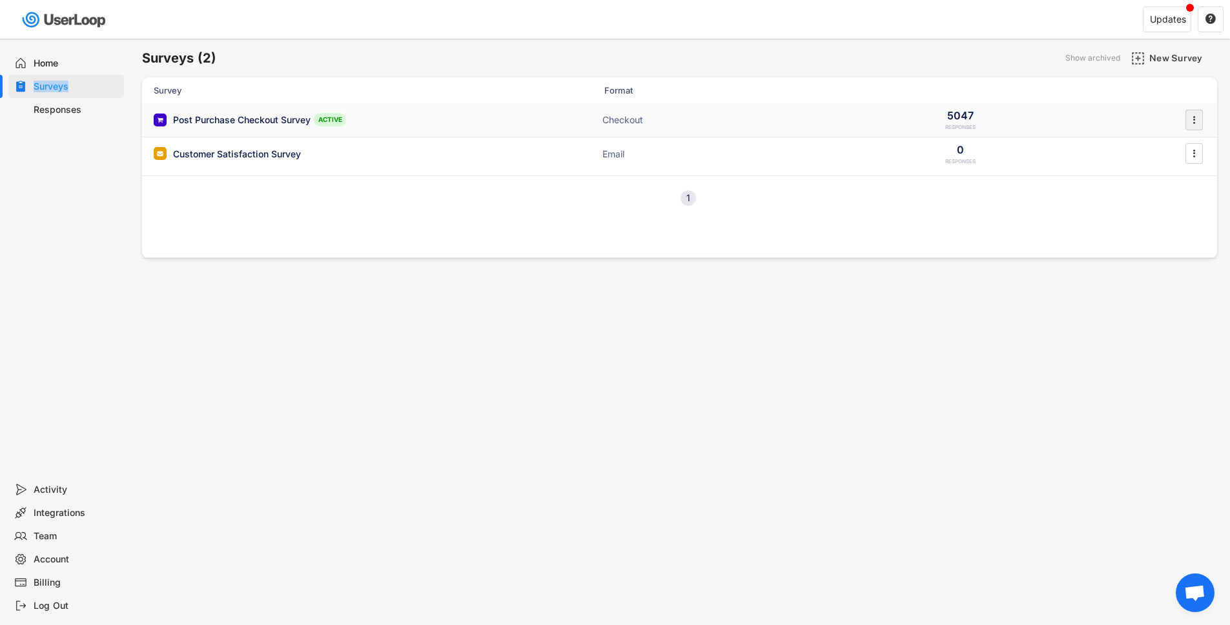
click at [1194, 115] on text "" at bounding box center [1194, 120] width 3 height 14
click at [1142, 200] on div "Survey Design" at bounding box center [1175, 199] width 81 height 10
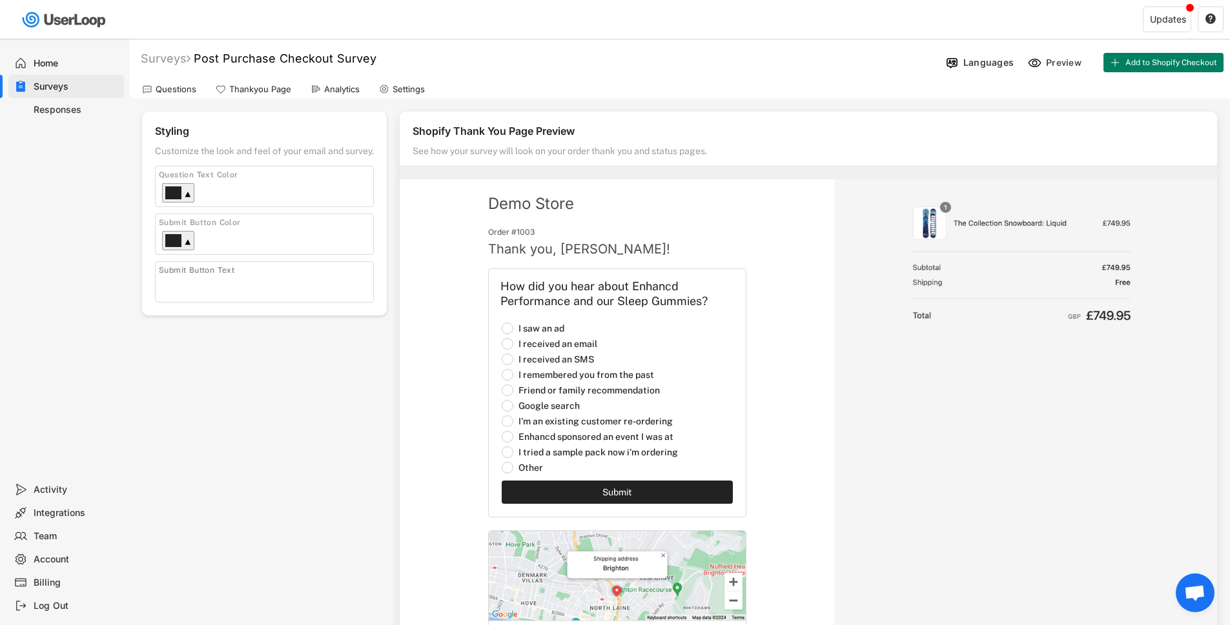
click at [259, 86] on div "Thankyou Page" at bounding box center [260, 89] width 62 height 11
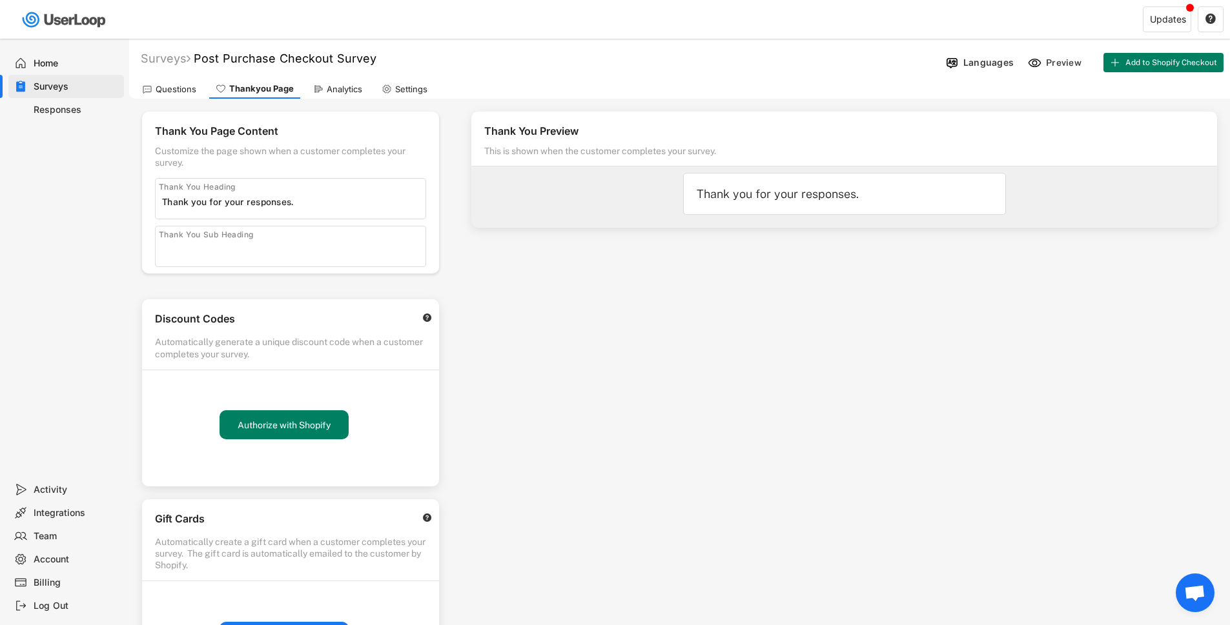
click at [154, 87] on div "Questions" at bounding box center [169, 88] width 67 height 19
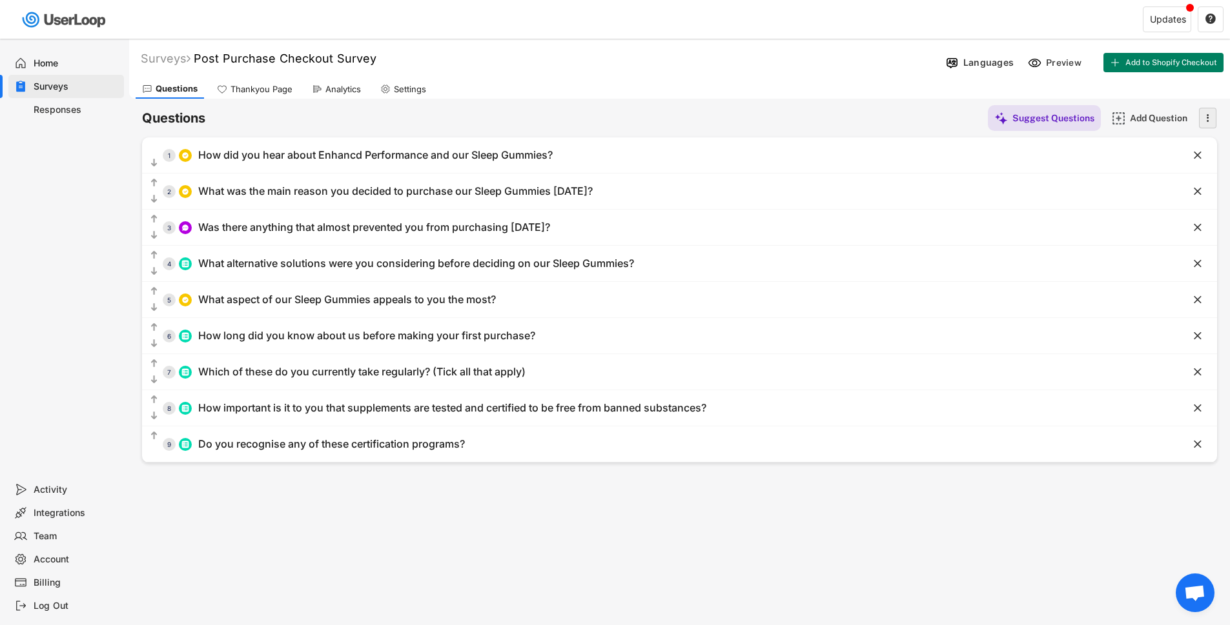
click at [1203, 118] on icon "" at bounding box center [1207, 117] width 13 height 19
click at [903, 110] on div "Questions Suggest Questions Add Question " at bounding box center [679, 118] width 1075 height 26
click at [46, 63] on div "Home" at bounding box center [76, 63] width 85 height 12
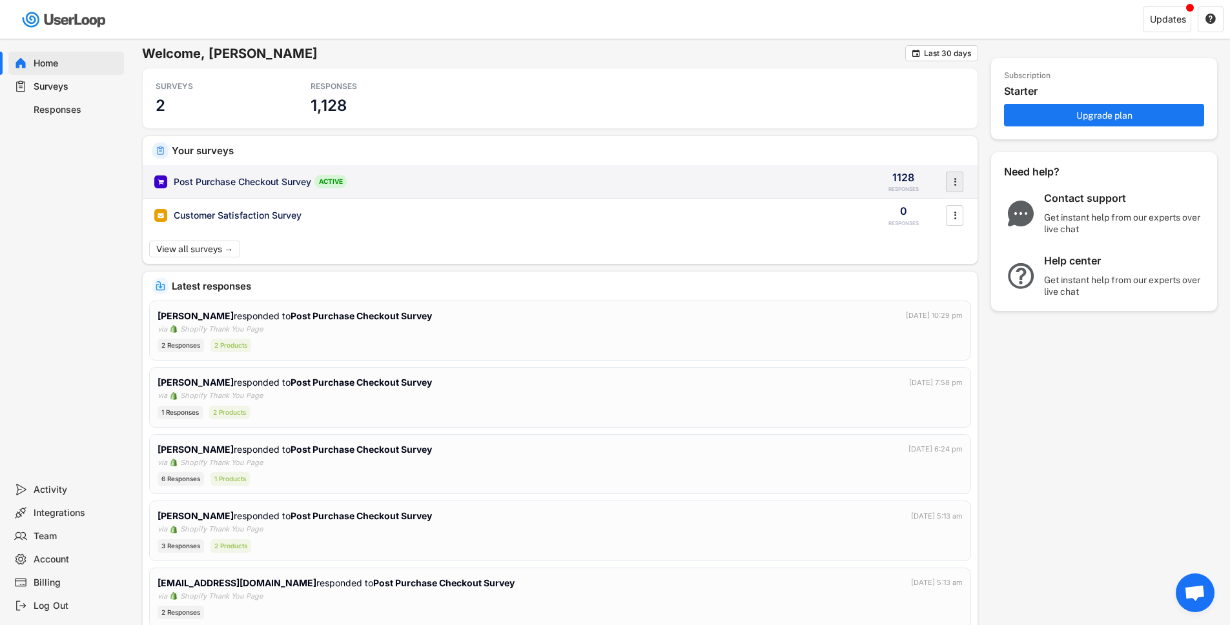
click at [952, 178] on icon "" at bounding box center [954, 181] width 13 height 19
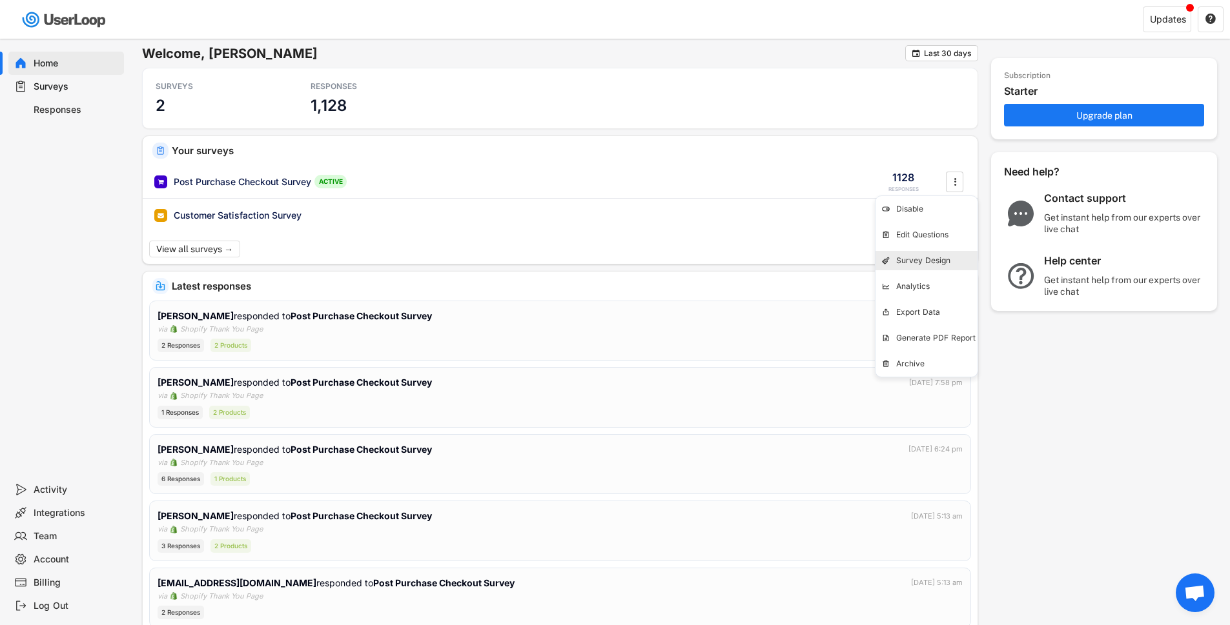
click at [936, 262] on div "Survey Design" at bounding box center [936, 261] width 81 height 10
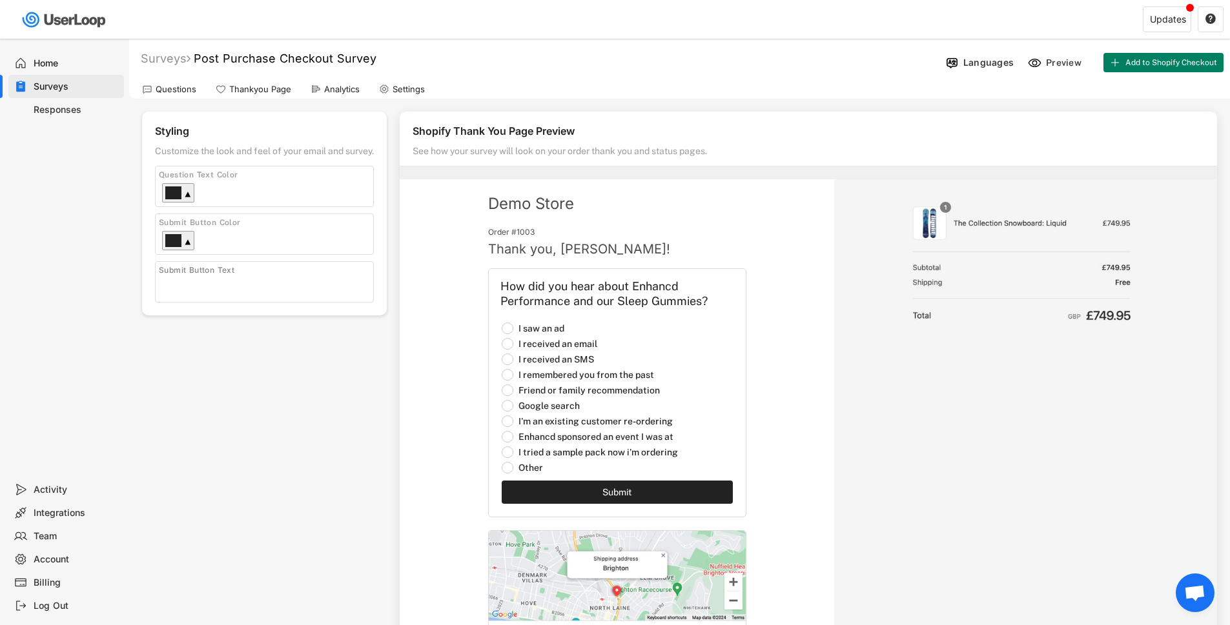
click at [308, 289] on input "input" at bounding box center [267, 285] width 211 height 19
click at [255, 230] on div "Submit Button Color ▼" at bounding box center [264, 234] width 219 height 41
click at [181, 241] on div at bounding box center [173, 240] width 16 height 13
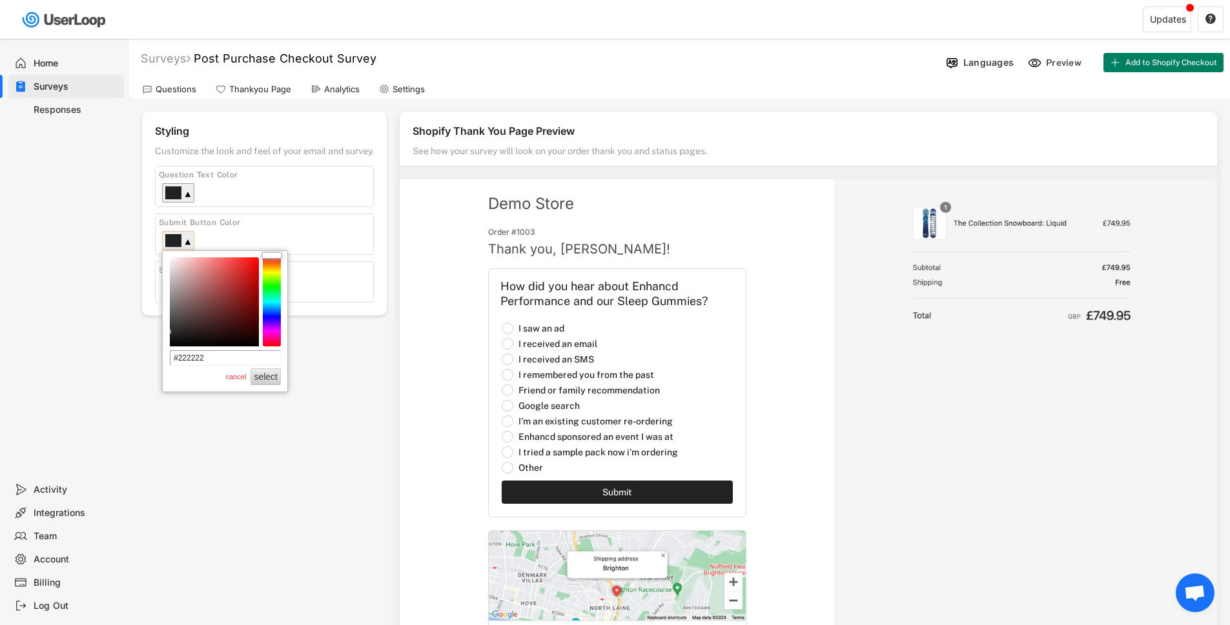
click at [181, 241] on div at bounding box center [173, 240] width 16 height 13
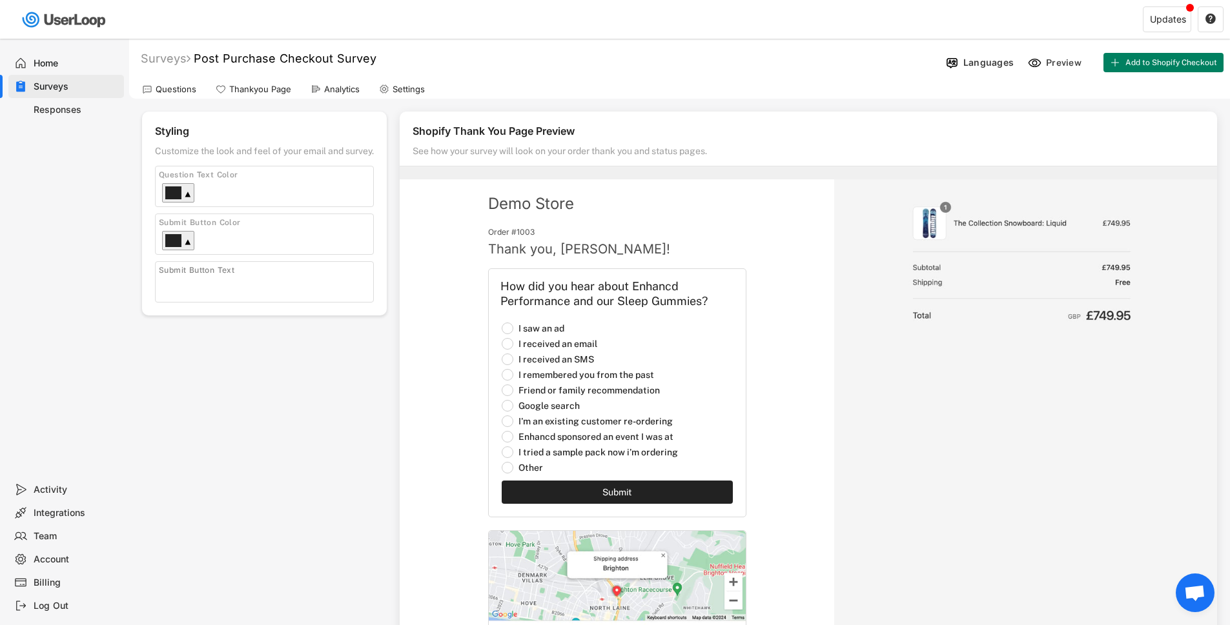
click at [159, 90] on div "Questions" at bounding box center [176, 89] width 41 height 11
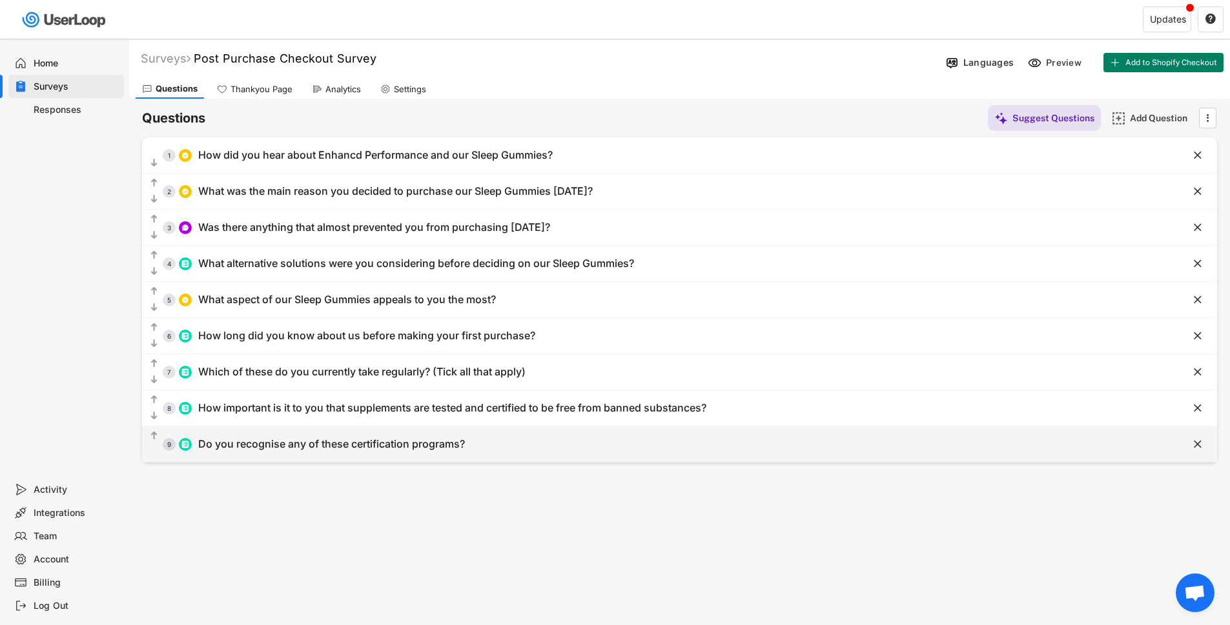
click at [457, 448] on div "Do you recognise any of these certification programs?" at bounding box center [331, 445] width 267 height 14
type input "Do you recognise any of these certification programs?"
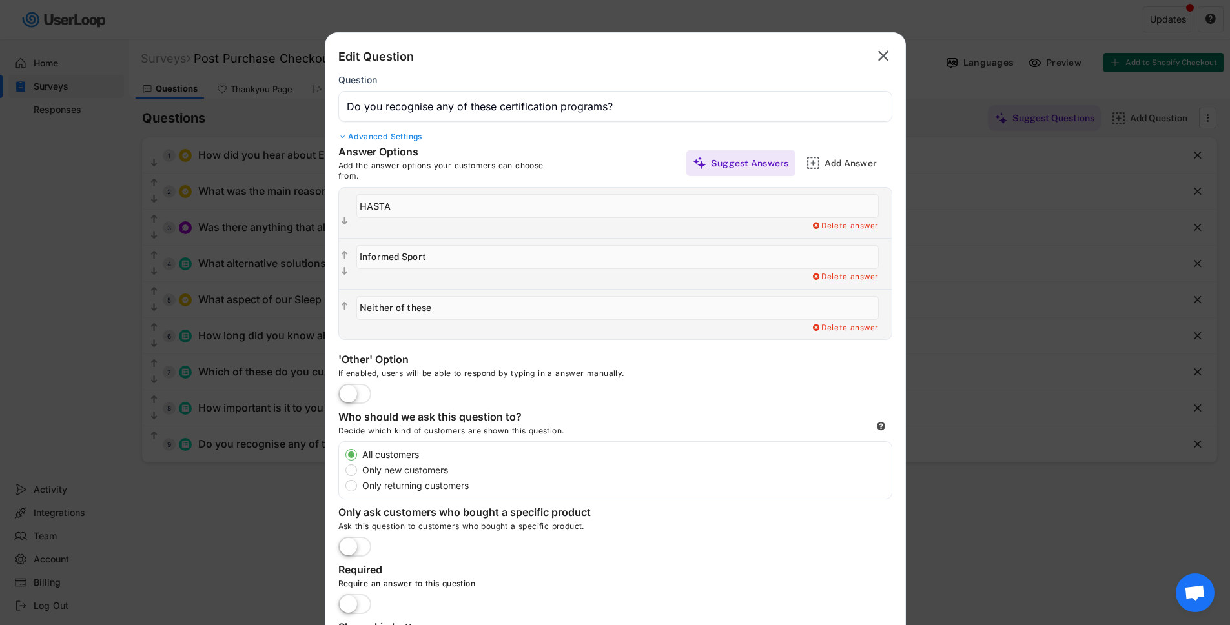
click at [366, 137] on div "Advanced Settings" at bounding box center [615, 137] width 554 height 10
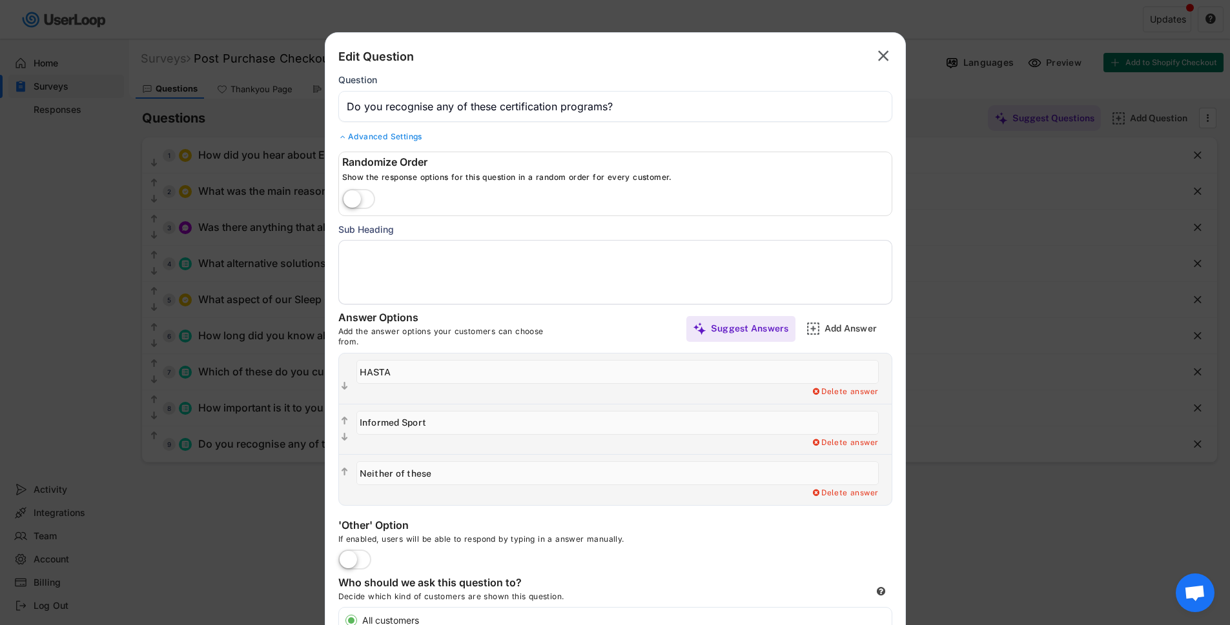
click at [366, 137] on div "Advanced Settings" at bounding box center [615, 137] width 554 height 10
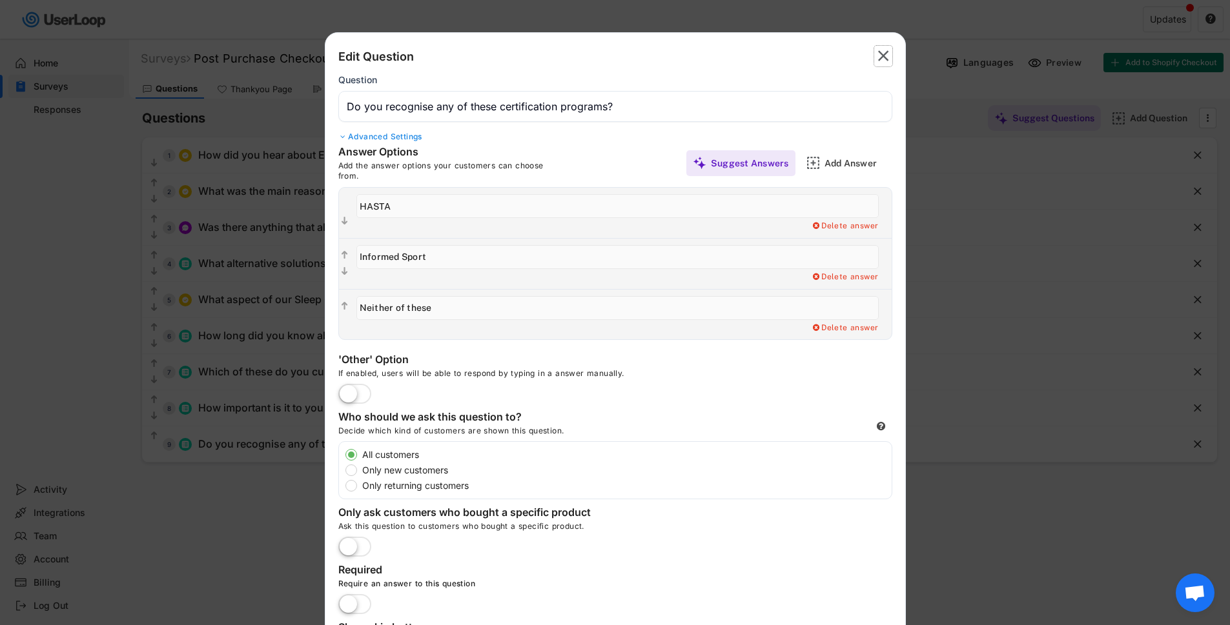
click at [877, 55] on icon "" at bounding box center [883, 56] width 18 height 21
